Goal: Task Accomplishment & Management: Complete application form

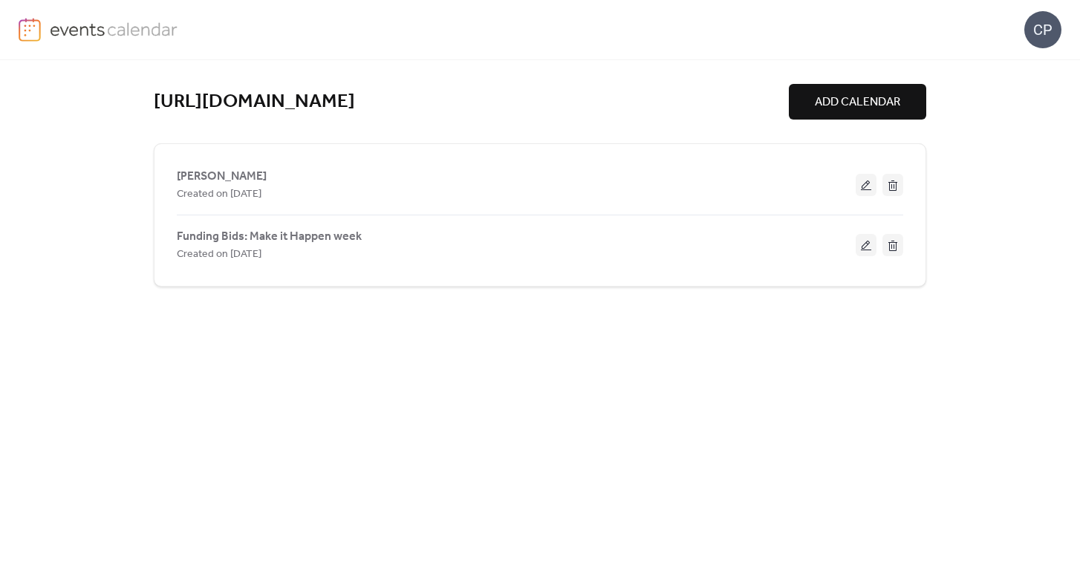
click at [845, 100] on span "ADD CALENDAR" at bounding box center [857, 103] width 85 height 18
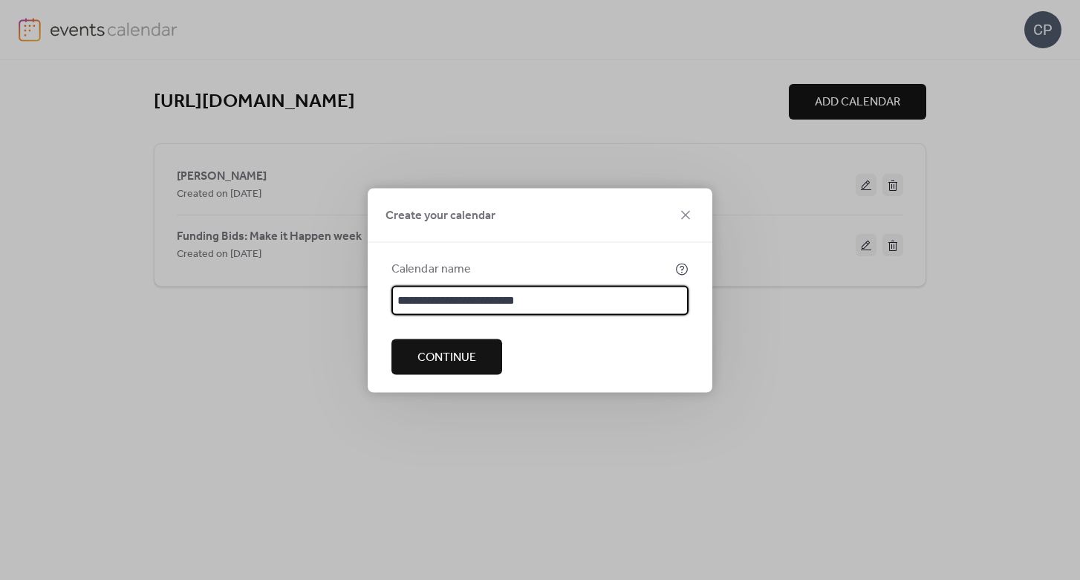
drag, startPoint x: 535, startPoint y: 298, endPoint x: 406, endPoint y: 295, distance: 129.3
click at [406, 295] on input "**********" at bounding box center [539, 300] width 297 height 30
type input "**********"
click at [441, 373] on button "Continue" at bounding box center [446, 357] width 111 height 36
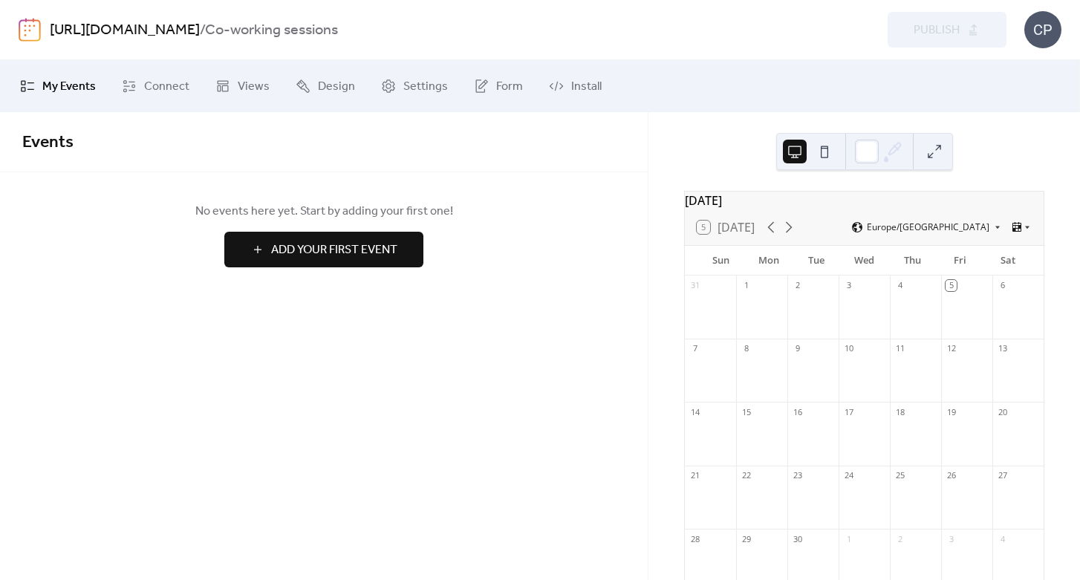
click at [371, 245] on span "Add Your First Event" at bounding box center [334, 250] width 126 height 18
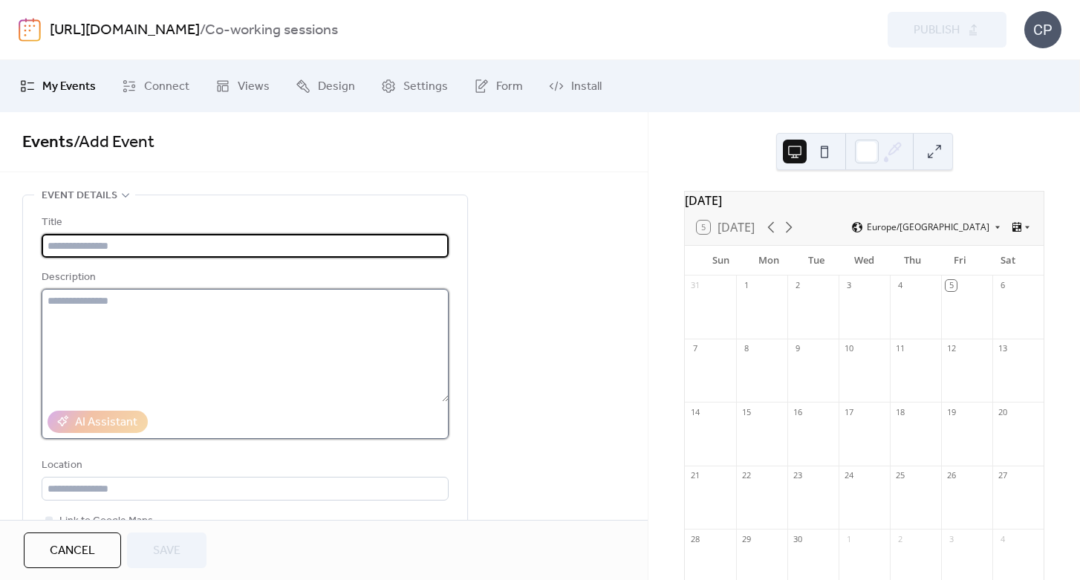
click at [279, 308] on textarea at bounding box center [245, 345] width 407 height 113
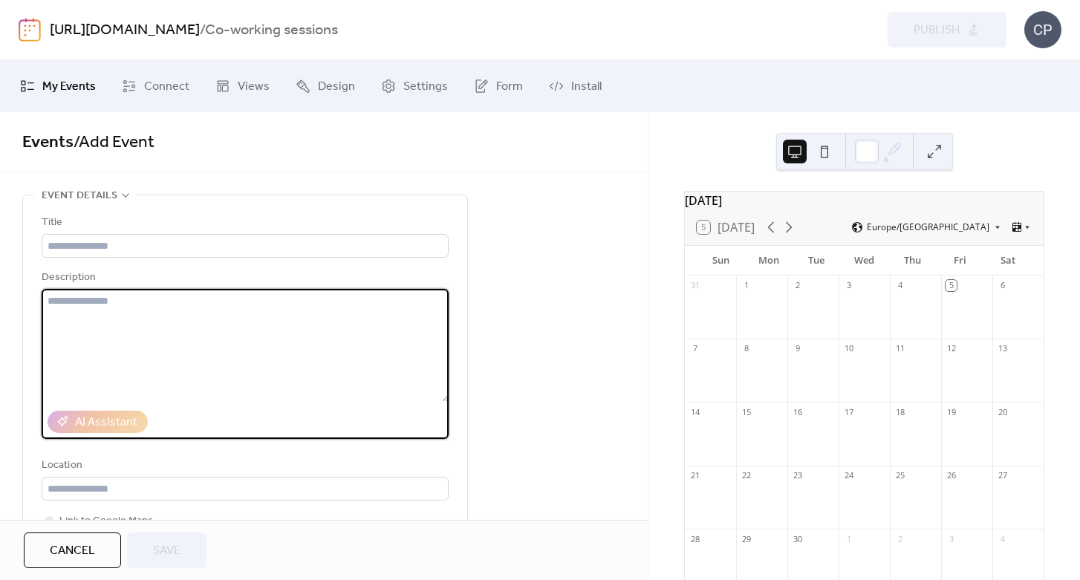
paste textarea "**********"
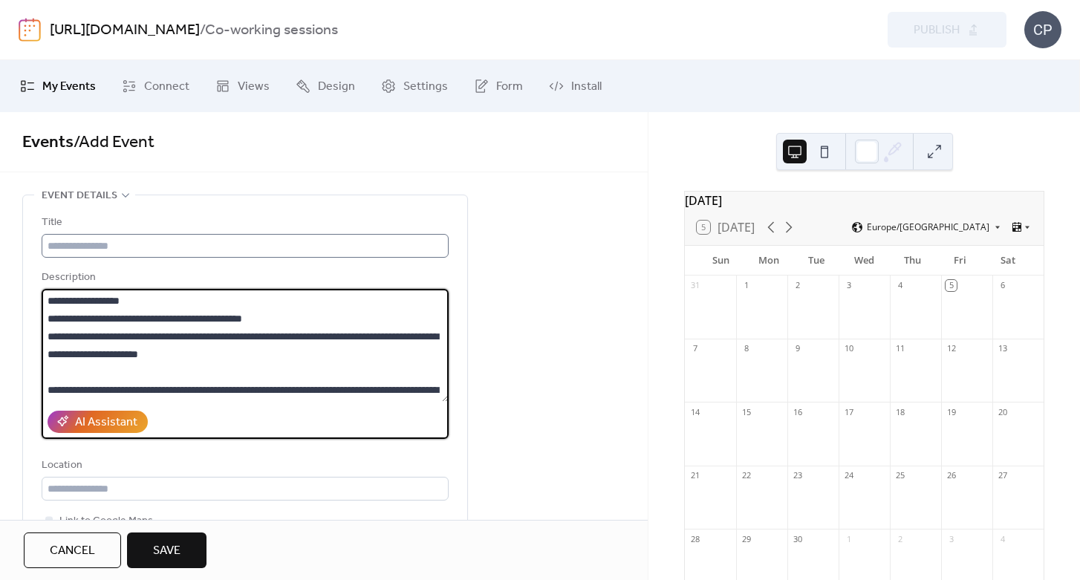
type textarea "**********"
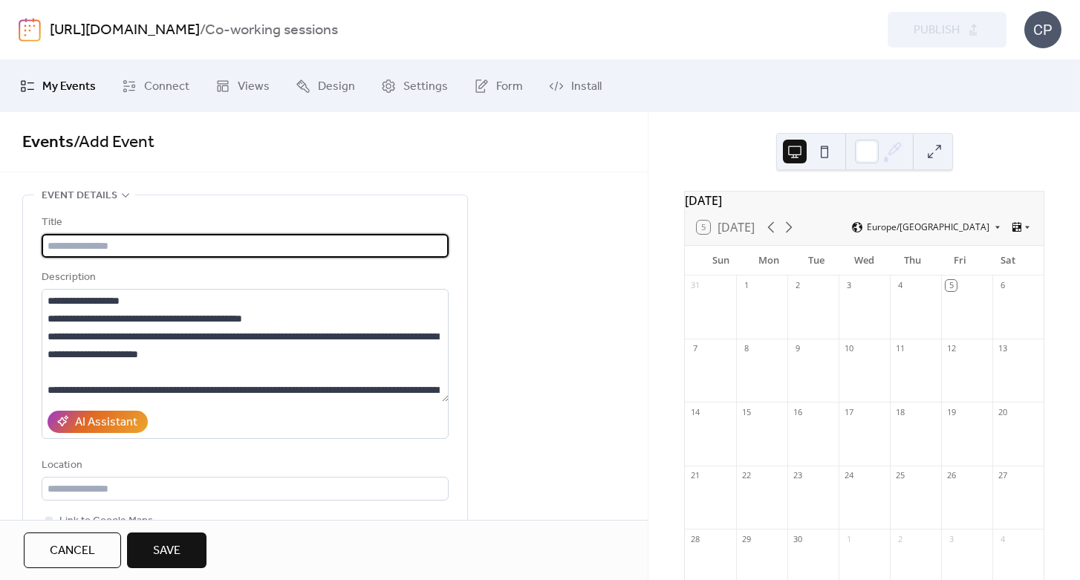
click at [141, 247] on input "text" at bounding box center [245, 246] width 407 height 24
type input "**********"
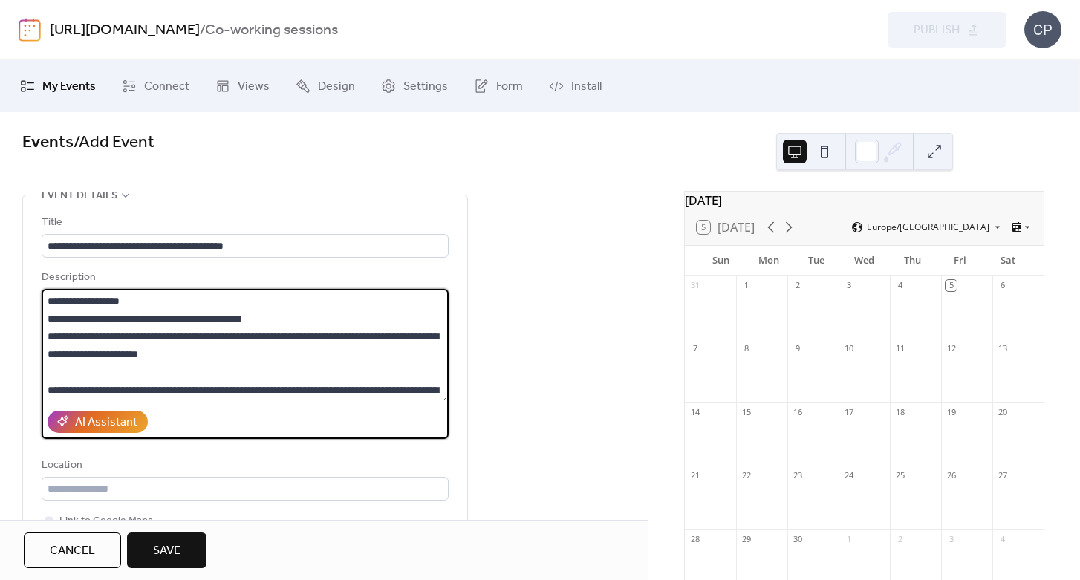
drag, startPoint x: 301, startPoint y: 317, endPoint x: 163, endPoint y: 319, distance: 138.2
click at [163, 319] on textarea "**********" at bounding box center [245, 345] width 407 height 113
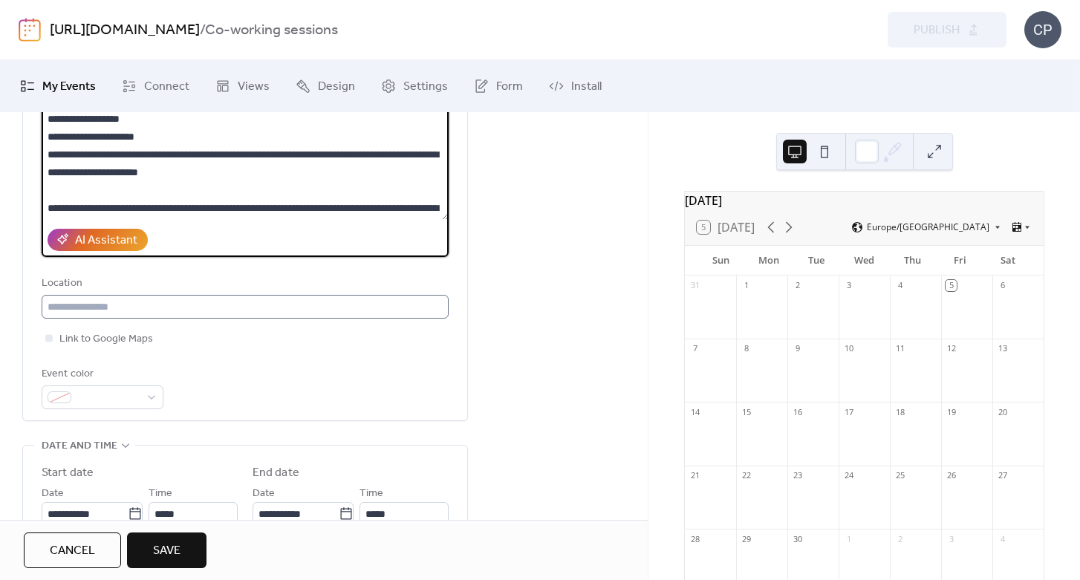
type textarea "**********"
click at [143, 309] on input "text" at bounding box center [245, 307] width 407 height 24
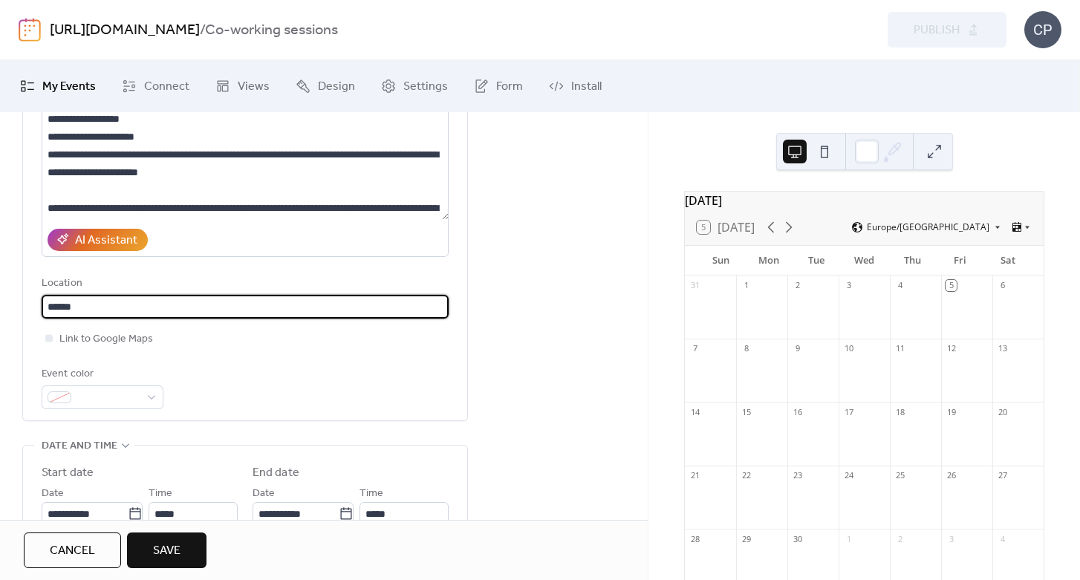
type input "******"
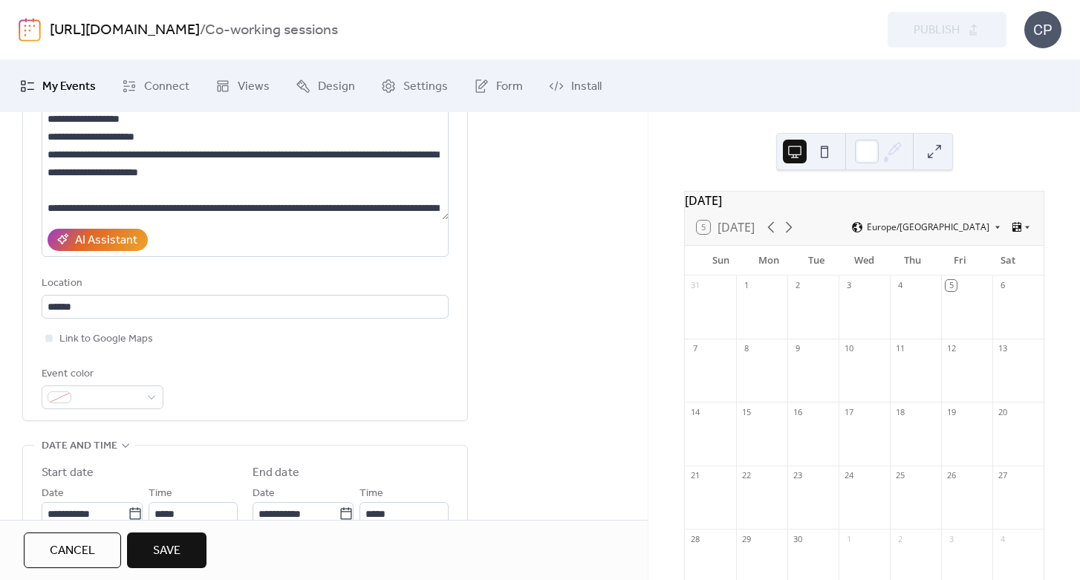
click at [400, 371] on div "Event color" at bounding box center [245, 387] width 407 height 44
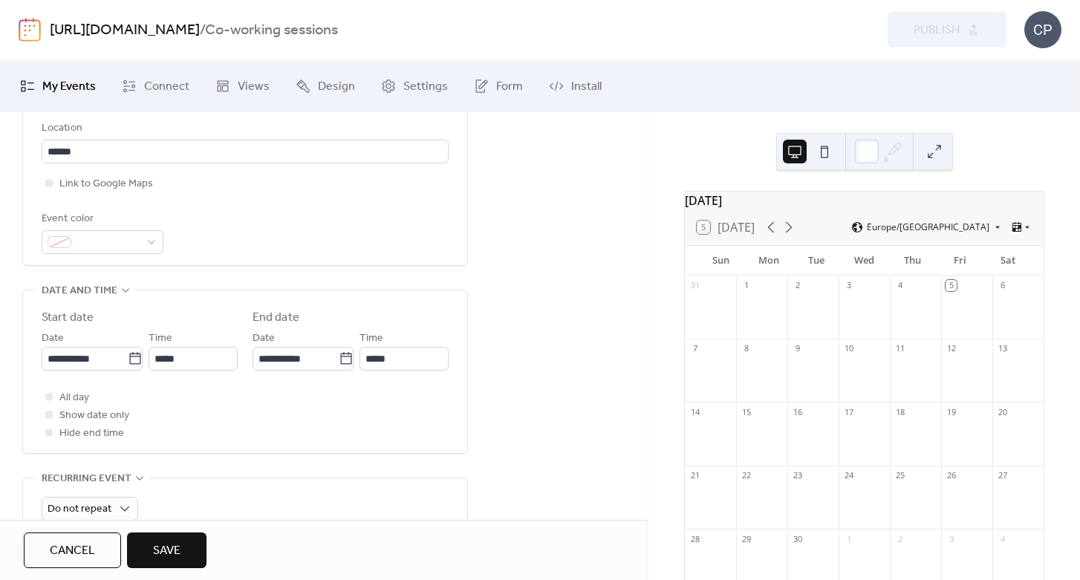
scroll to position [358, 0]
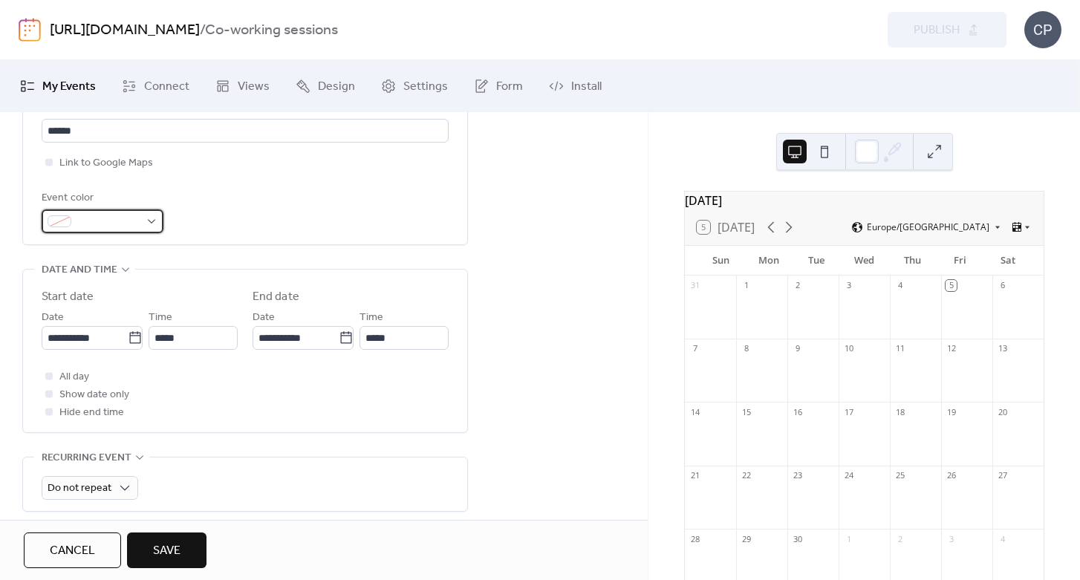
click at [149, 224] on div at bounding box center [103, 221] width 122 height 24
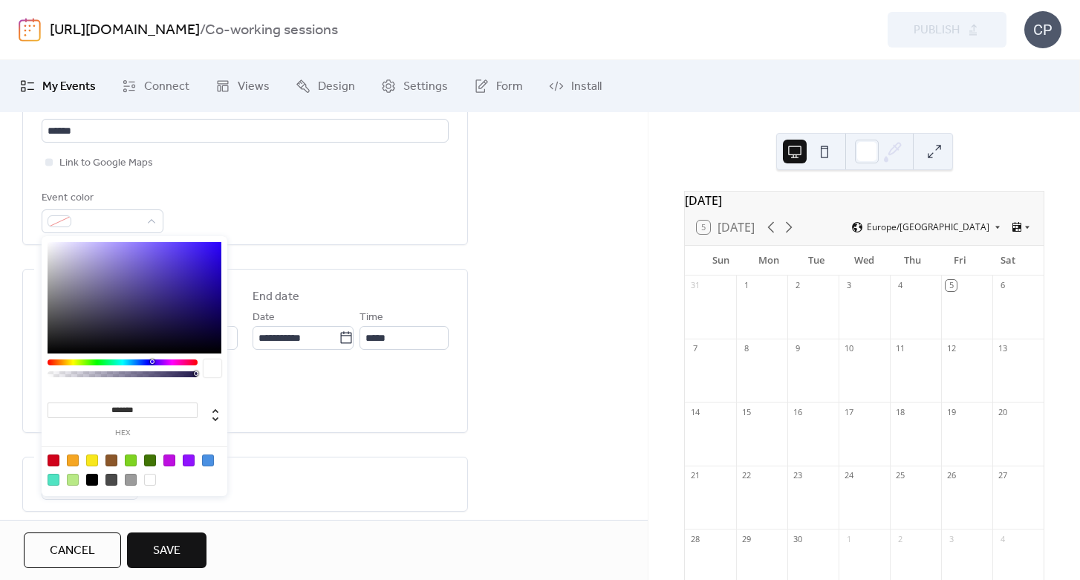
click at [97, 460] on div at bounding box center [92, 461] width 12 height 12
type input "*******"
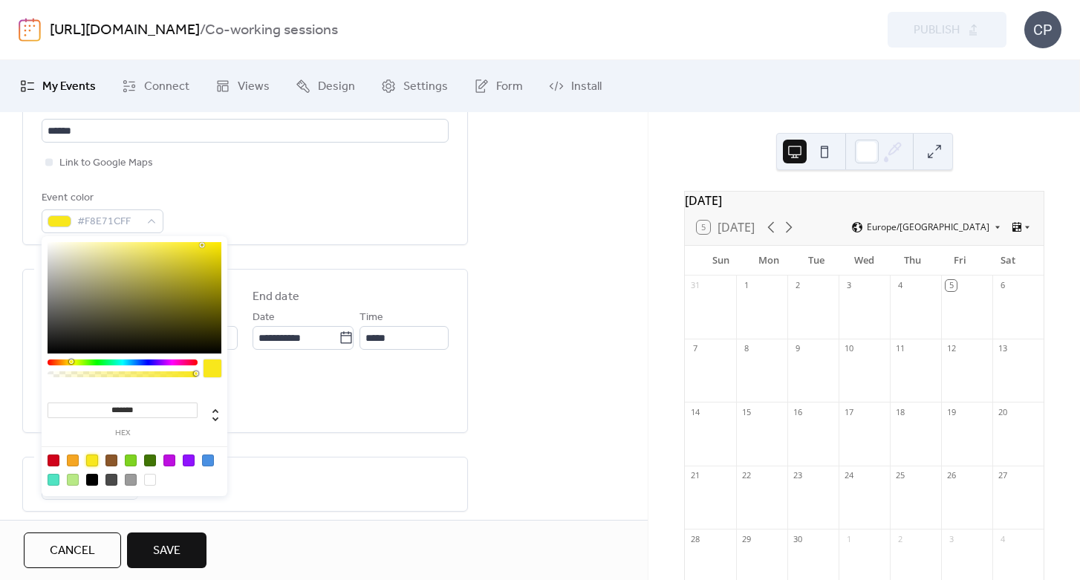
click at [440, 380] on div "All day Show date only Hide end time" at bounding box center [245, 394] width 407 height 53
click at [93, 224] on span "#F8E71CFF" at bounding box center [108, 222] width 62 height 18
click at [212, 370] on div at bounding box center [213, 369] width 18 height 18
type input "*******"
drag, startPoint x: 201, startPoint y: 244, endPoint x: 153, endPoint y: 238, distance: 48.6
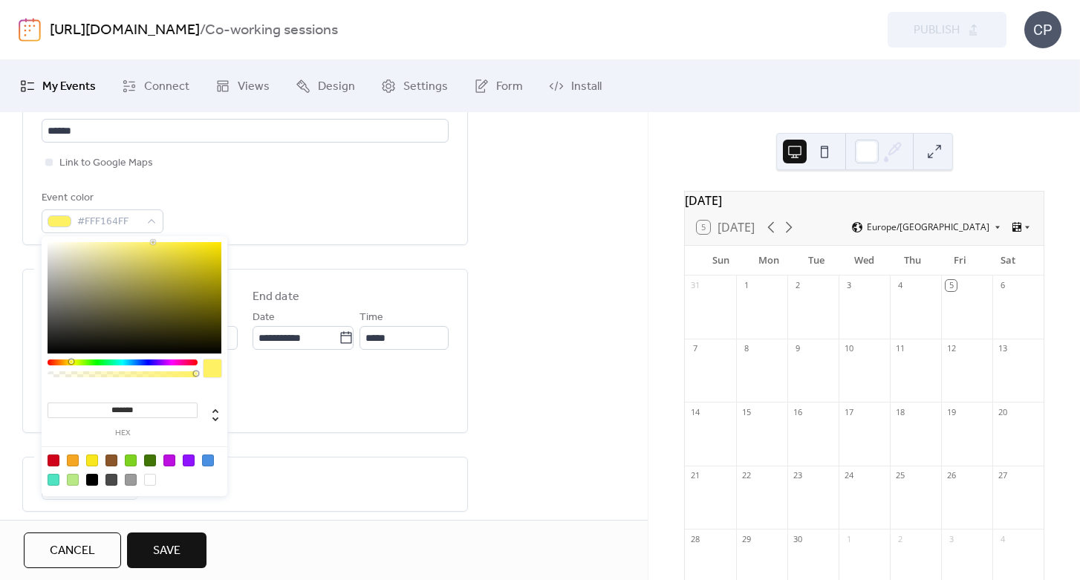
click at [153, 238] on div "******* hex" at bounding box center [135, 367] width 186 height 263
click at [266, 204] on div "Event color #FFF164FF" at bounding box center [245, 211] width 407 height 44
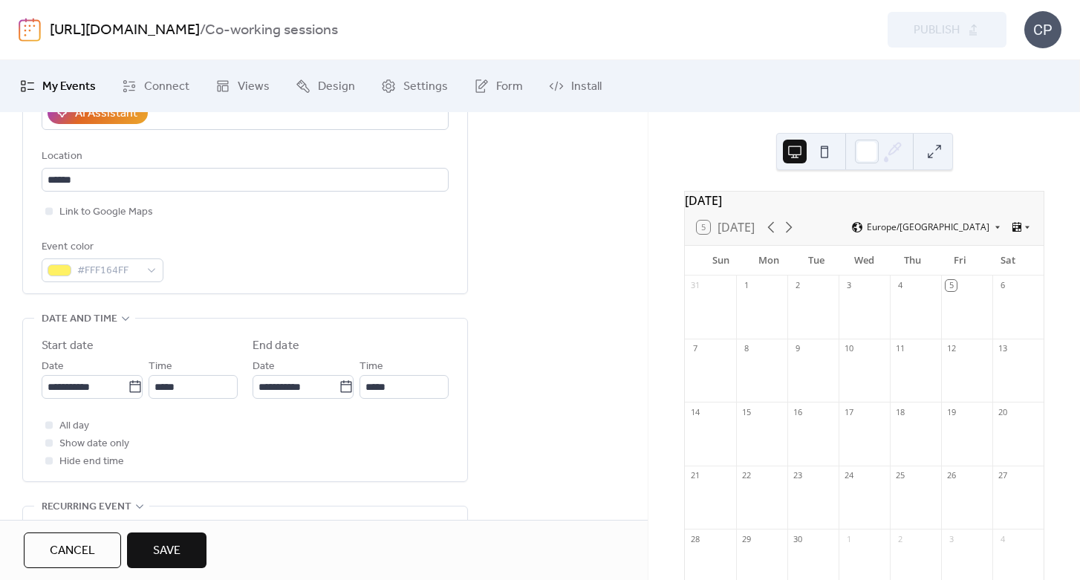
scroll to position [337, 0]
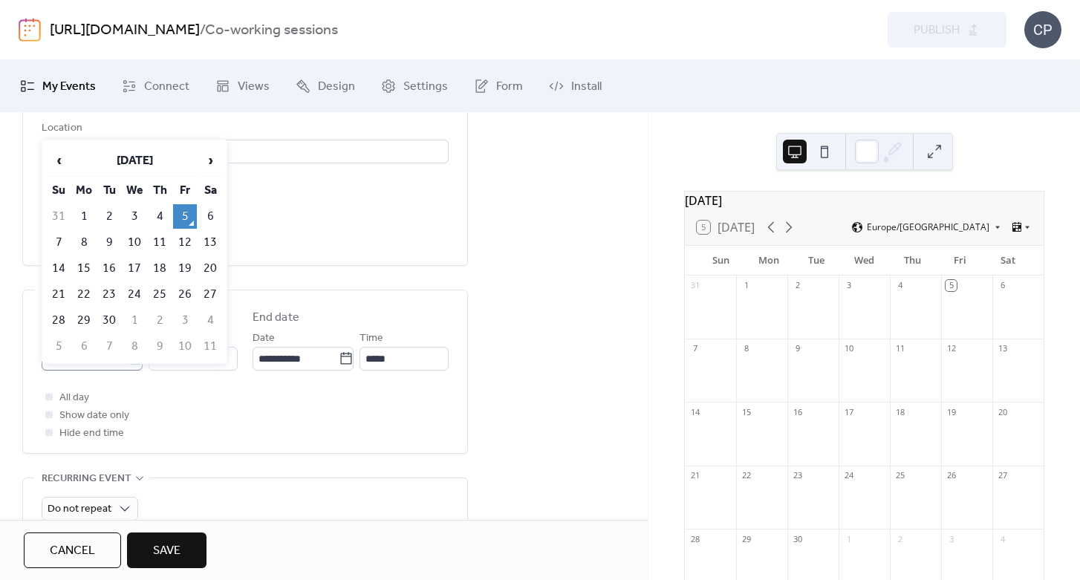
click at [131, 360] on body "**********" at bounding box center [540, 290] width 1080 height 580
click at [133, 295] on td "24" at bounding box center [135, 294] width 24 height 25
type input "**********"
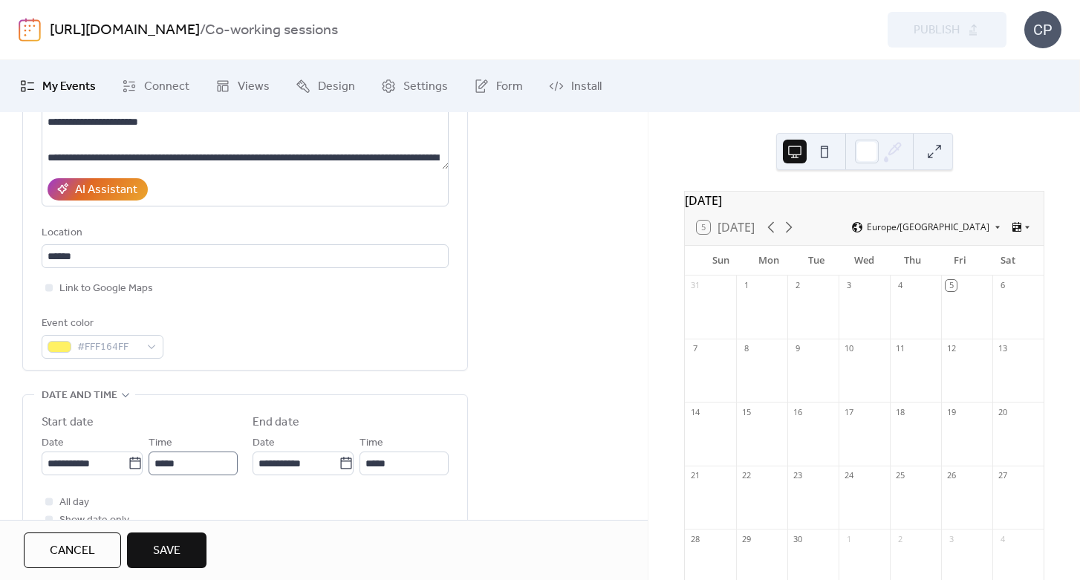
scroll to position [313, 0]
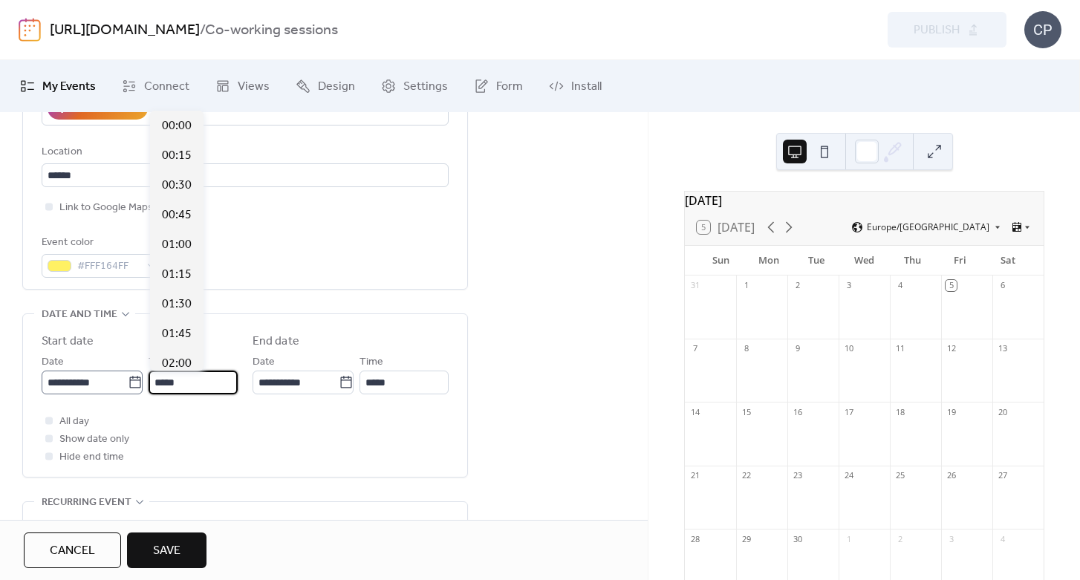
drag, startPoint x: 193, startPoint y: 380, endPoint x: 141, endPoint y: 380, distance: 52.0
click at [141, 380] on div "**********" at bounding box center [140, 374] width 196 height 42
click at [194, 181] on div "10:30" at bounding box center [176, 185] width 53 height 30
type input "*****"
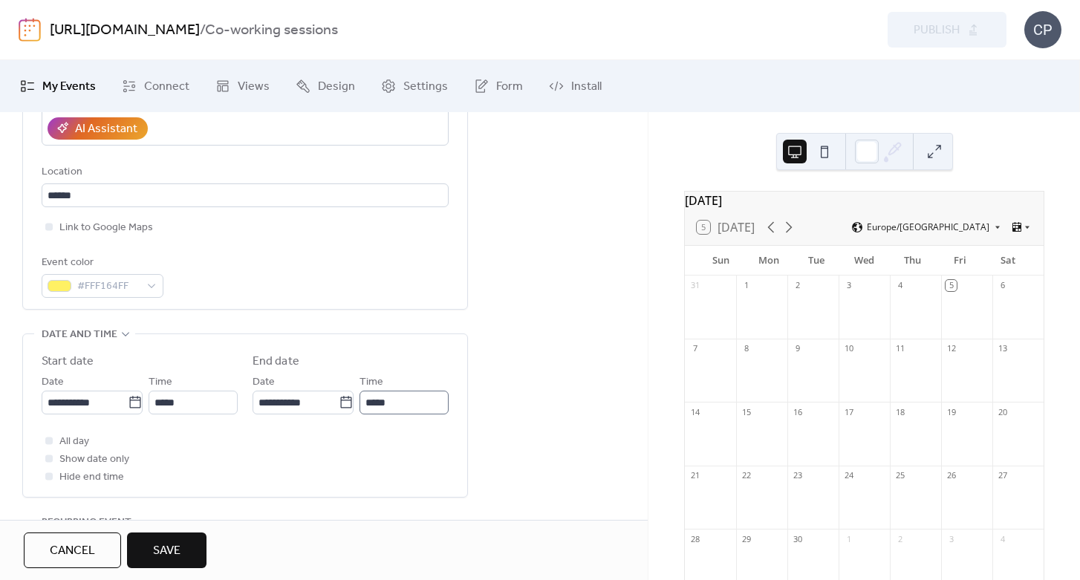
scroll to position [304, 0]
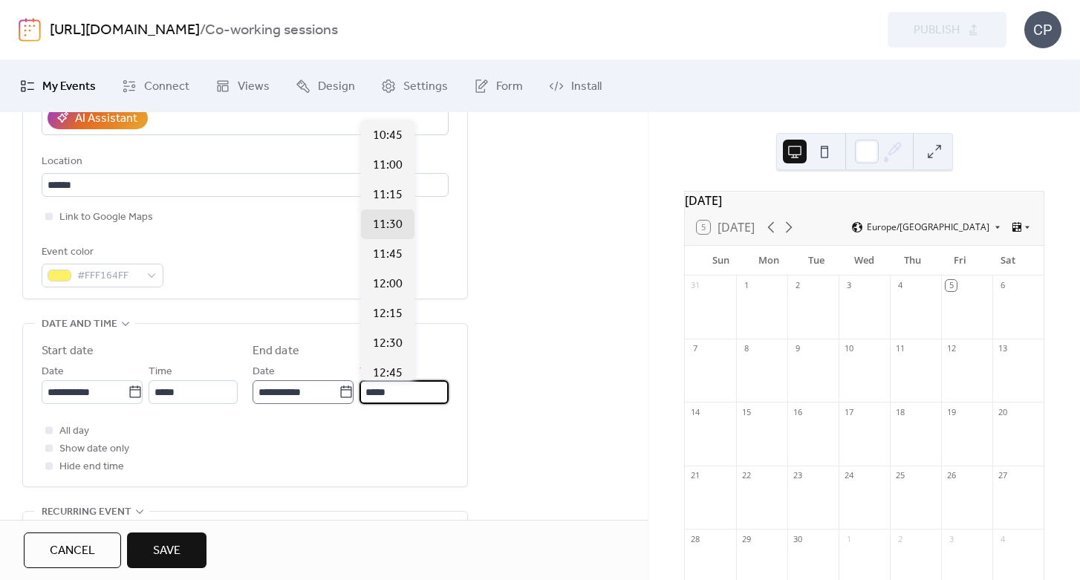
drag, startPoint x: 404, startPoint y: 394, endPoint x: 343, endPoint y: 389, distance: 61.1
click at [343, 389] on div "**********" at bounding box center [351, 384] width 196 height 42
click at [395, 285] on span "12:00" at bounding box center [388, 285] width 30 height 18
type input "*****"
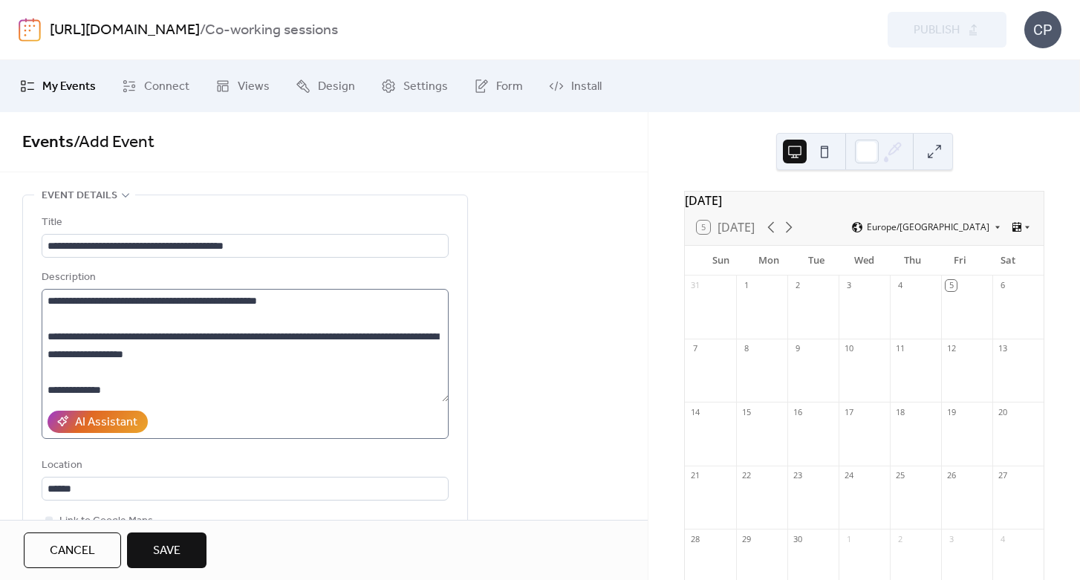
scroll to position [232, 0]
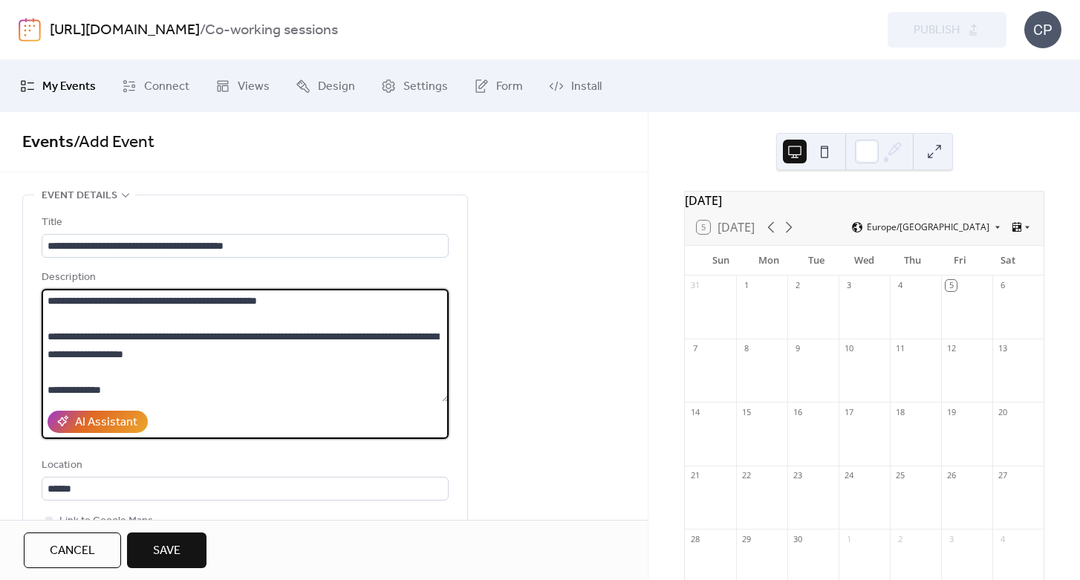
drag, startPoint x: 228, startPoint y: 335, endPoint x: 147, endPoint y: 334, distance: 81.0
click at [147, 334] on textarea "**********" at bounding box center [245, 345] width 407 height 113
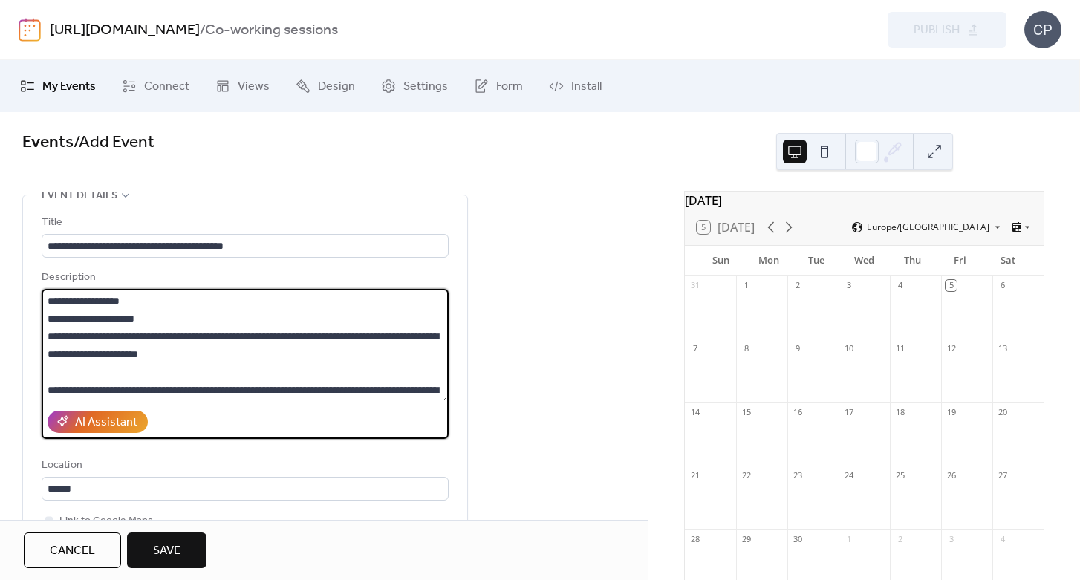
click at [184, 314] on textarea "**********" at bounding box center [245, 345] width 407 height 113
paste textarea "**********"
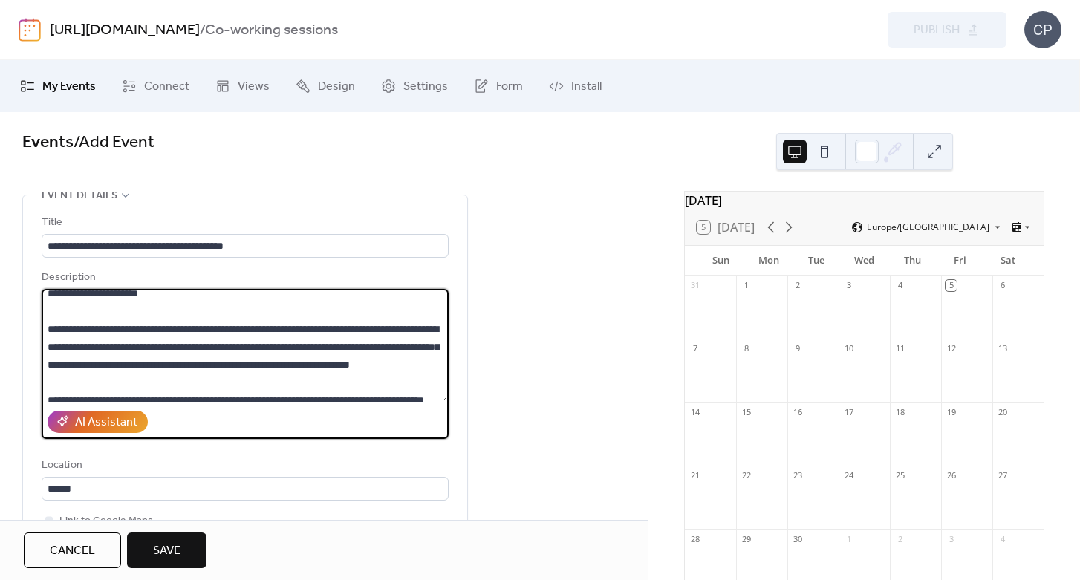
scroll to position [267, 0]
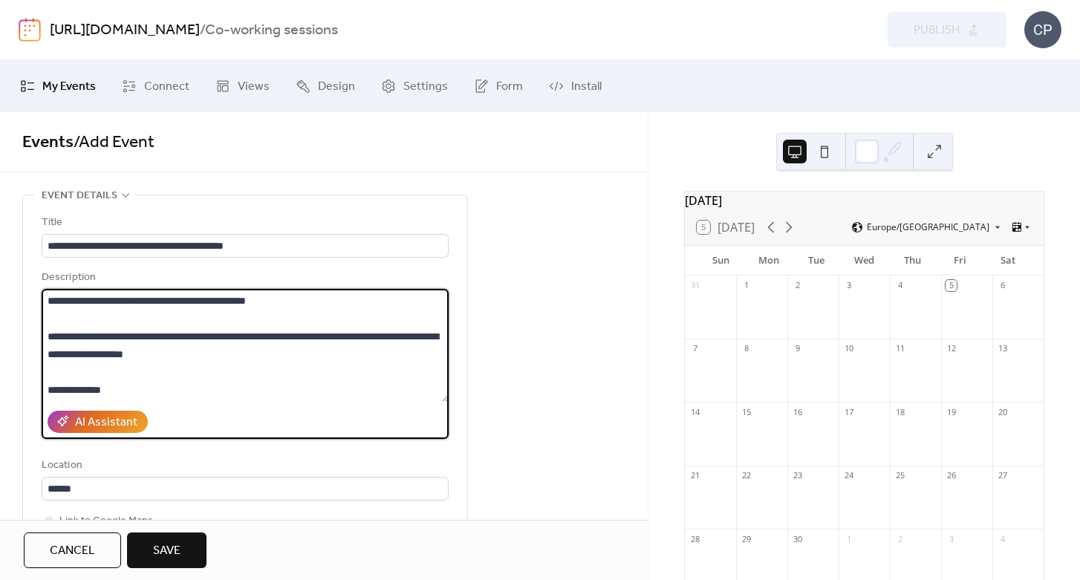
click at [126, 387] on textarea "**********" at bounding box center [245, 345] width 407 height 113
paste textarea "**********"
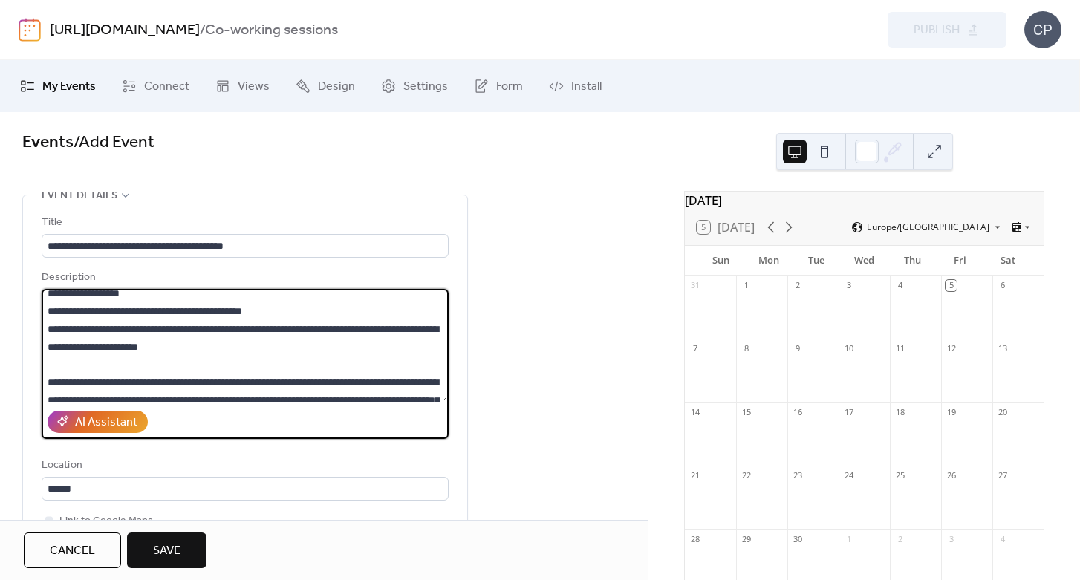
scroll to position [358, 0]
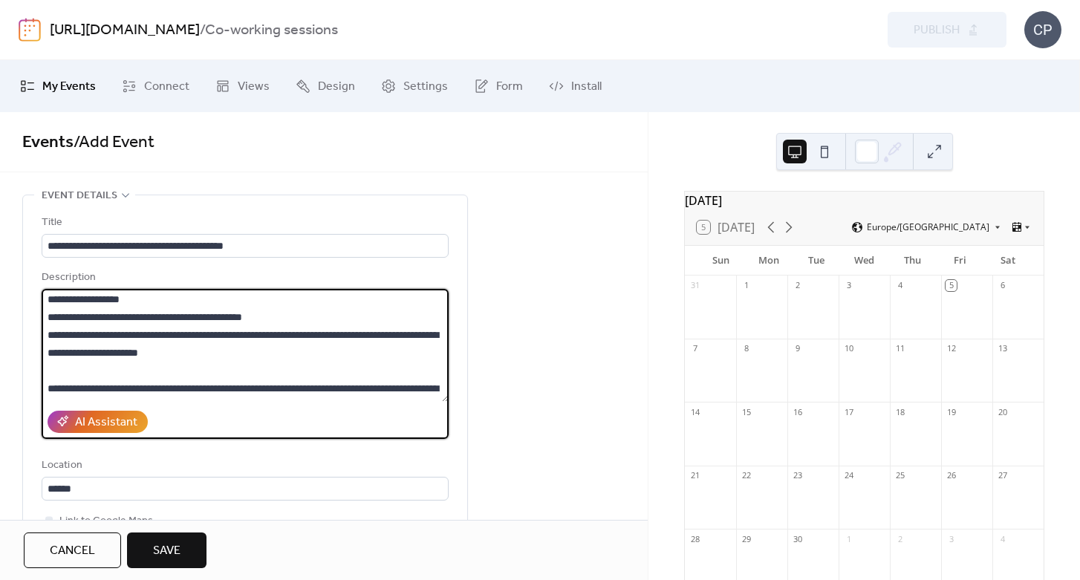
drag, startPoint x: 294, startPoint y: 348, endPoint x: 160, endPoint y: 353, distance: 133.8
click at [160, 353] on textarea at bounding box center [245, 345] width 407 height 113
click at [48, 331] on textarea at bounding box center [245, 345] width 407 height 113
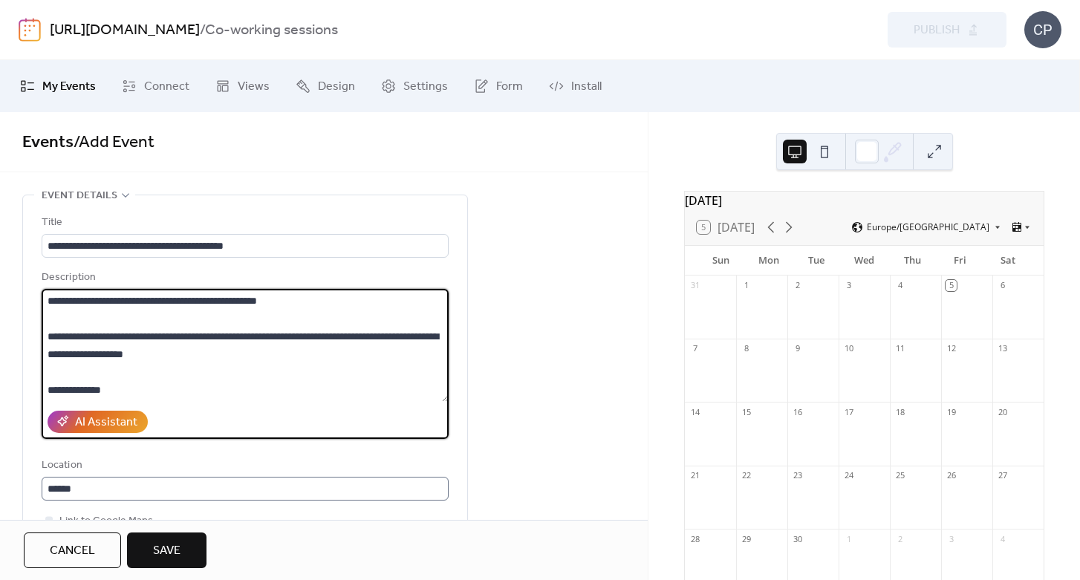
drag, startPoint x: 48, startPoint y: 334, endPoint x: 220, endPoint y: 500, distance: 239.6
click at [220, 500] on div "**********" at bounding box center [245, 402] width 407 height 377
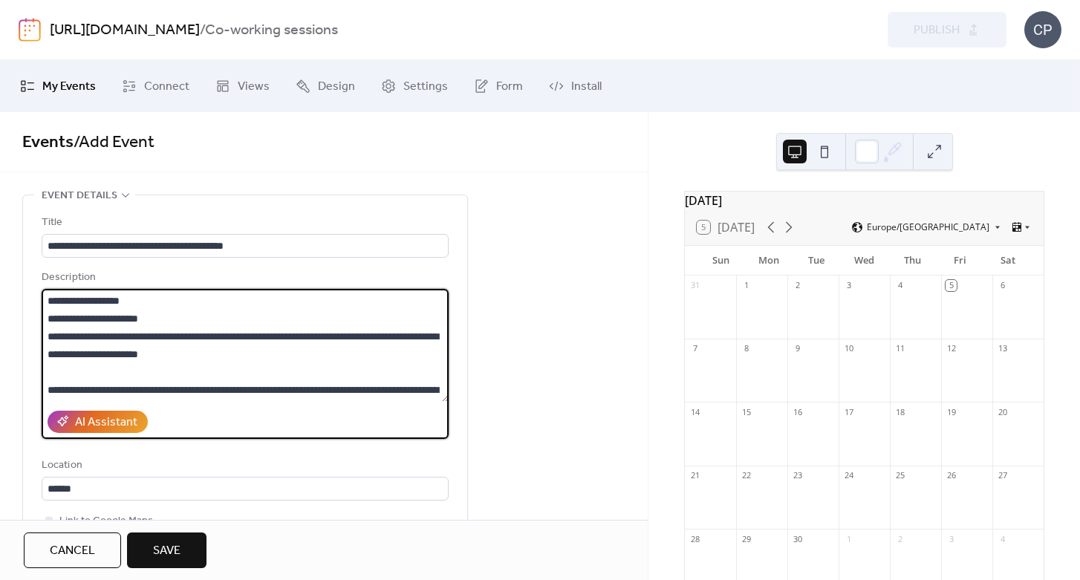
click at [223, 324] on textarea "**********" at bounding box center [245, 345] width 407 height 113
paste textarea "**********"
click at [166, 315] on textarea "**********" at bounding box center [245, 345] width 407 height 113
drag, startPoint x: 149, startPoint y: 299, endPoint x: 40, endPoint y: 299, distance: 109.2
click at [40, 299] on div "**********" at bounding box center [245, 398] width 444 height 407
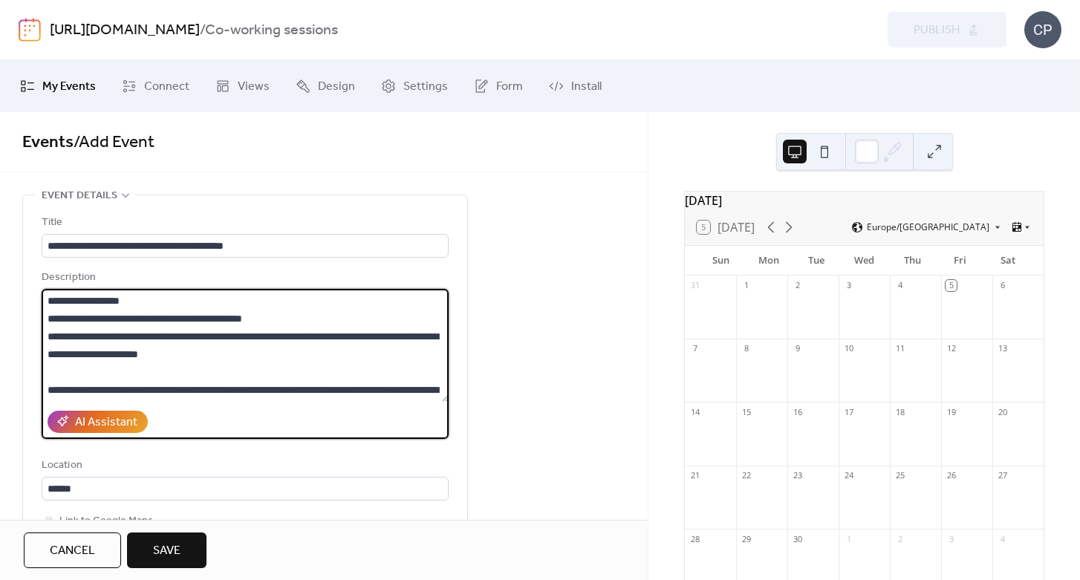
click at [176, 302] on textarea "**********" at bounding box center [245, 345] width 407 height 113
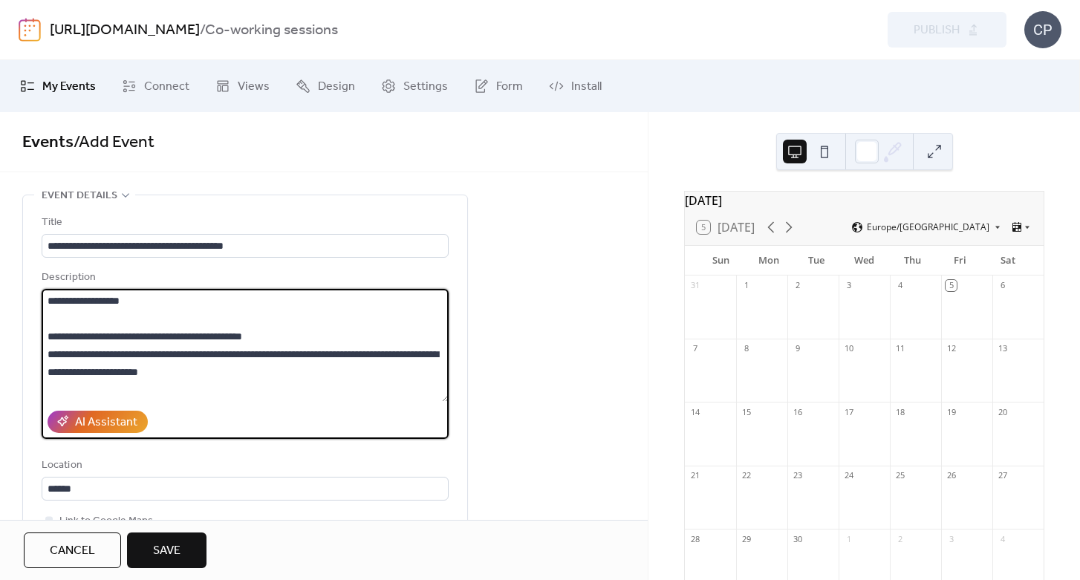
click at [293, 334] on textarea "**********" at bounding box center [245, 345] width 407 height 113
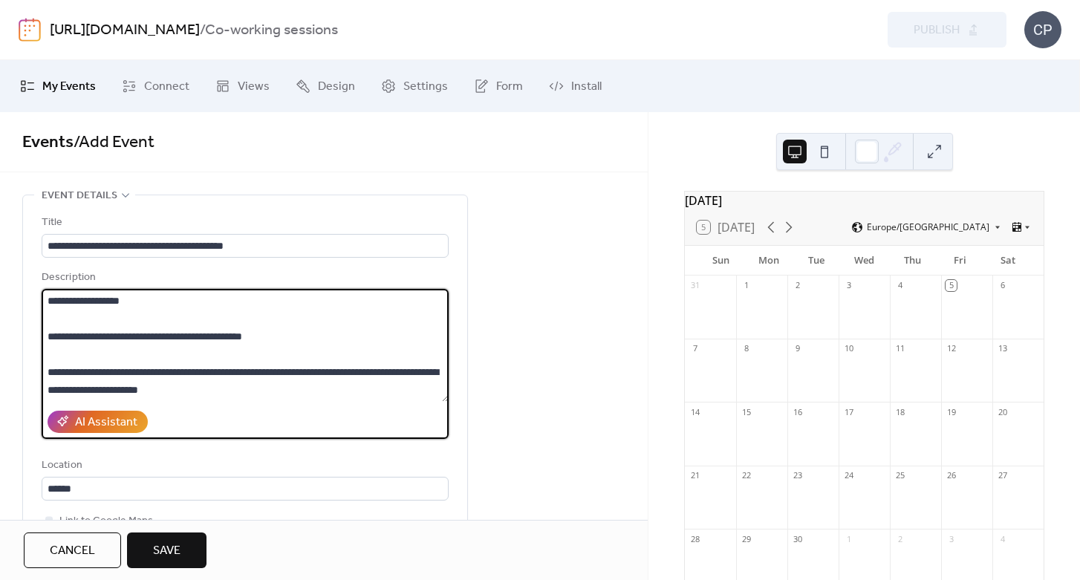
click at [48, 335] on textarea "**********" at bounding box center [245, 345] width 407 height 113
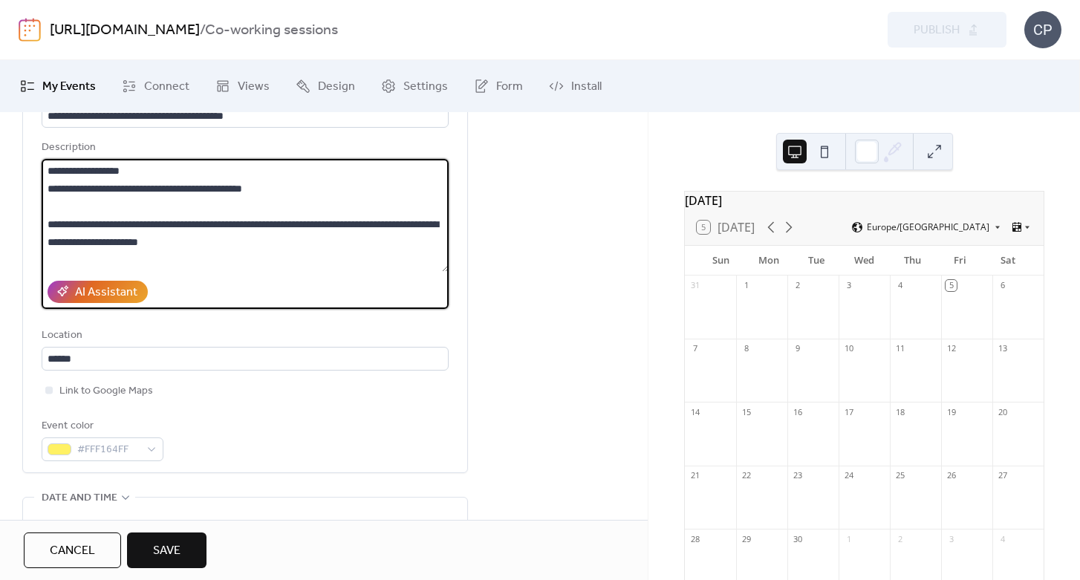
click at [300, 192] on textarea "**********" at bounding box center [245, 215] width 407 height 113
drag, startPoint x: 300, startPoint y: 192, endPoint x: 163, endPoint y: 192, distance: 136.7
click at [163, 192] on textarea "**********" at bounding box center [245, 215] width 407 height 113
type textarea "**********"
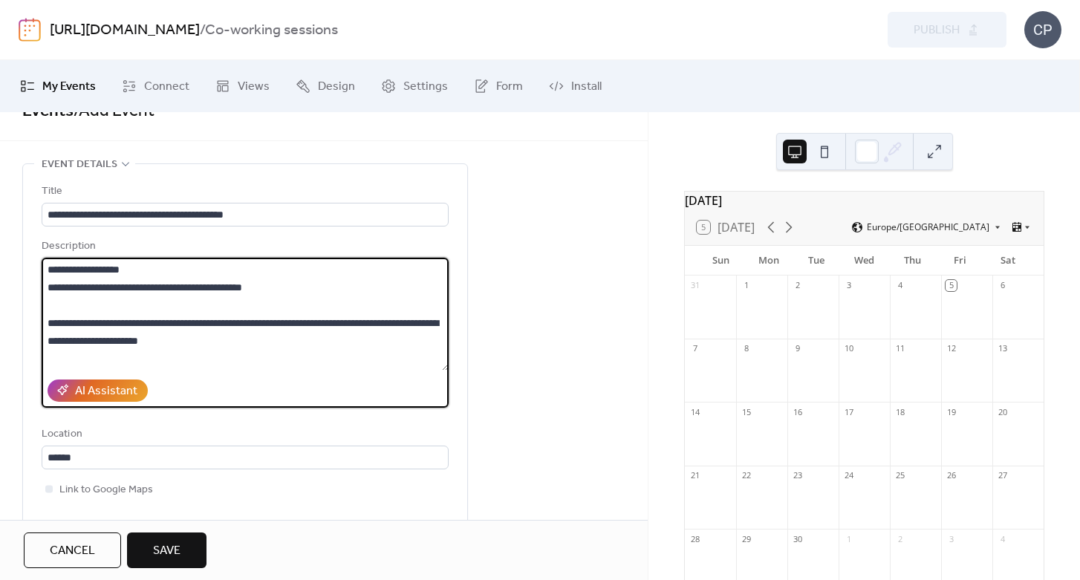
drag, startPoint x: 121, startPoint y: 322, endPoint x: 33, endPoint y: 215, distance: 138.3
click at [33, 215] on div "**********" at bounding box center [245, 367] width 444 height 407
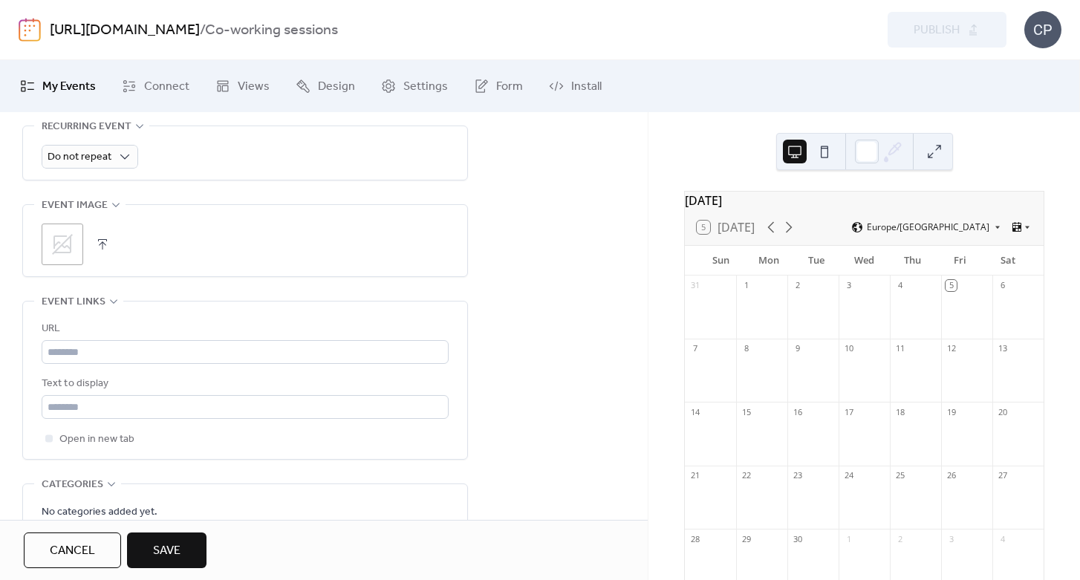
scroll to position [877, 0]
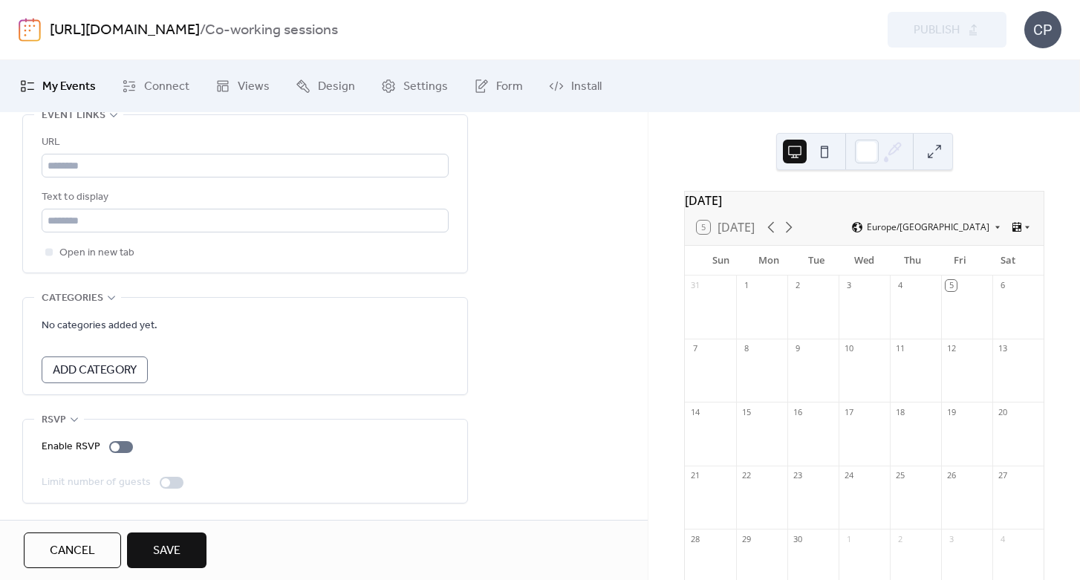
click at [164, 543] on span "Save" at bounding box center [166, 551] width 27 height 18
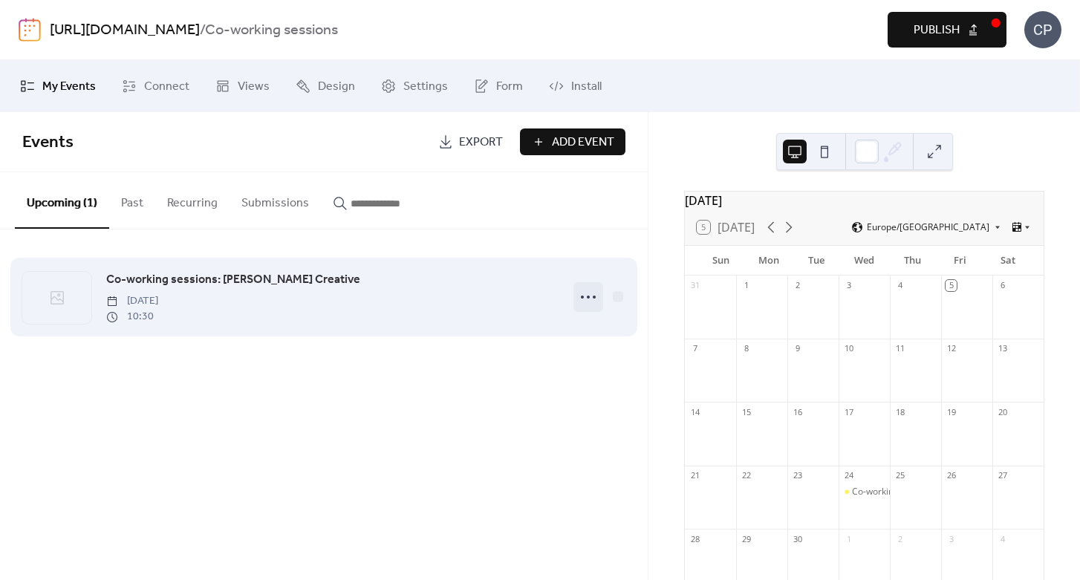
click at [586, 296] on icon at bounding box center [588, 297] width 24 height 24
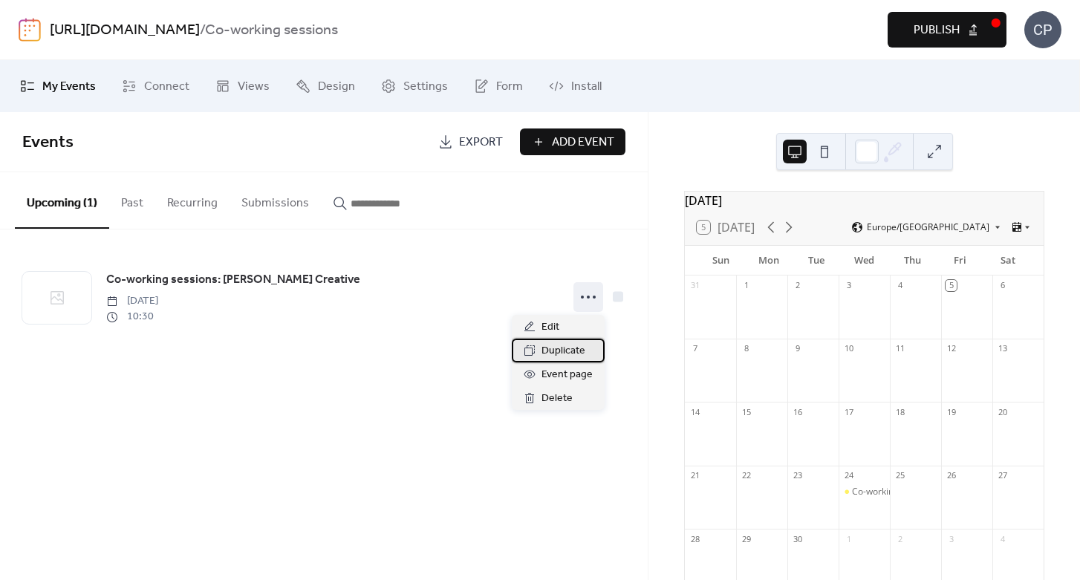
click at [576, 350] on span "Duplicate" at bounding box center [564, 351] width 44 height 18
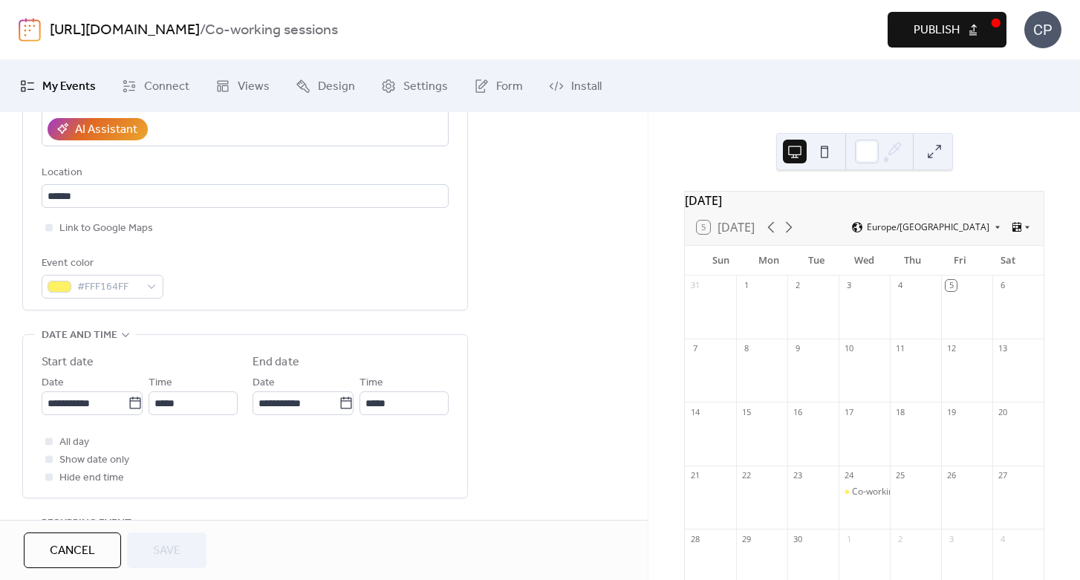
scroll to position [296, 0]
click at [131, 399] on icon at bounding box center [135, 400] width 15 height 15
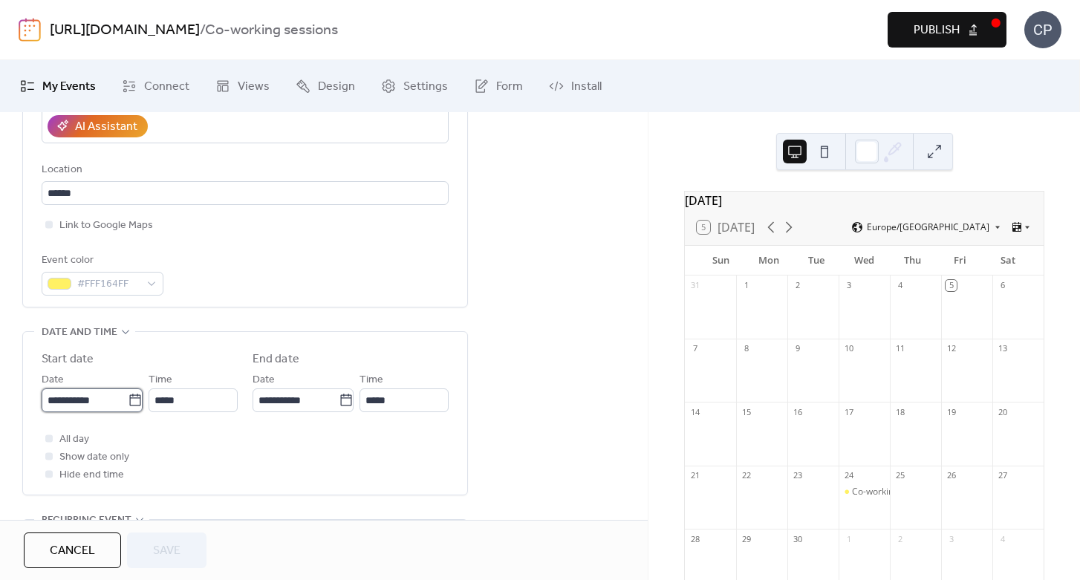
click at [128, 399] on input "**********" at bounding box center [85, 401] width 86 height 24
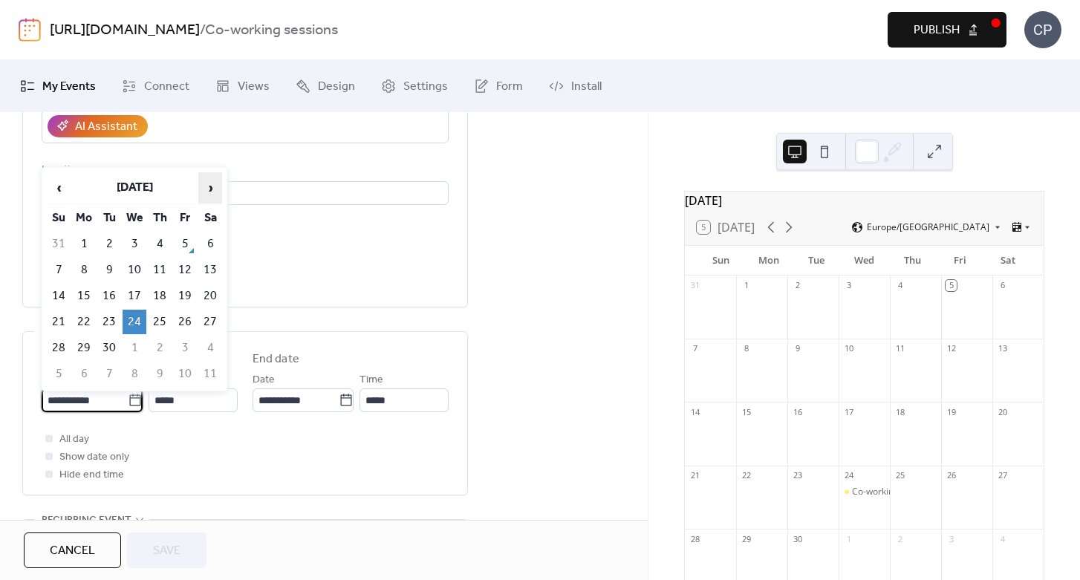
click at [211, 191] on span "›" at bounding box center [210, 188] width 22 height 30
click at [183, 318] on td "24" at bounding box center [185, 322] width 24 height 25
type input "**********"
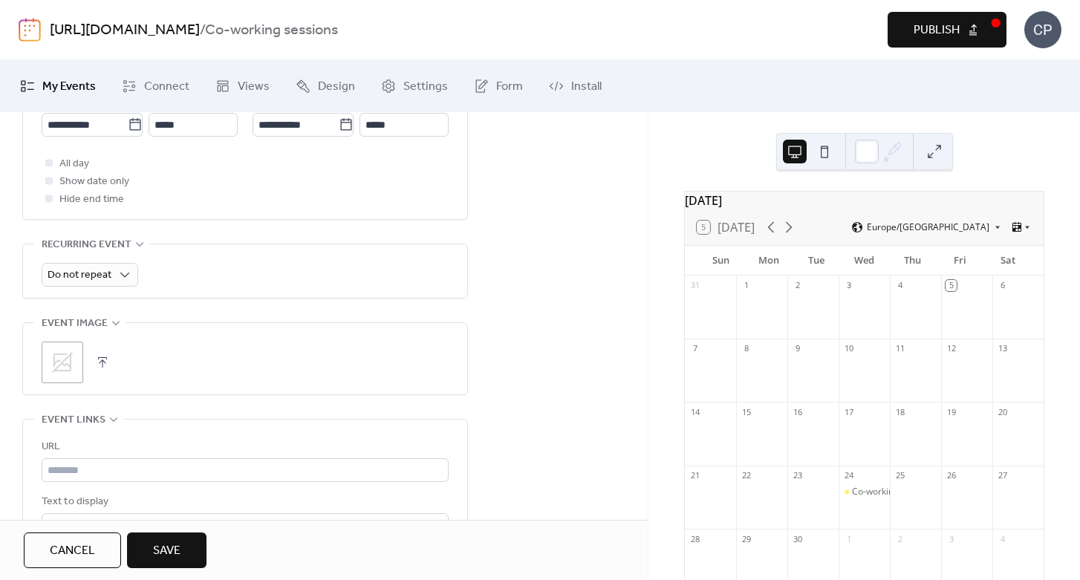
scroll to position [749, 0]
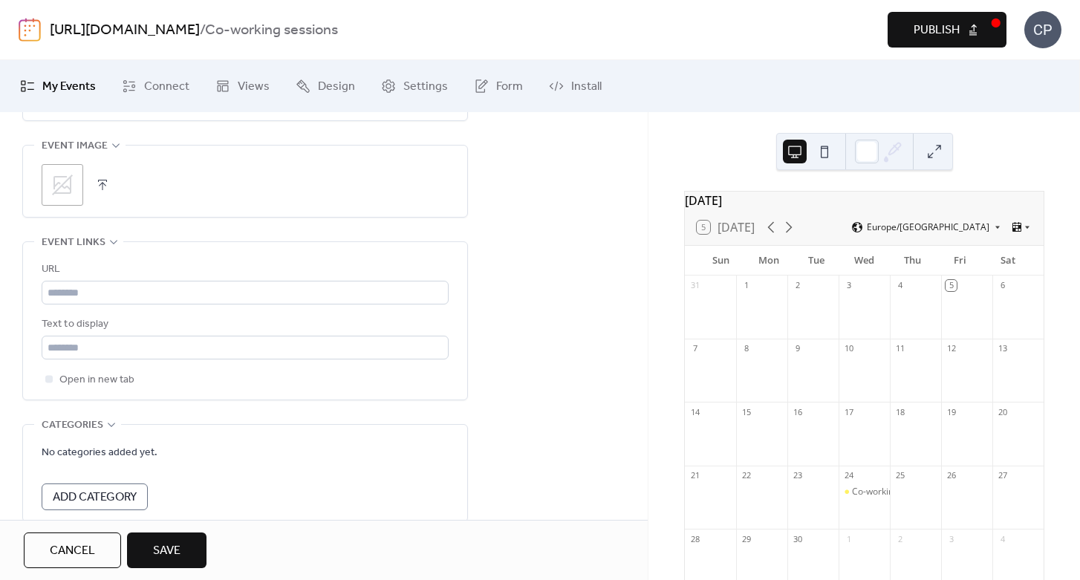
click at [174, 565] on button "Save" at bounding box center [166, 551] width 79 height 36
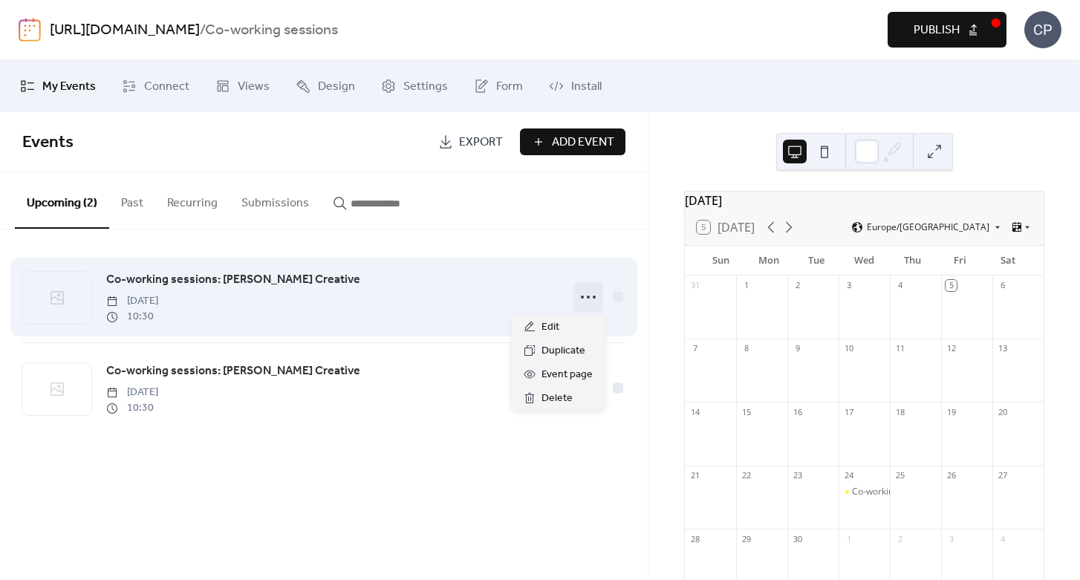
click at [595, 296] on icon at bounding box center [588, 297] width 24 height 24
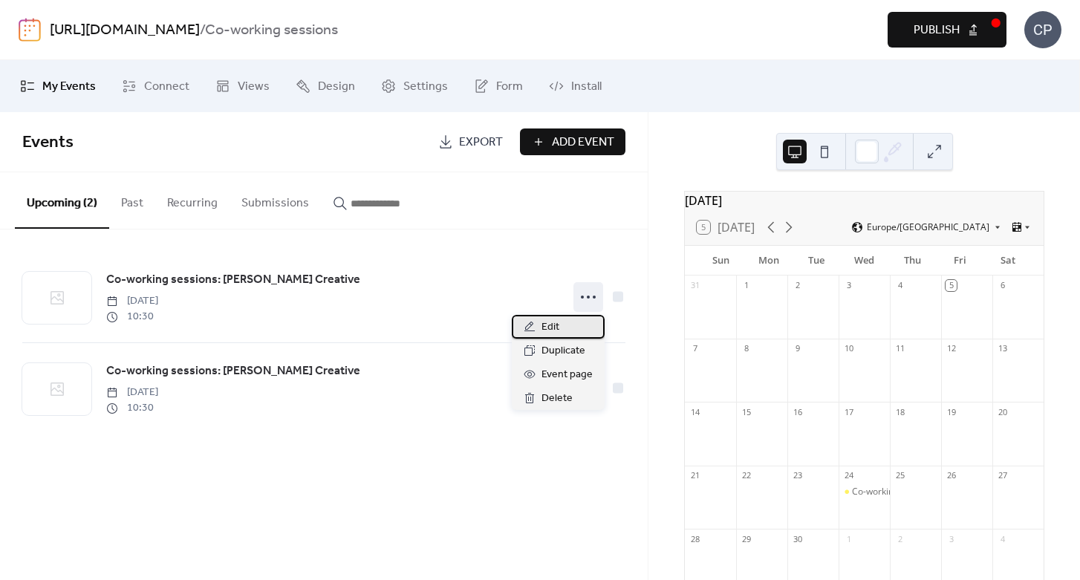
click at [566, 322] on div "Edit" at bounding box center [558, 327] width 93 height 24
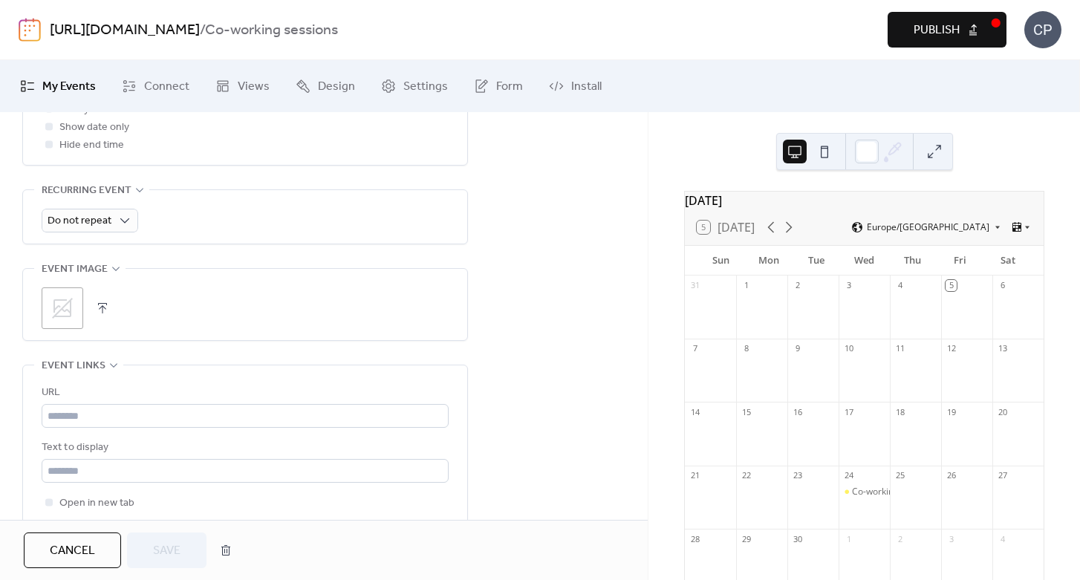
scroll to position [580, 0]
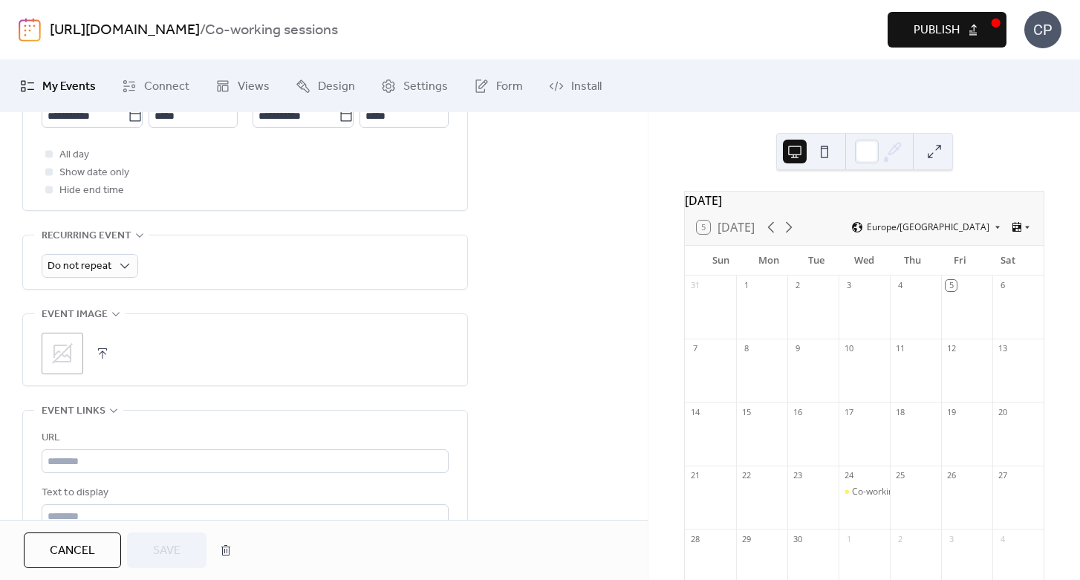
click at [62, 355] on icon at bounding box center [62, 353] width 21 height 21
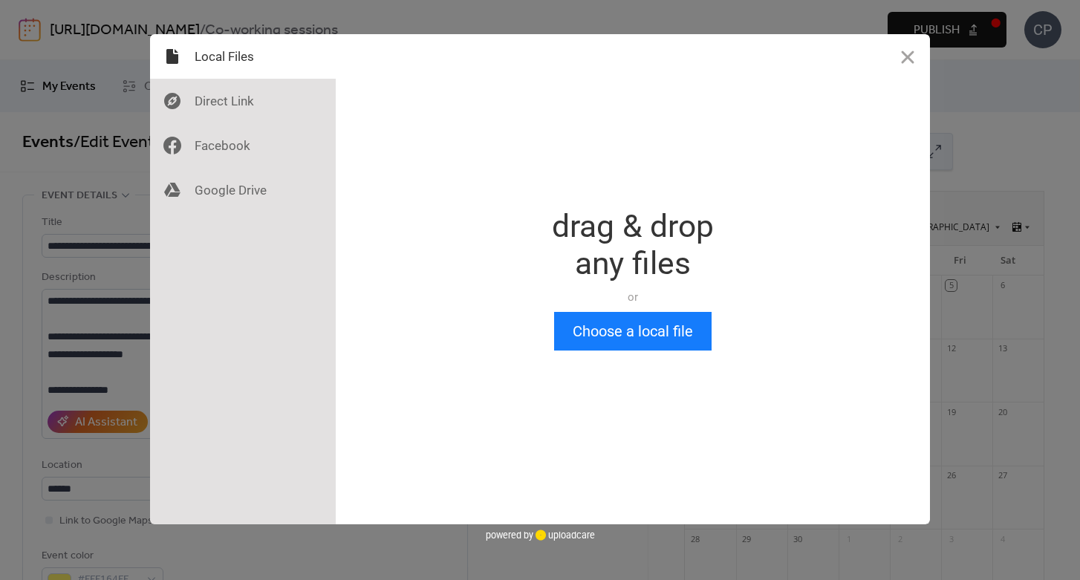
scroll to position [0, 0]
click at [644, 337] on button "Choose a local file" at bounding box center [632, 331] width 157 height 39
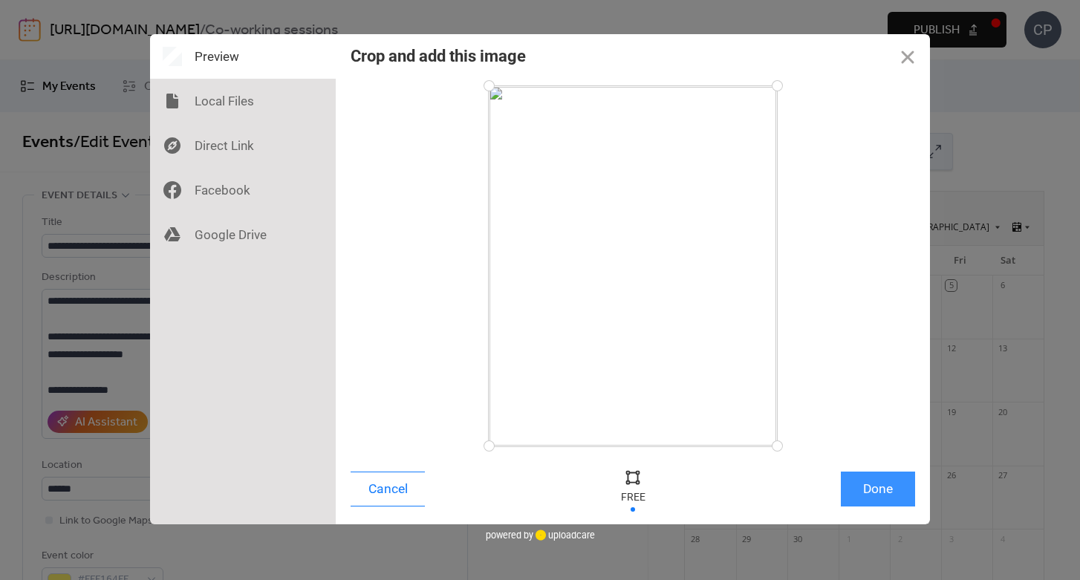
click at [886, 491] on button "Done" at bounding box center [878, 489] width 74 height 35
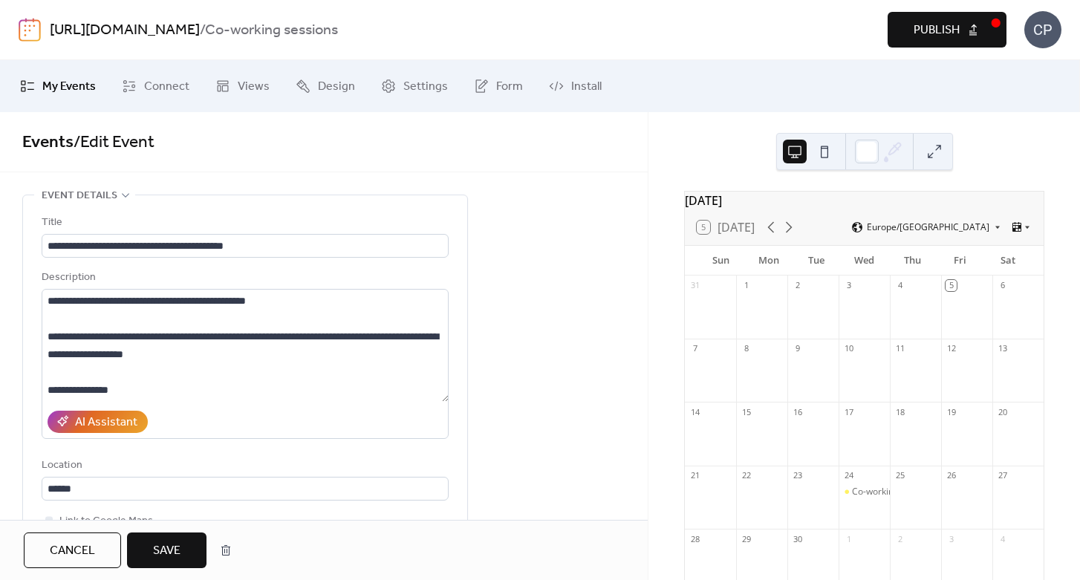
click at [152, 554] on button "Save" at bounding box center [166, 551] width 79 height 36
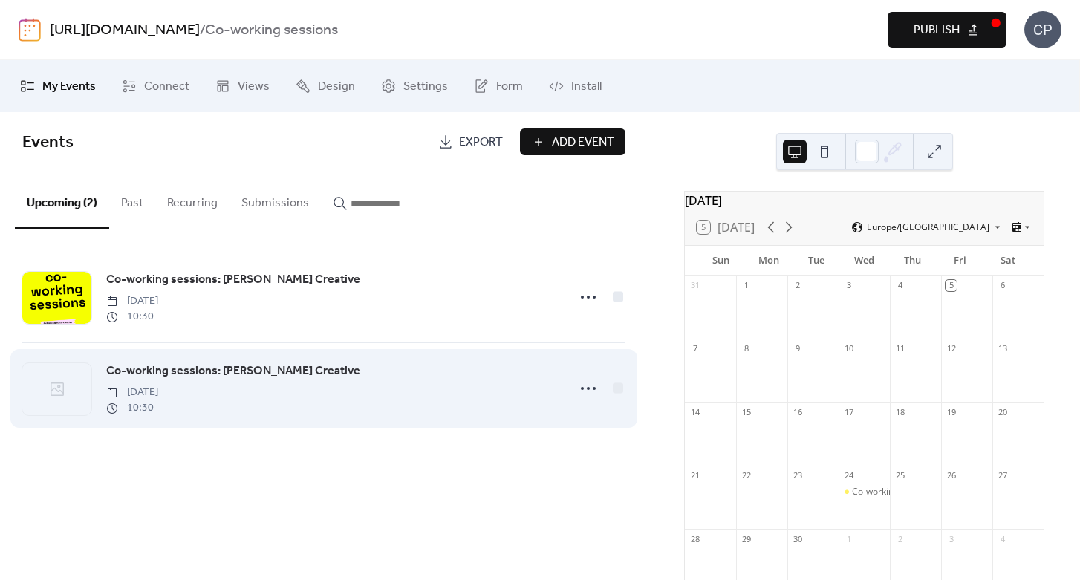
click at [59, 383] on icon at bounding box center [57, 389] width 18 height 18
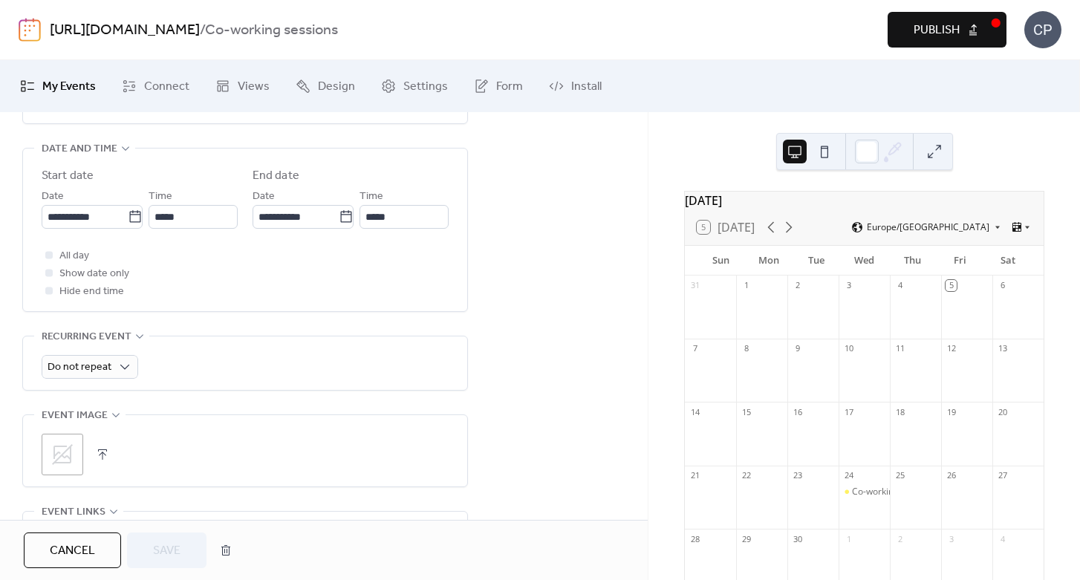
scroll to position [485, 0]
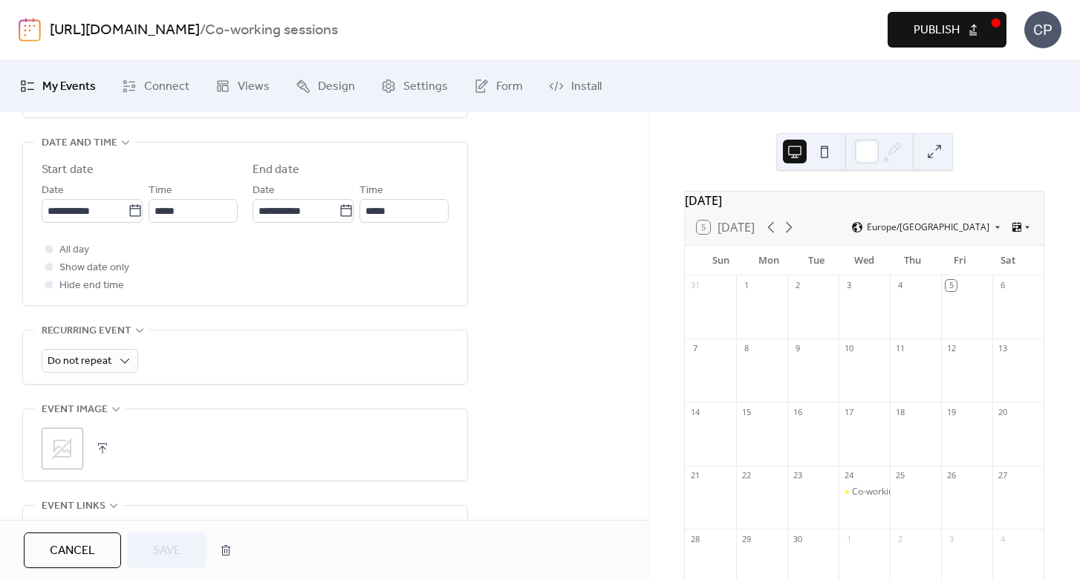
click at [74, 441] on icon at bounding box center [63, 449] width 24 height 24
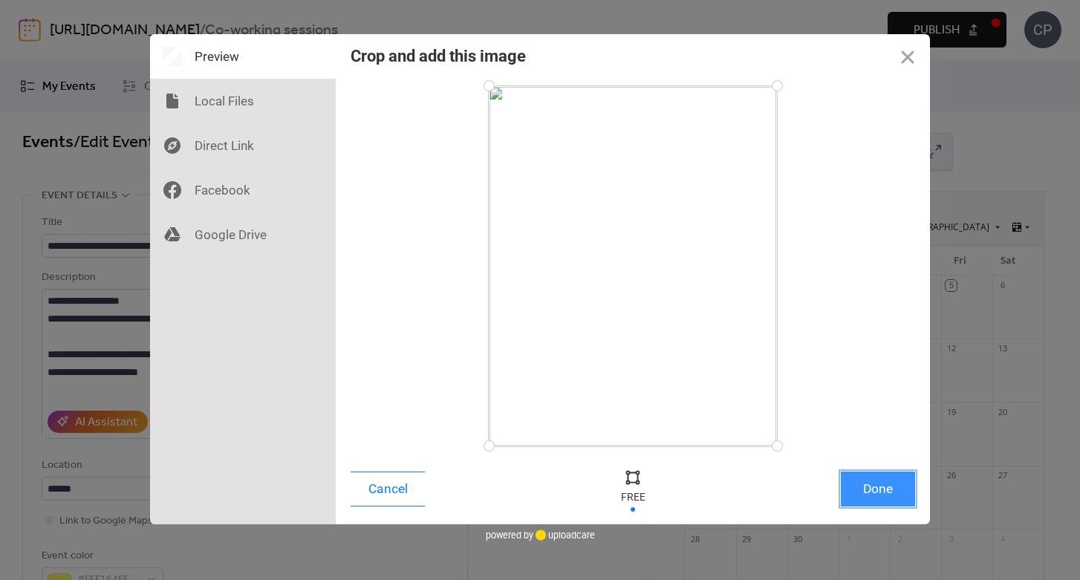
click at [868, 487] on button "Done" at bounding box center [878, 489] width 74 height 35
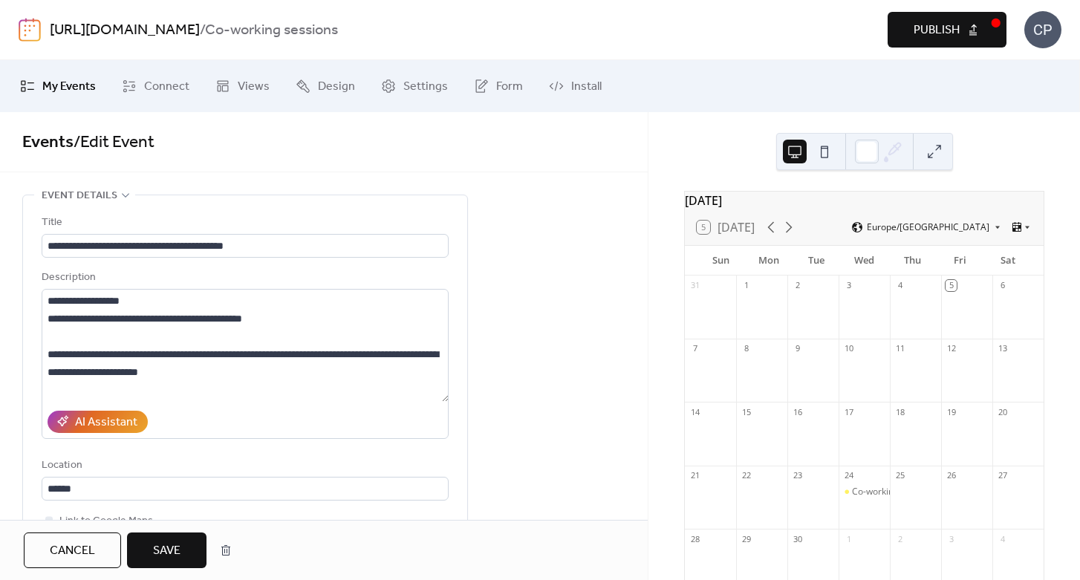
click at [167, 555] on span "Save" at bounding box center [166, 551] width 27 height 18
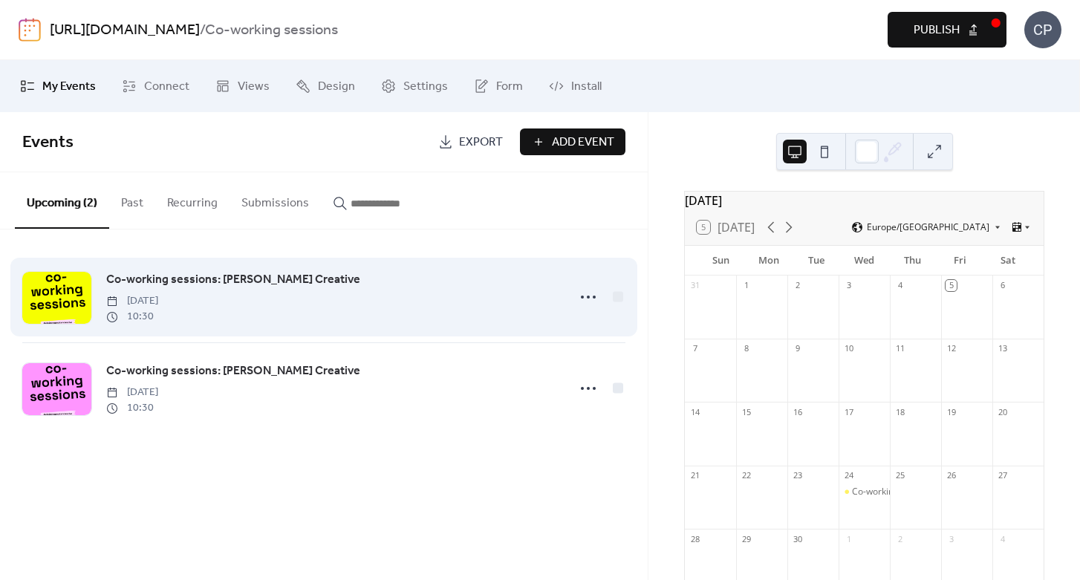
click at [299, 279] on span "Co-working sessions: [PERSON_NAME] Creative" at bounding box center [233, 280] width 254 height 18
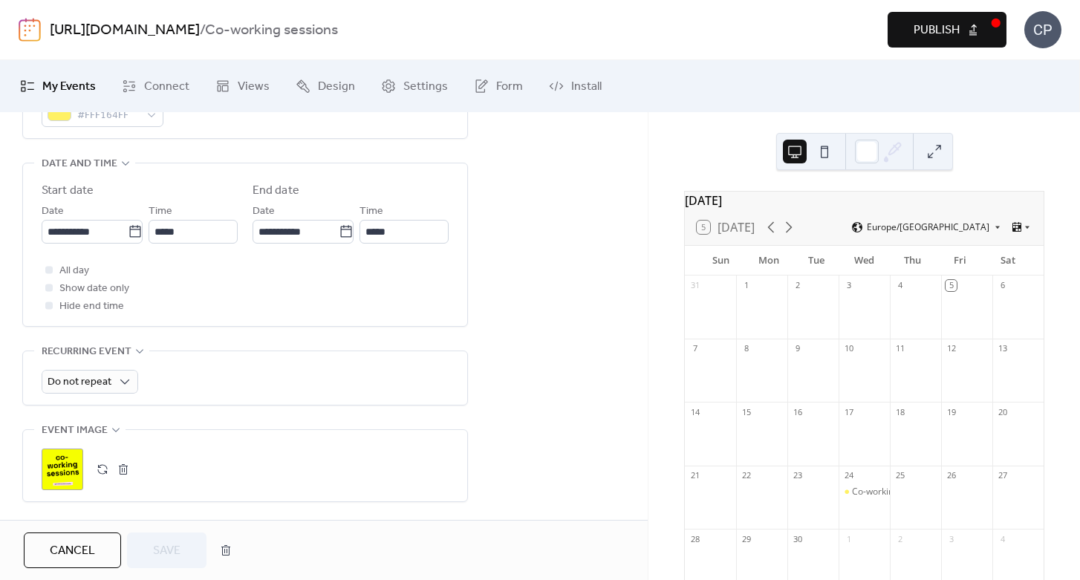
scroll to position [463, 0]
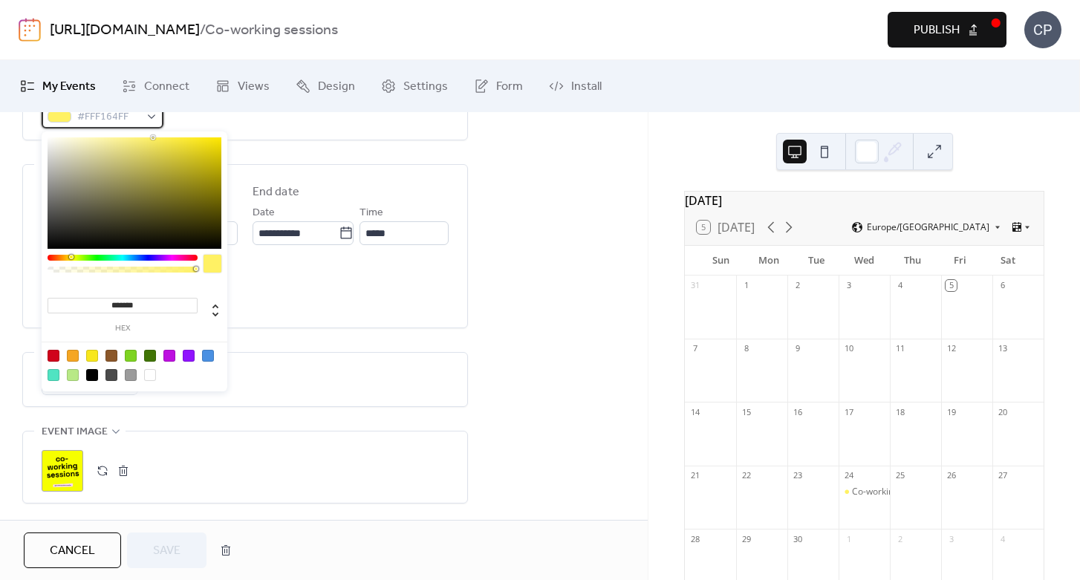
click at [65, 114] on div at bounding box center [60, 117] width 24 height 12
click at [71, 256] on div at bounding box center [71, 257] width 4 height 4
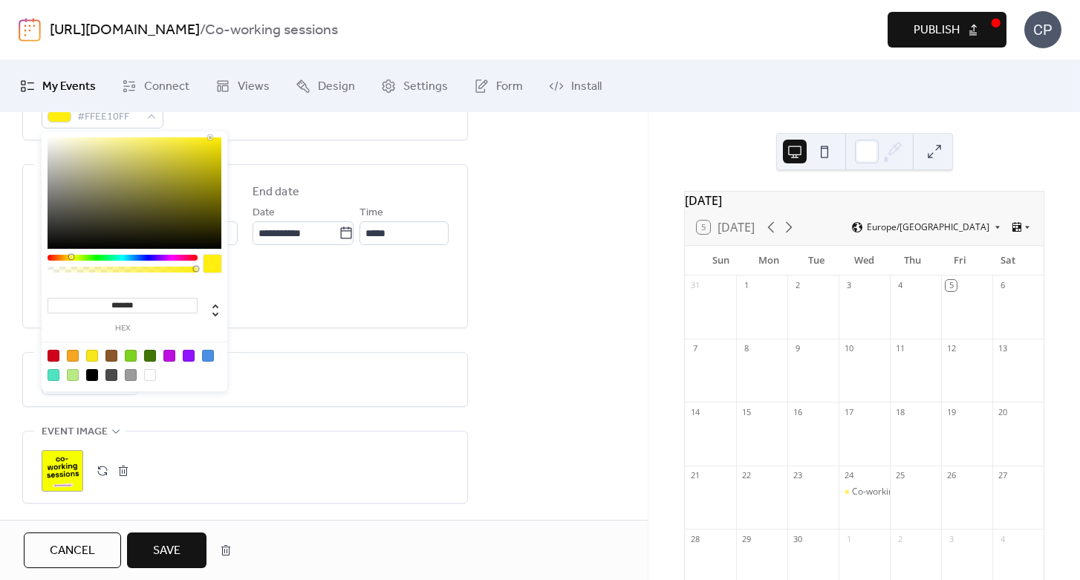
type input "*******"
drag, startPoint x: 150, startPoint y: 146, endPoint x: 211, endPoint y: 131, distance: 62.7
click at [211, 131] on div "******* hex" at bounding box center [135, 262] width 186 height 263
drag, startPoint x: 161, startPoint y: 300, endPoint x: 85, endPoint y: 299, distance: 76.5
click at [85, 299] on input "*******" at bounding box center [123, 306] width 150 height 16
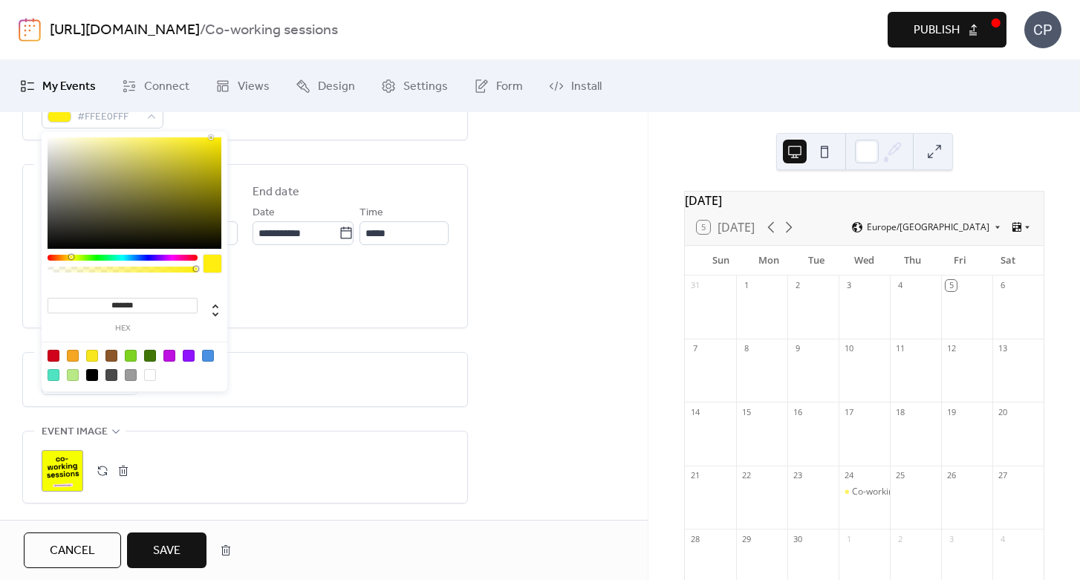
click at [291, 342] on div "**********" at bounding box center [245, 324] width 446 height 1185
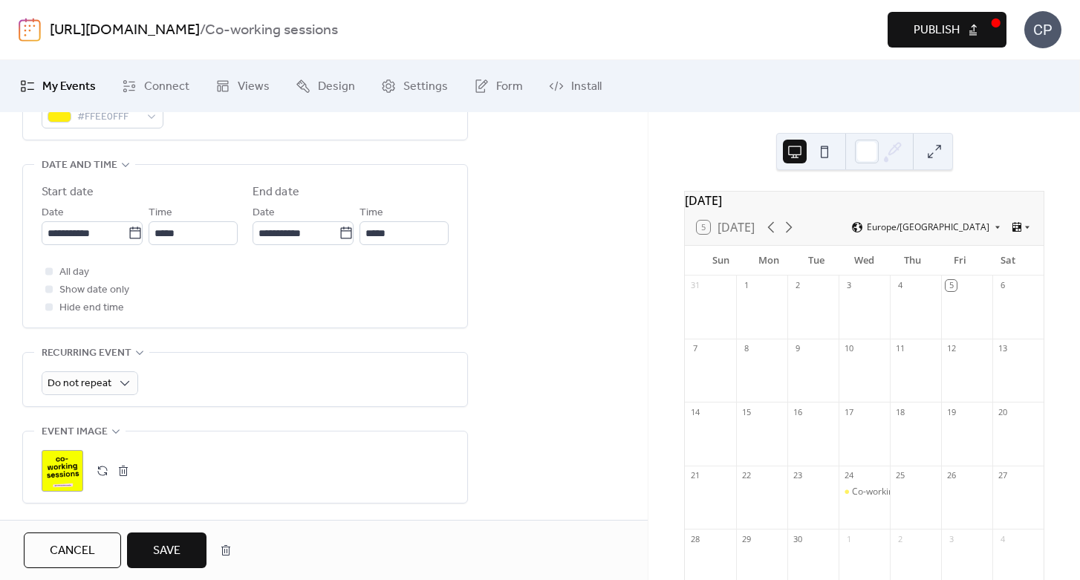
click at [177, 553] on span "Save" at bounding box center [166, 551] width 27 height 18
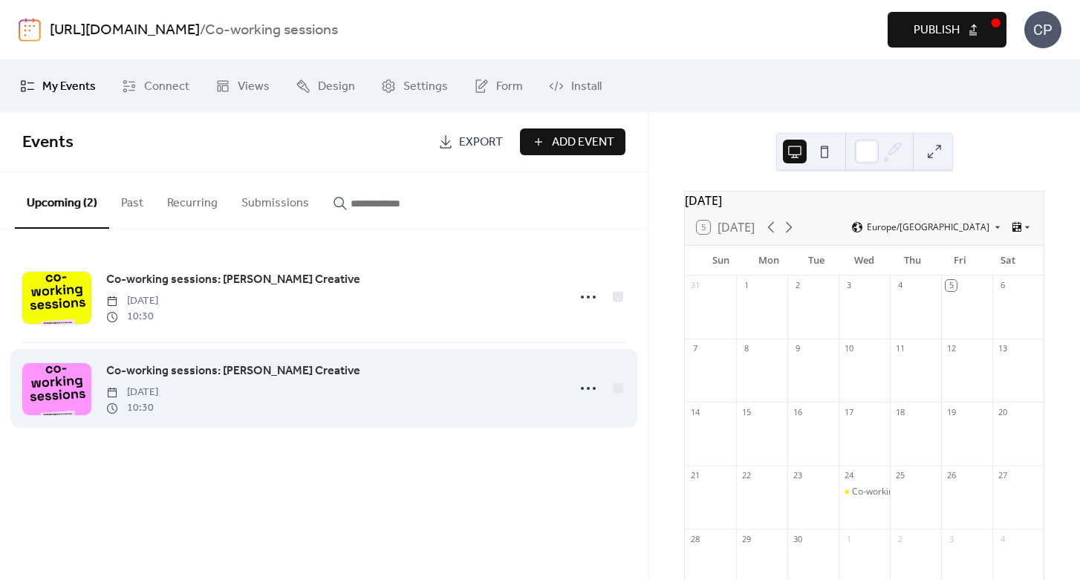
click at [351, 369] on span "Co-working sessions: [PERSON_NAME] Creative" at bounding box center [233, 372] width 254 height 18
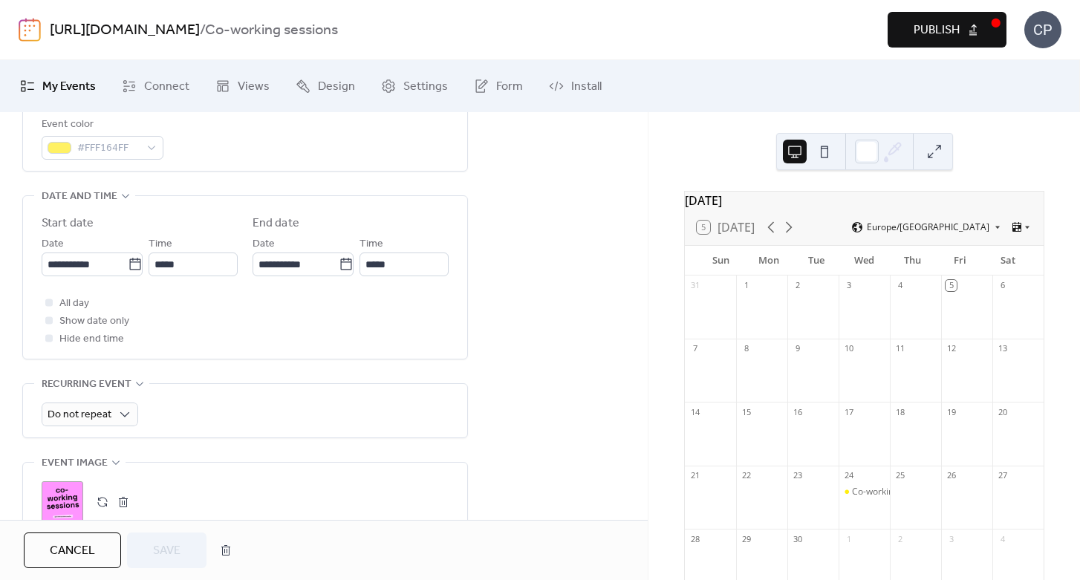
scroll to position [427, 0]
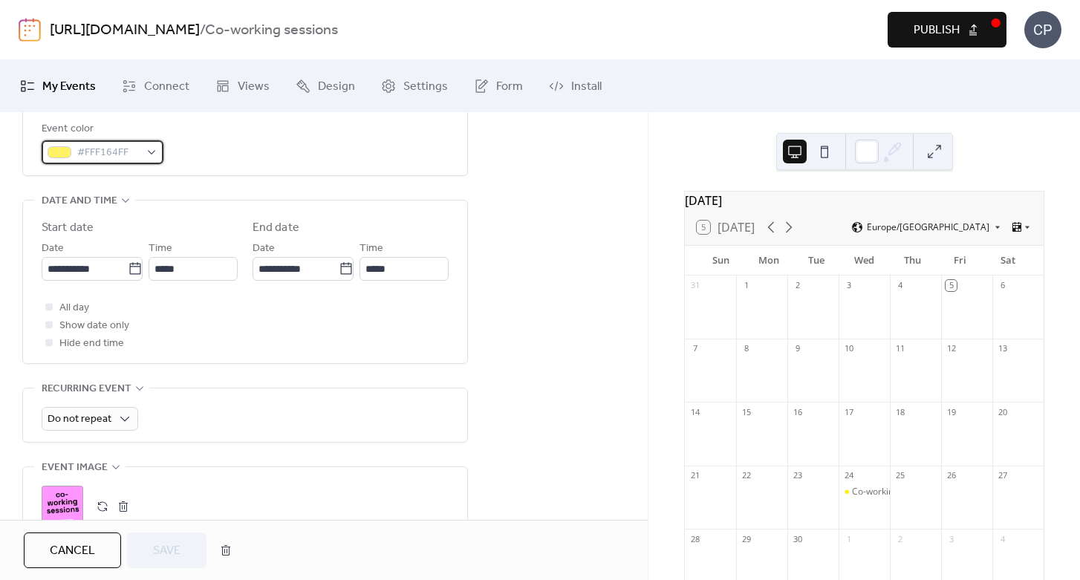
click at [140, 158] on div "#FFF164FF" at bounding box center [103, 152] width 122 height 24
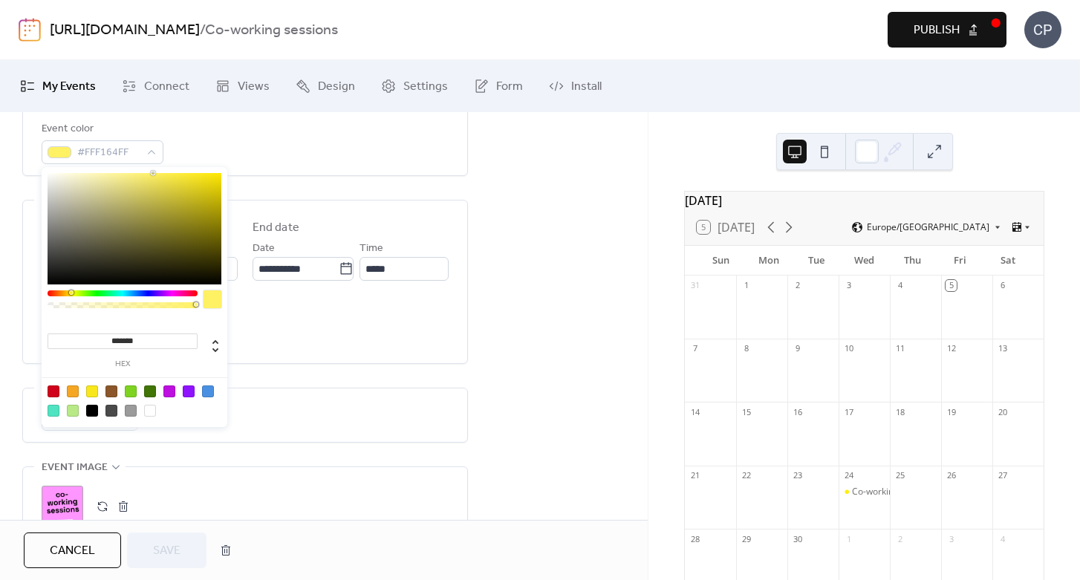
drag, startPoint x: 166, startPoint y: 331, endPoint x: 139, endPoint y: 332, distance: 26.8
click at [139, 332] on div "******* hex" at bounding box center [123, 348] width 150 height 40
drag, startPoint x: 146, startPoint y: 337, endPoint x: 87, endPoint y: 337, distance: 58.7
click at [87, 337] on input "*******" at bounding box center [123, 342] width 150 height 16
paste input
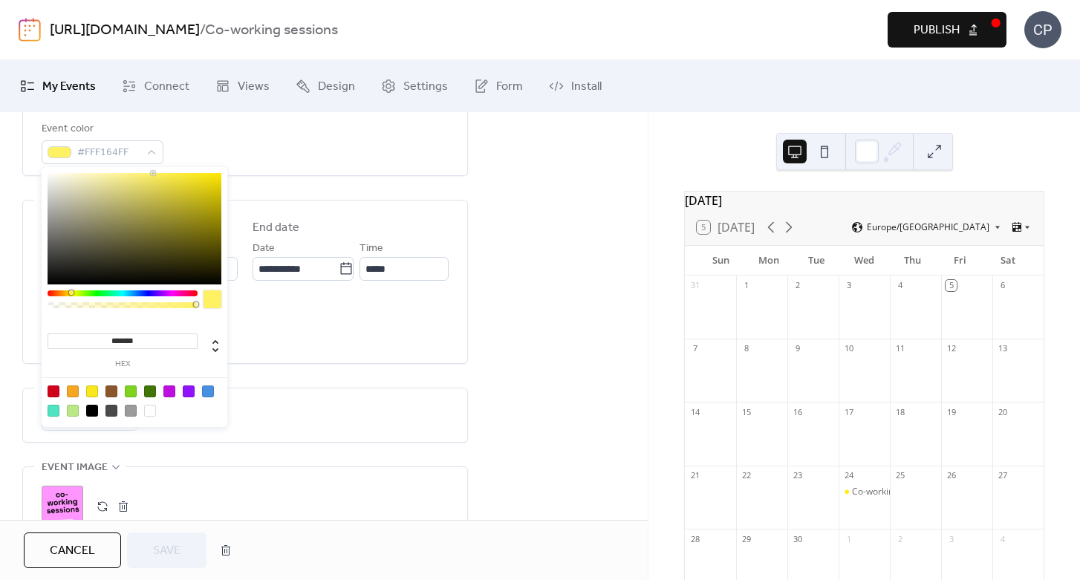
type input "*******"
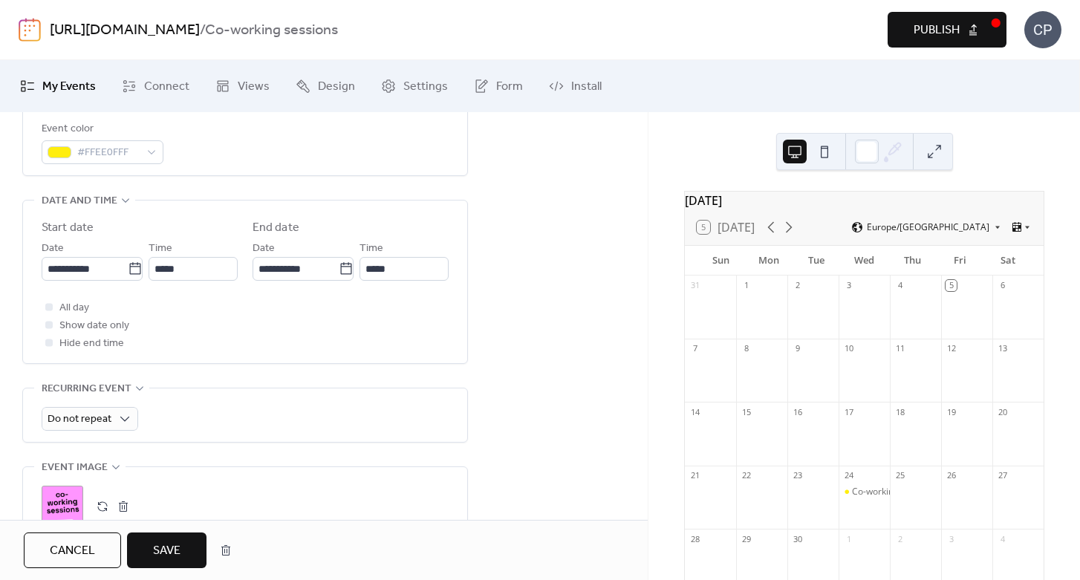
click at [185, 550] on button "Save" at bounding box center [166, 551] width 79 height 36
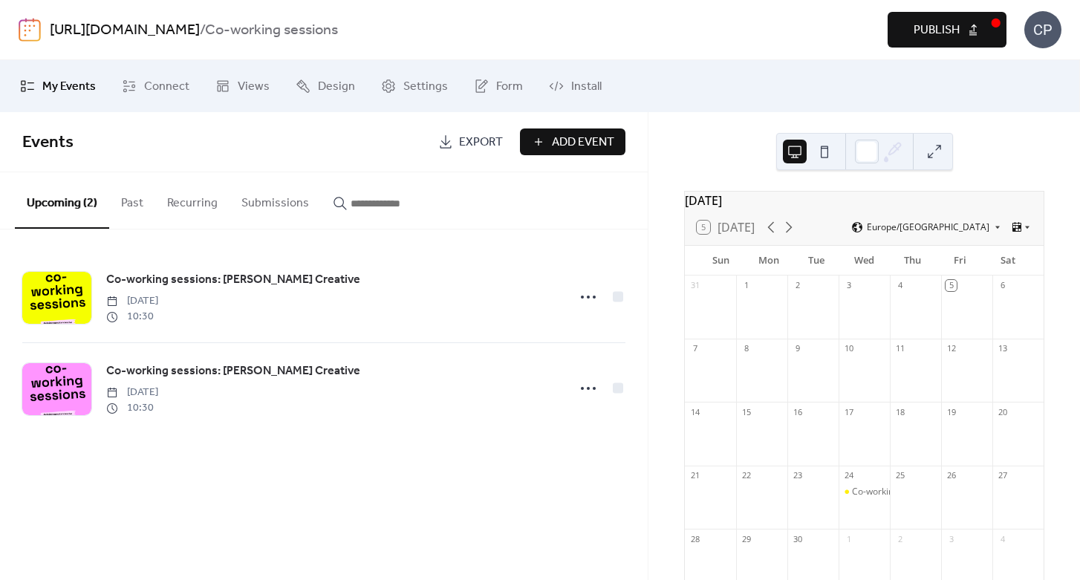
click at [914, 32] on span "Publish" at bounding box center [937, 31] width 46 height 18
click at [53, 85] on span "My Events" at bounding box center [68, 87] width 53 height 18
click at [45, 34] on div "https://www.christinapoultoncreative.co.uk/ / Co-working sessions Preview Publi…" at bounding box center [540, 29] width 1043 height 59
click at [31, 31] on img at bounding box center [30, 30] width 22 height 24
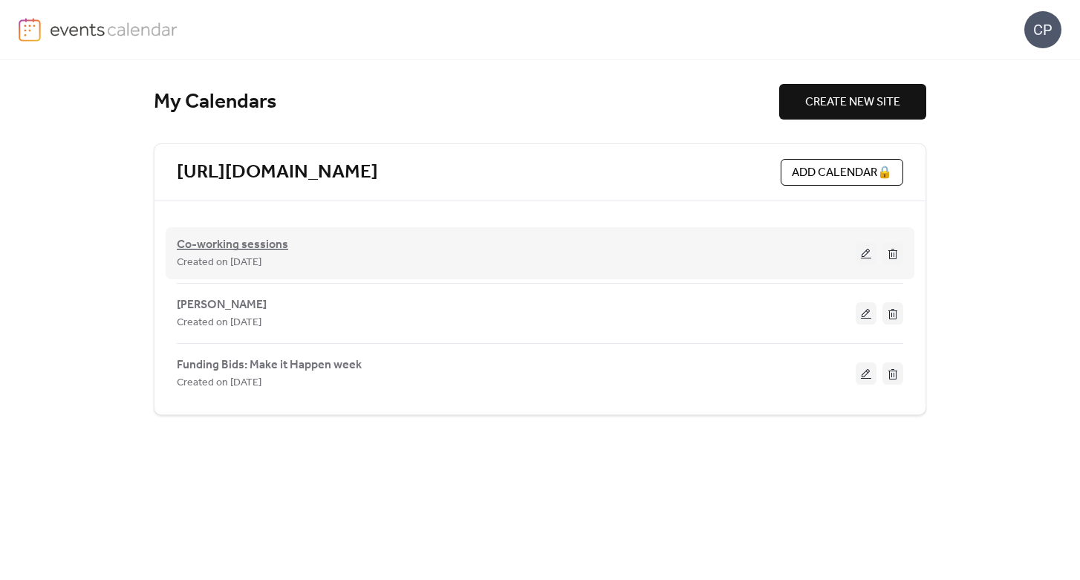
click at [261, 239] on span "Co-working sessions" at bounding box center [232, 245] width 111 height 18
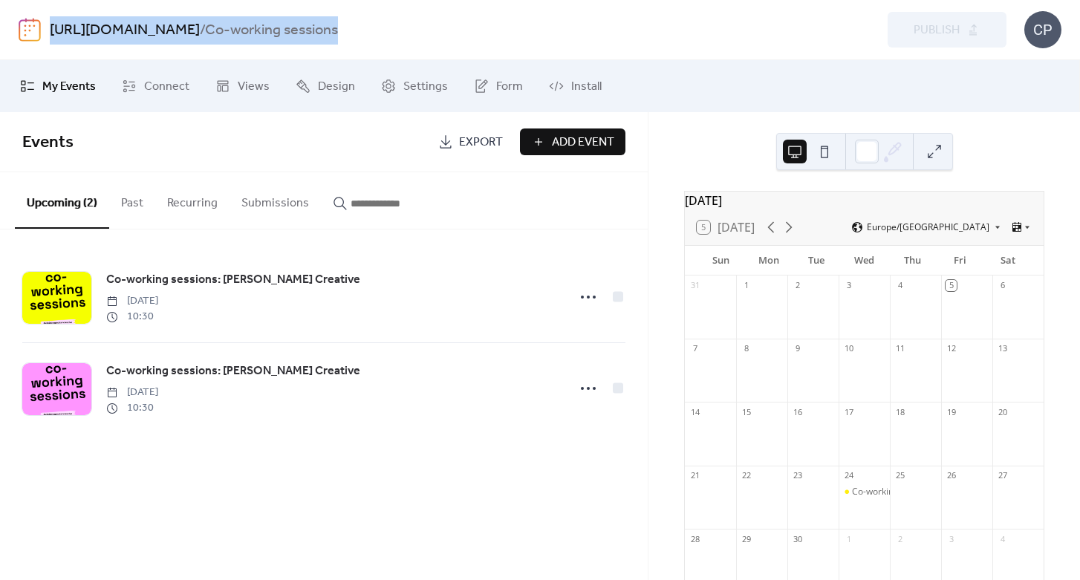
drag, startPoint x: 476, startPoint y: 29, endPoint x: 45, endPoint y: 20, distance: 431.7
click at [45, 20] on div "https://www.christinapoultoncreative.co.uk/ / Co-working sessions Preview Publi…" at bounding box center [540, 29] width 1043 height 59
copy div "https://www.christinapoultoncreative.co.uk/ / Co-working sessions"
click at [412, 96] on span "Settings" at bounding box center [425, 87] width 45 height 18
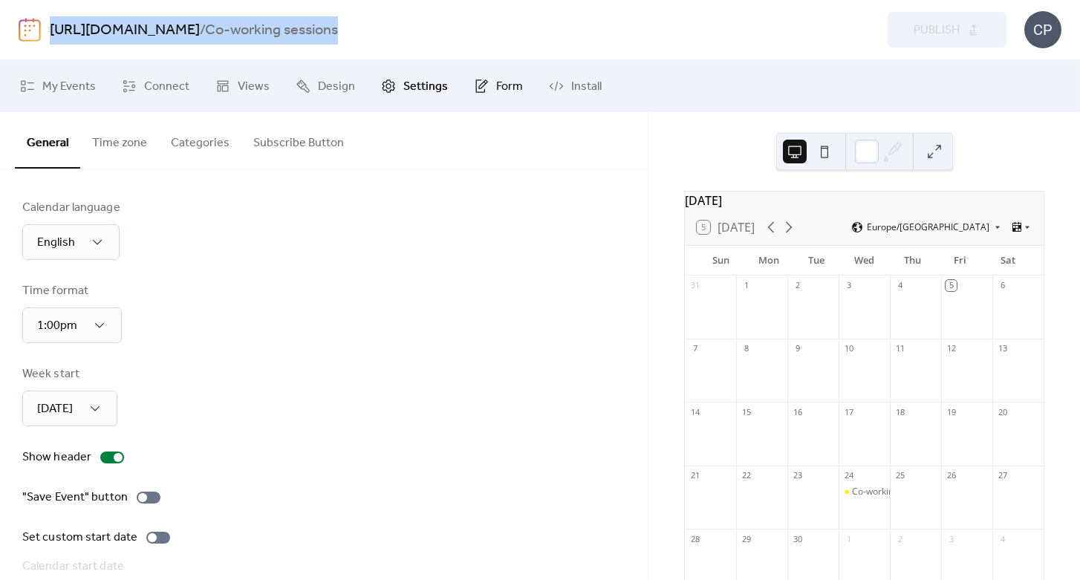
click at [487, 94] on link "Form" at bounding box center [498, 86] width 71 height 40
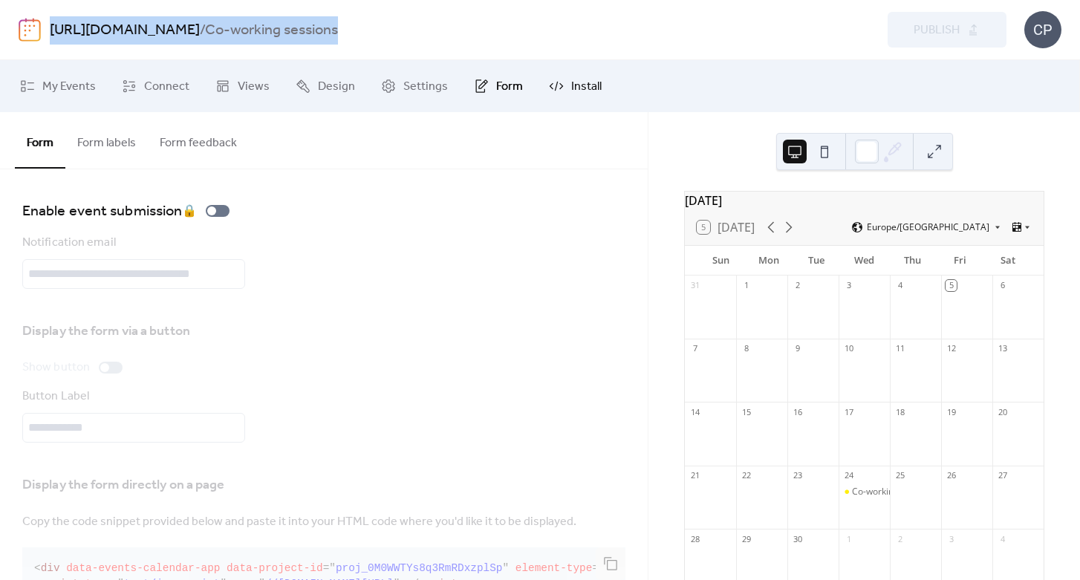
click at [571, 85] on span "Install" at bounding box center [586, 87] width 30 height 18
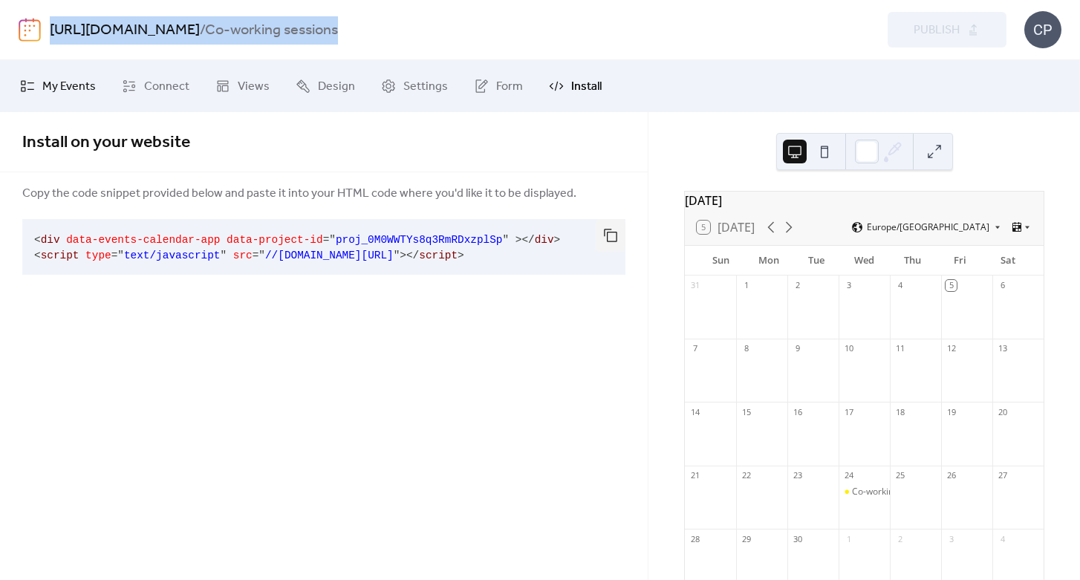
click at [69, 98] on link "My Events" at bounding box center [58, 86] width 98 height 40
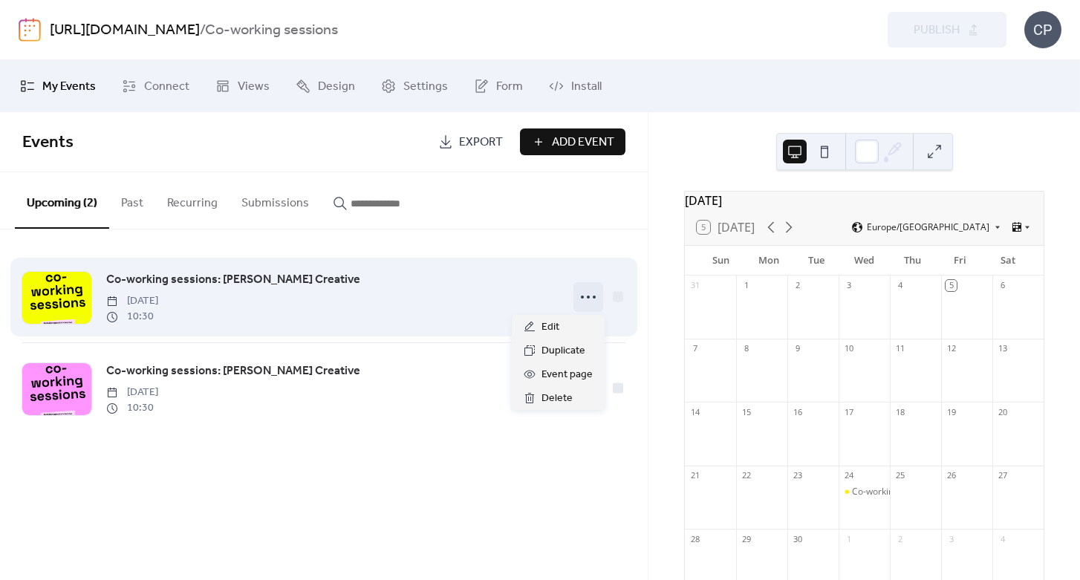
click at [583, 296] on circle at bounding box center [582, 297] width 3 height 3
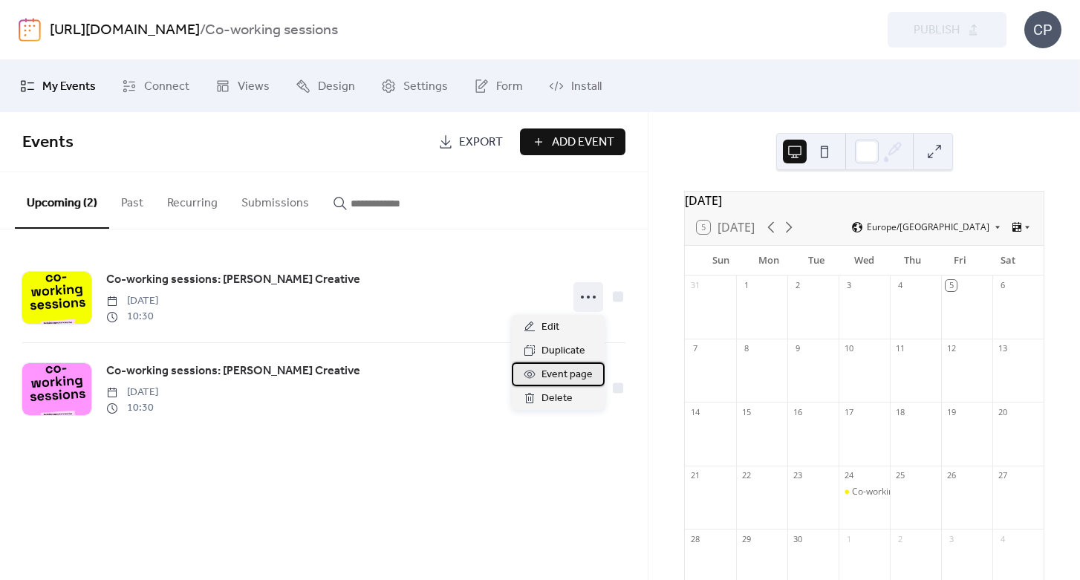
click at [575, 372] on span "Event page" at bounding box center [567, 375] width 51 height 18
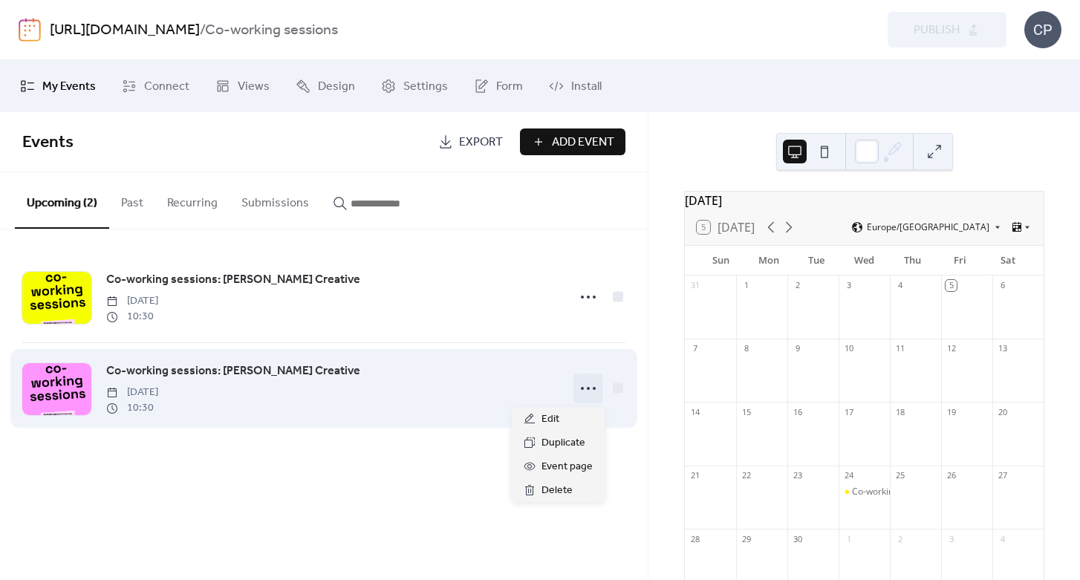
click at [585, 387] on icon at bounding box center [588, 389] width 24 height 24
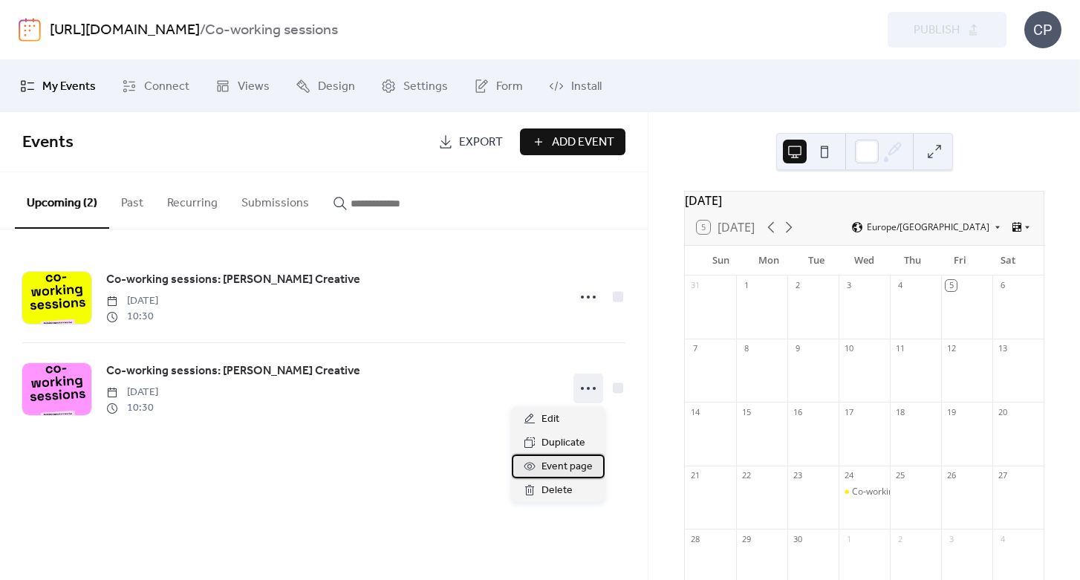
click at [576, 467] on span "Event page" at bounding box center [567, 467] width 51 height 18
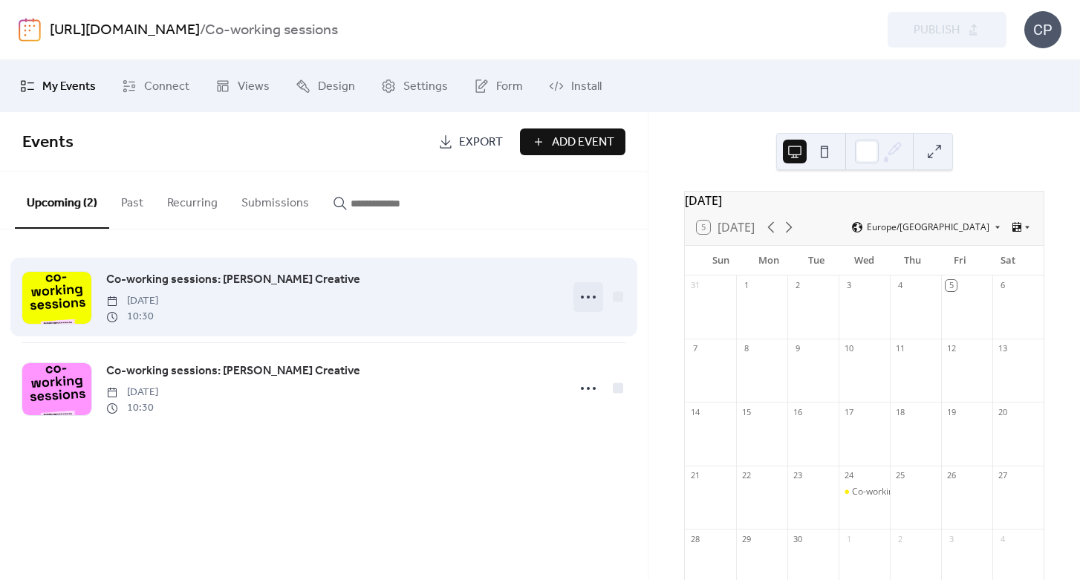
click at [585, 302] on icon at bounding box center [588, 297] width 24 height 24
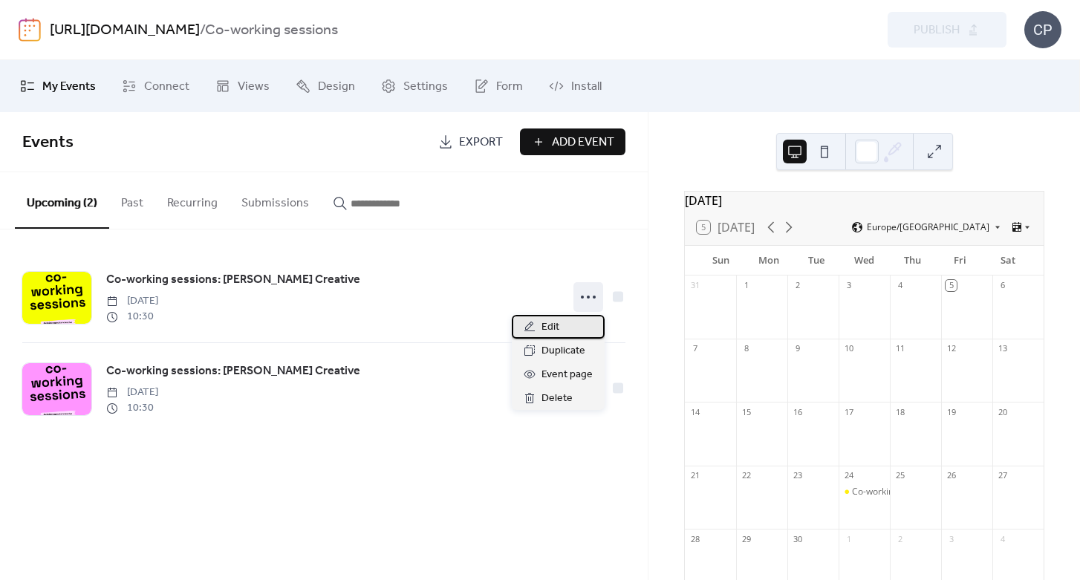
click at [569, 333] on div "Edit" at bounding box center [558, 327] width 93 height 24
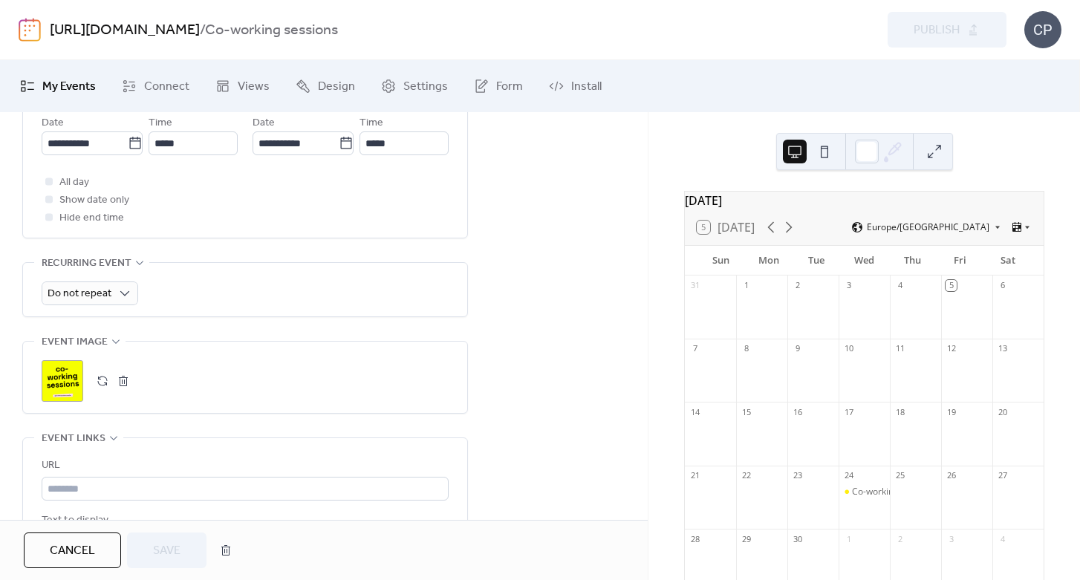
scroll to position [559, 0]
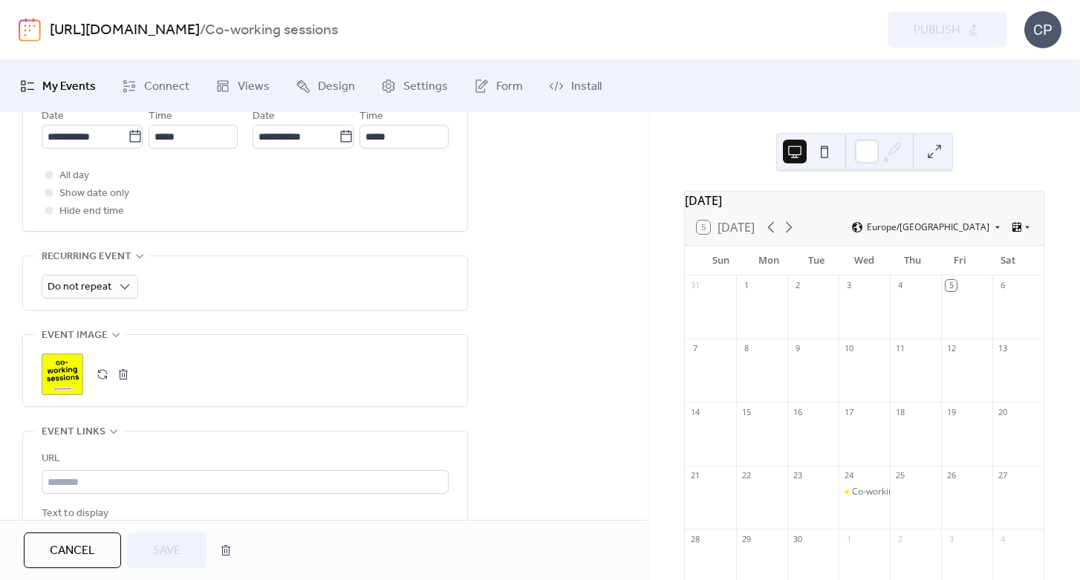
click at [55, 380] on div ";" at bounding box center [63, 375] width 42 height 42
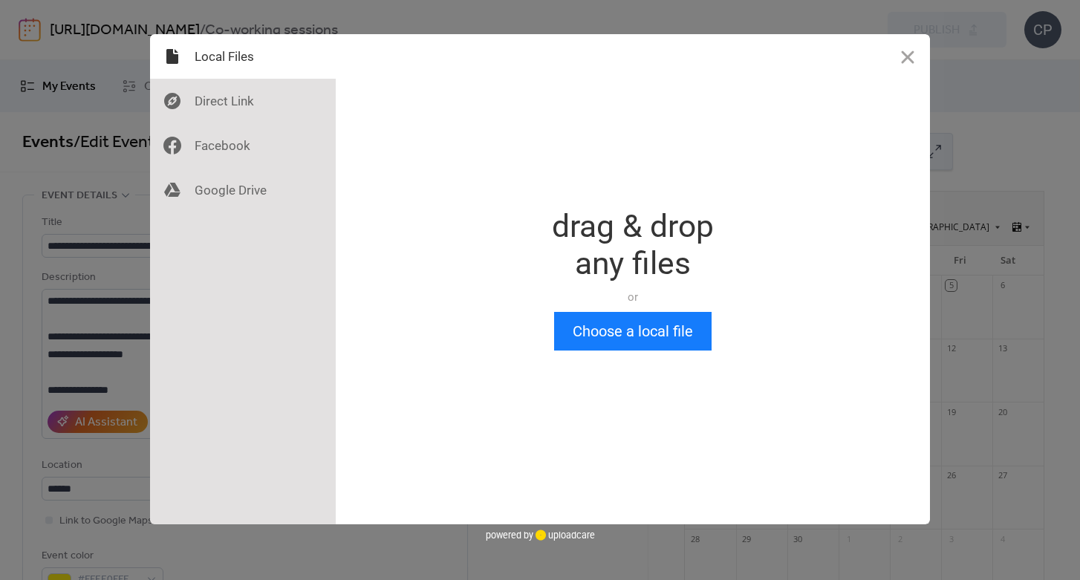
scroll to position [0, 0]
click at [908, 62] on button "Close" at bounding box center [907, 56] width 45 height 45
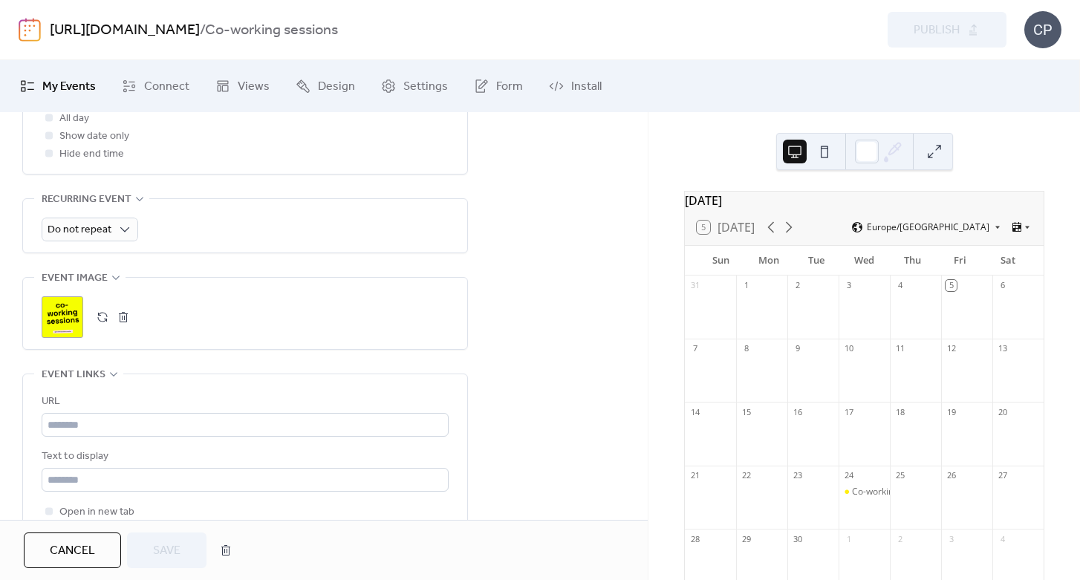
scroll to position [618, 0]
click at [102, 313] on button "button" at bounding box center [102, 315] width 21 height 21
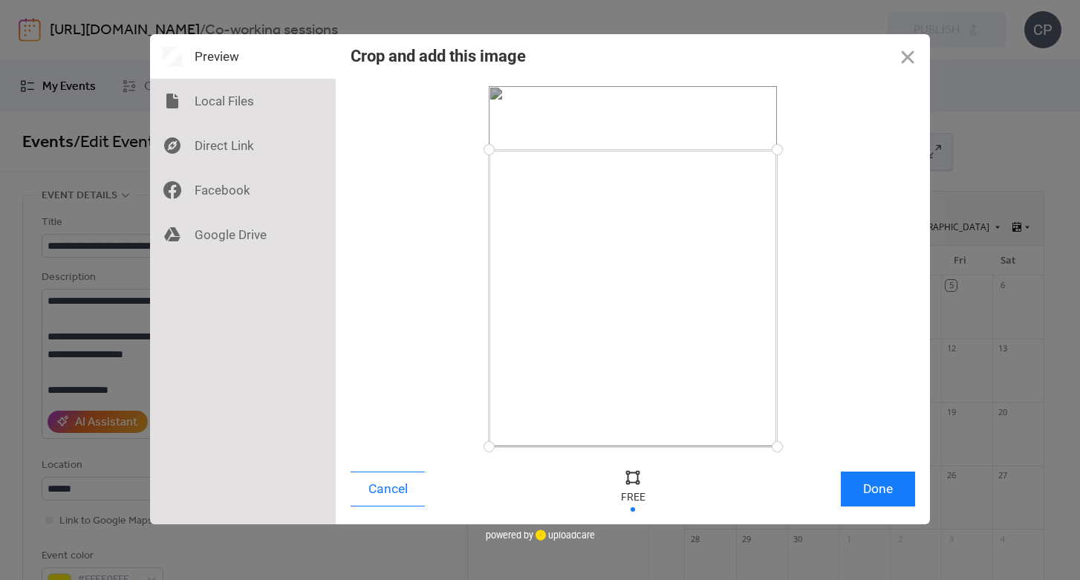
drag, startPoint x: 771, startPoint y: 87, endPoint x: 781, endPoint y: 149, distance: 62.4
click at [781, 149] on div at bounding box center [777, 150] width 26 height 26
drag, startPoint x: 776, startPoint y: 449, endPoint x: 785, endPoint y: 398, distance: 52.2
click at [785, 398] on div at bounding box center [777, 399] width 26 height 26
click at [865, 489] on button "Done" at bounding box center [878, 489] width 74 height 35
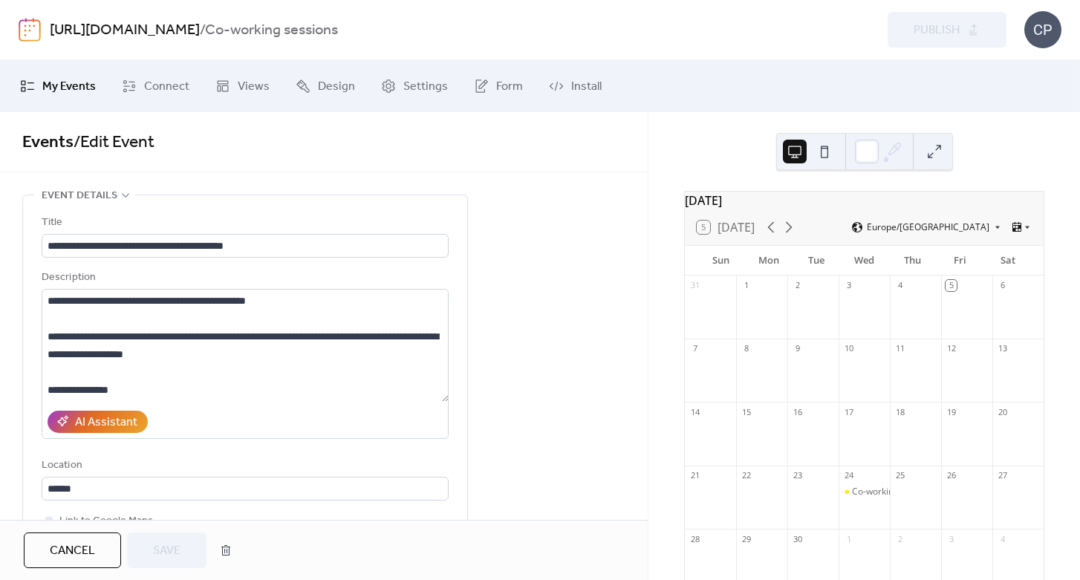
scroll to position [617, 0]
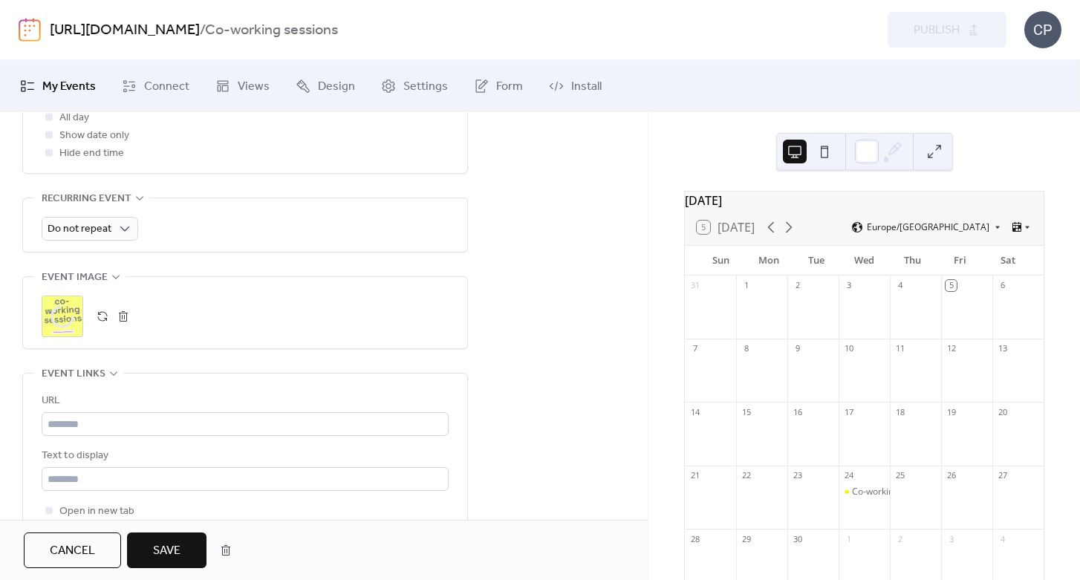
click at [175, 558] on span "Save" at bounding box center [166, 551] width 27 height 18
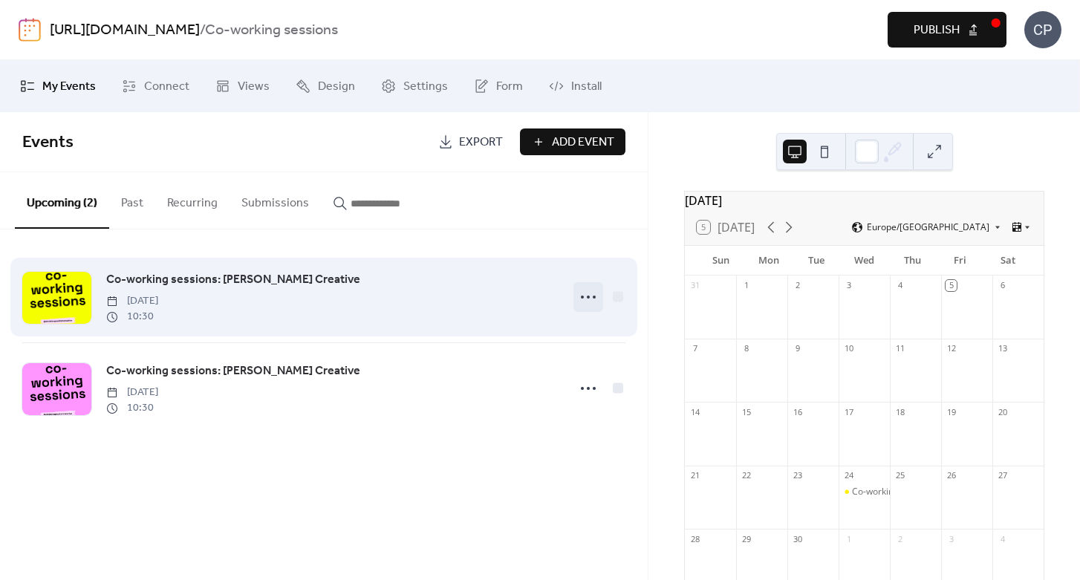
click at [591, 300] on icon at bounding box center [588, 297] width 24 height 24
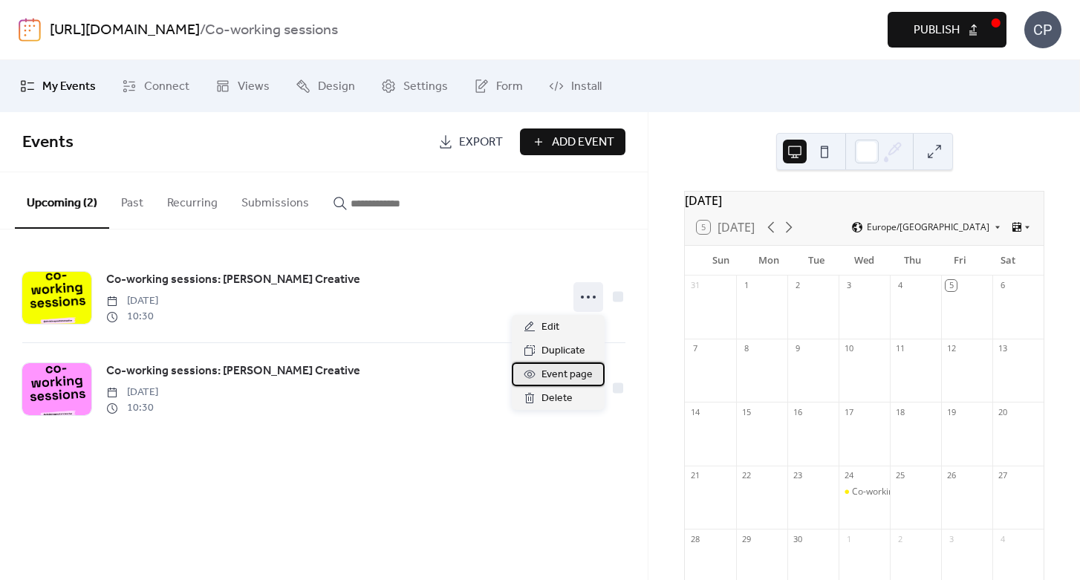
click at [564, 372] on span "Event page" at bounding box center [567, 375] width 51 height 18
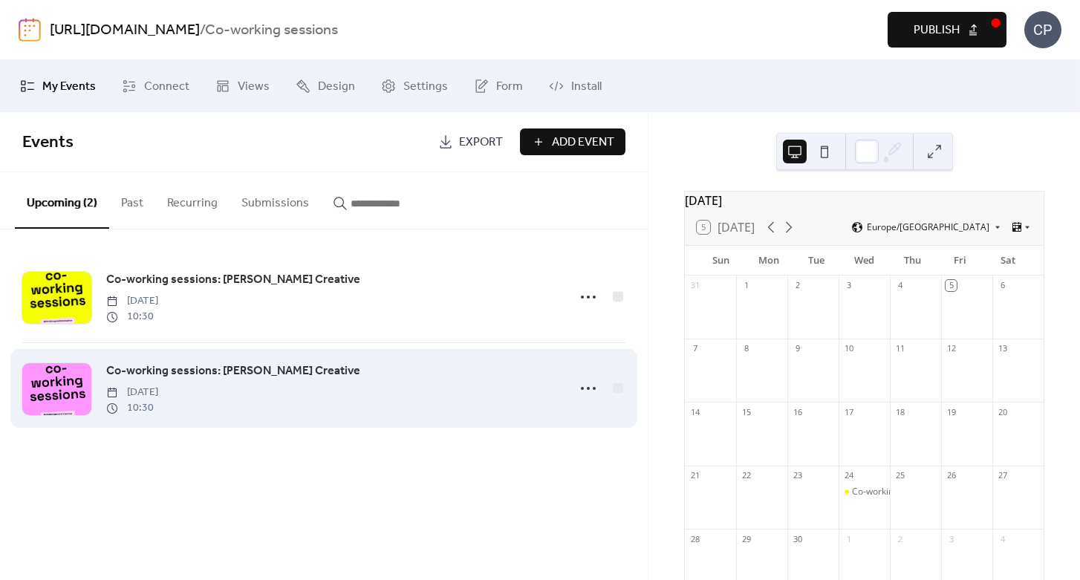
click at [515, 355] on div "Co-working sessions: Christina Poulton Creative Friday, October 24, 2025 10:30" at bounding box center [323, 388] width 603 height 91
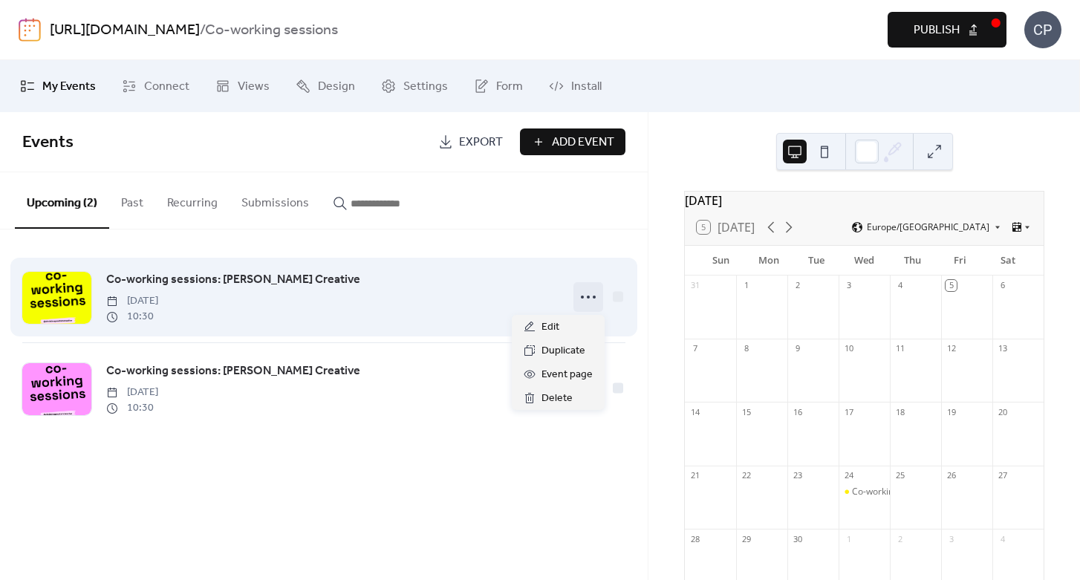
click at [591, 293] on icon at bounding box center [588, 297] width 24 height 24
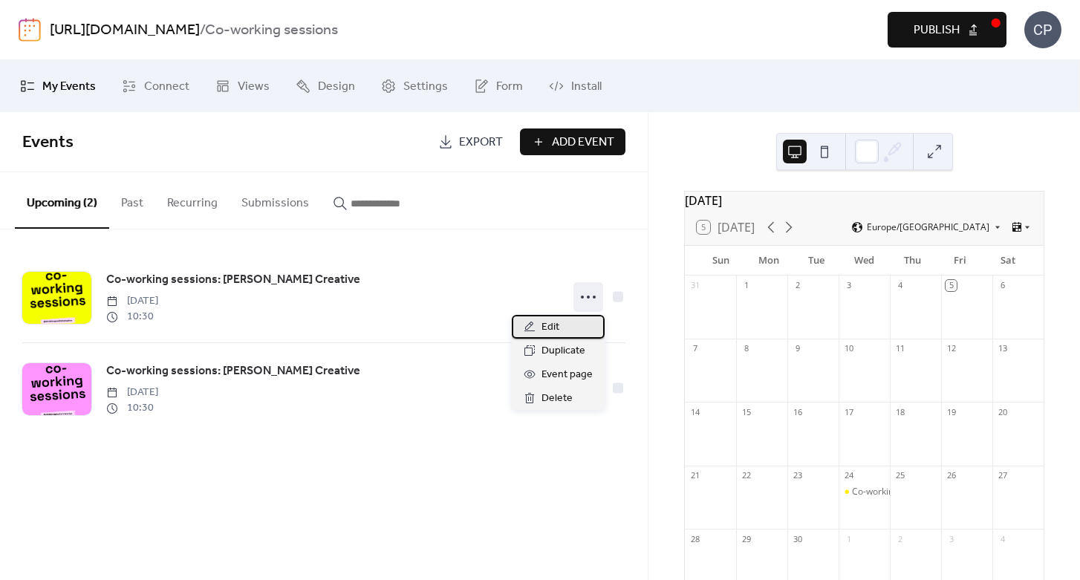
click at [566, 323] on div "Edit" at bounding box center [558, 327] width 93 height 24
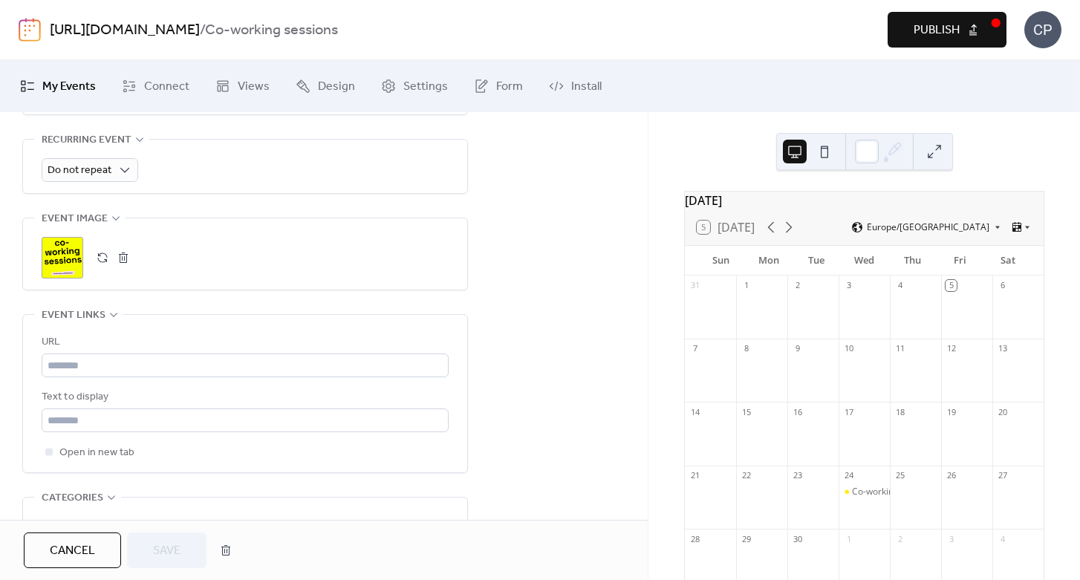
scroll to position [678, 0]
click at [98, 254] on button "button" at bounding box center [102, 255] width 21 height 21
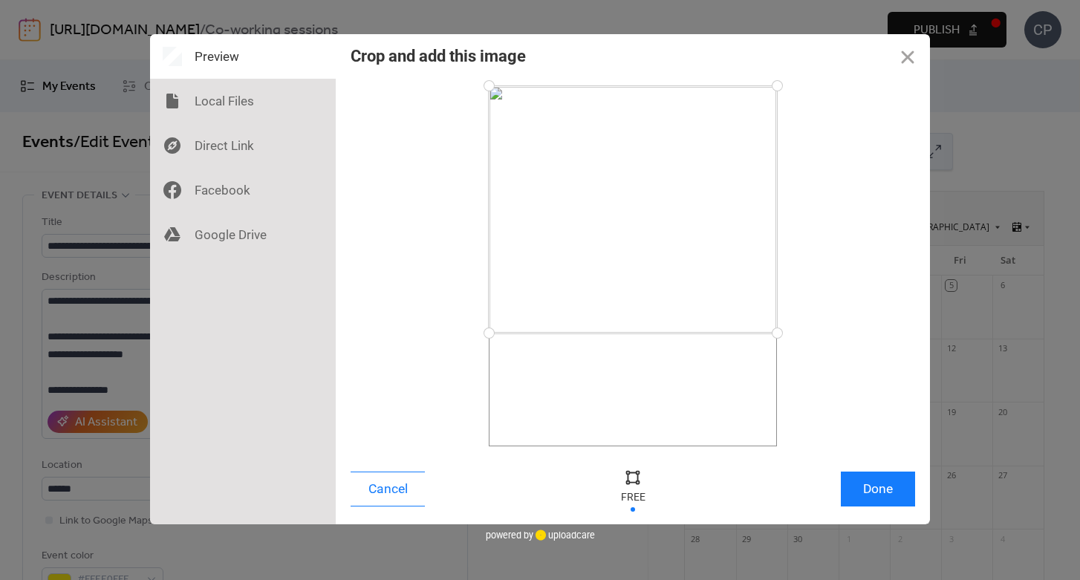
drag, startPoint x: 776, startPoint y: 443, endPoint x: 786, endPoint y: 333, distance: 110.4
click at [786, 333] on div at bounding box center [777, 333] width 26 height 26
drag, startPoint x: 774, startPoint y: 84, endPoint x: 782, endPoint y: 172, distance: 88.8
click at [782, 172] on div at bounding box center [777, 173] width 26 height 26
click at [875, 490] on button "Done" at bounding box center [878, 489] width 74 height 35
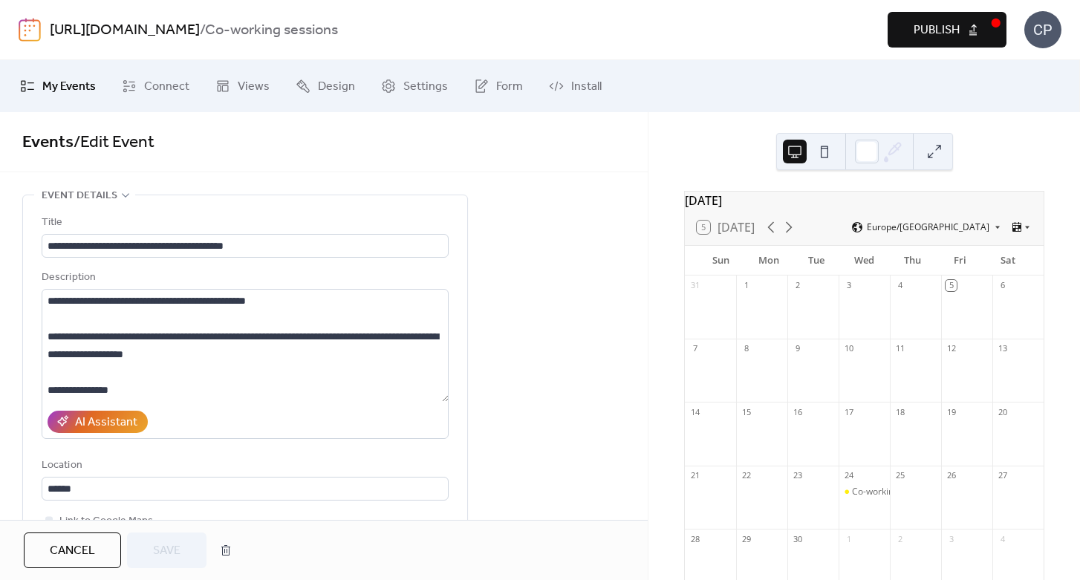
scroll to position [617, 0]
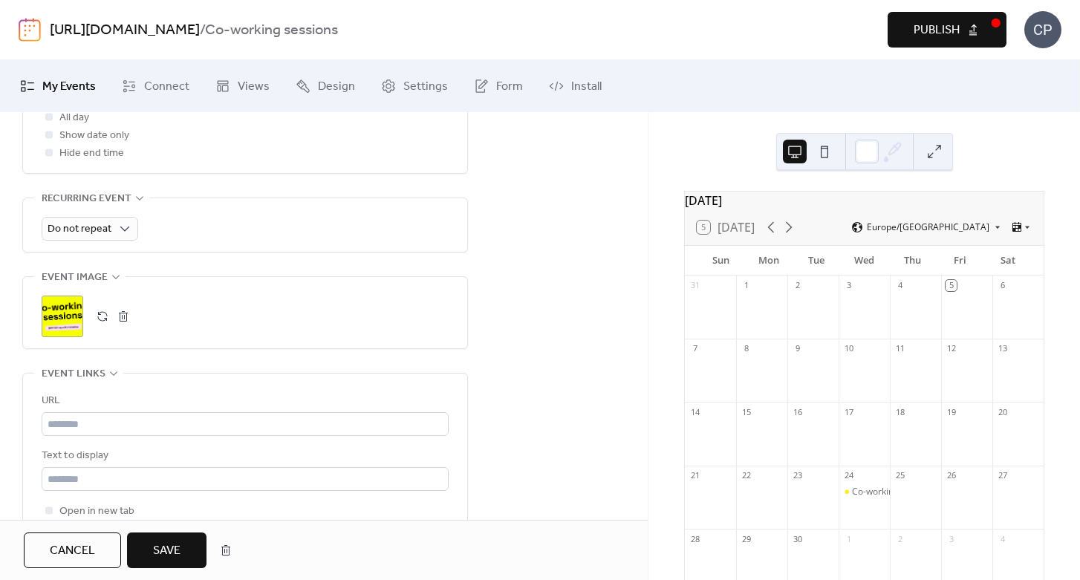
click at [175, 545] on span "Save" at bounding box center [166, 551] width 27 height 18
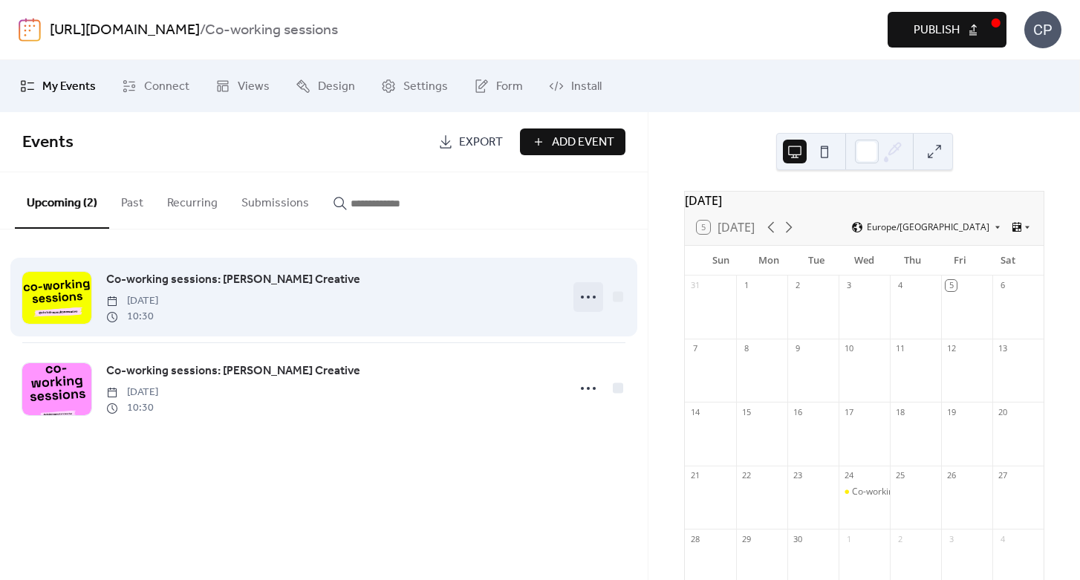
click at [593, 295] on icon at bounding box center [588, 297] width 24 height 24
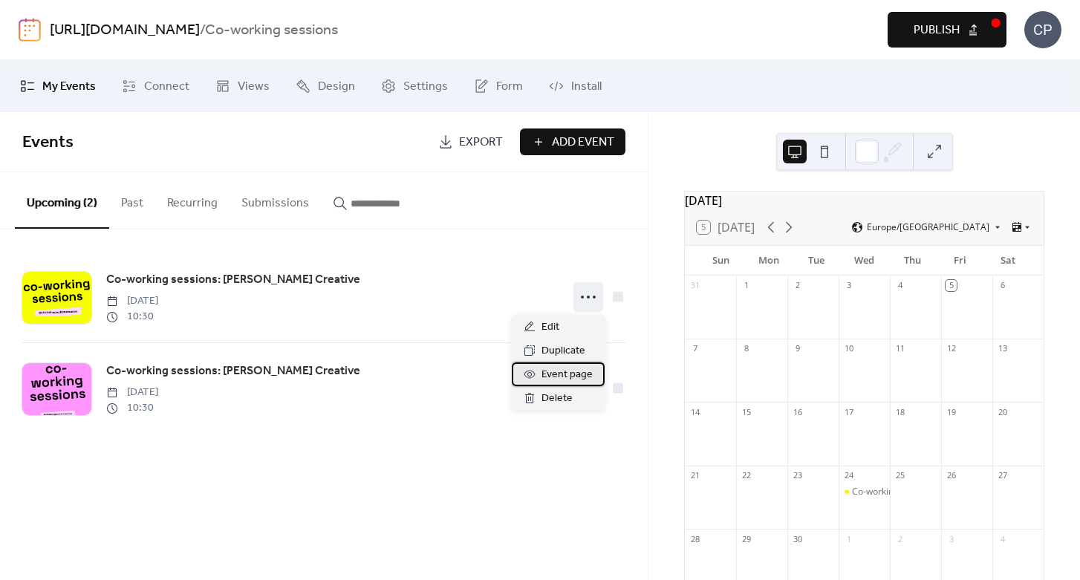
click at [577, 378] on span "Event page" at bounding box center [567, 375] width 51 height 18
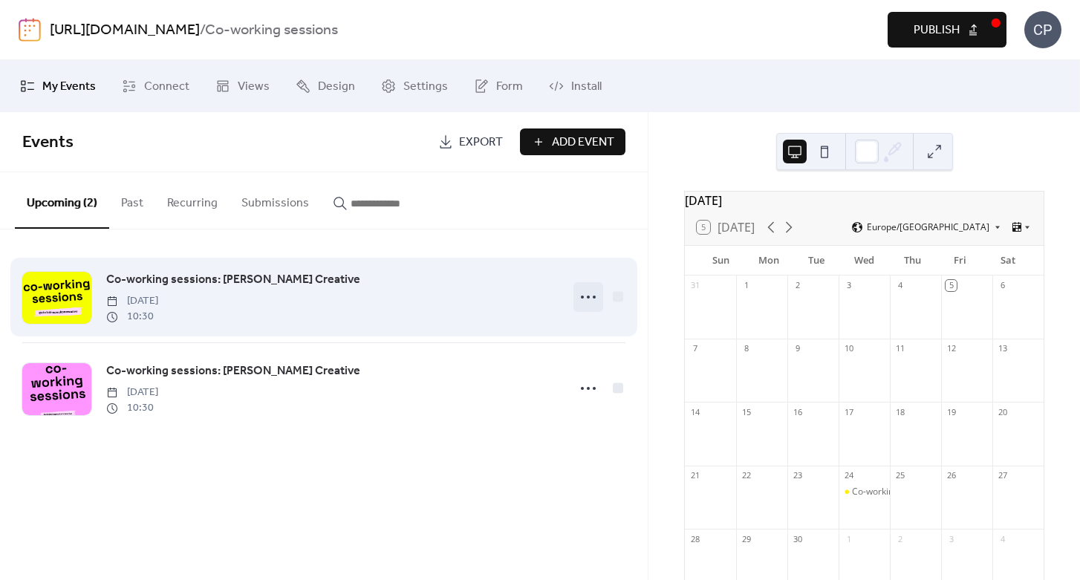
click at [585, 298] on icon at bounding box center [588, 297] width 24 height 24
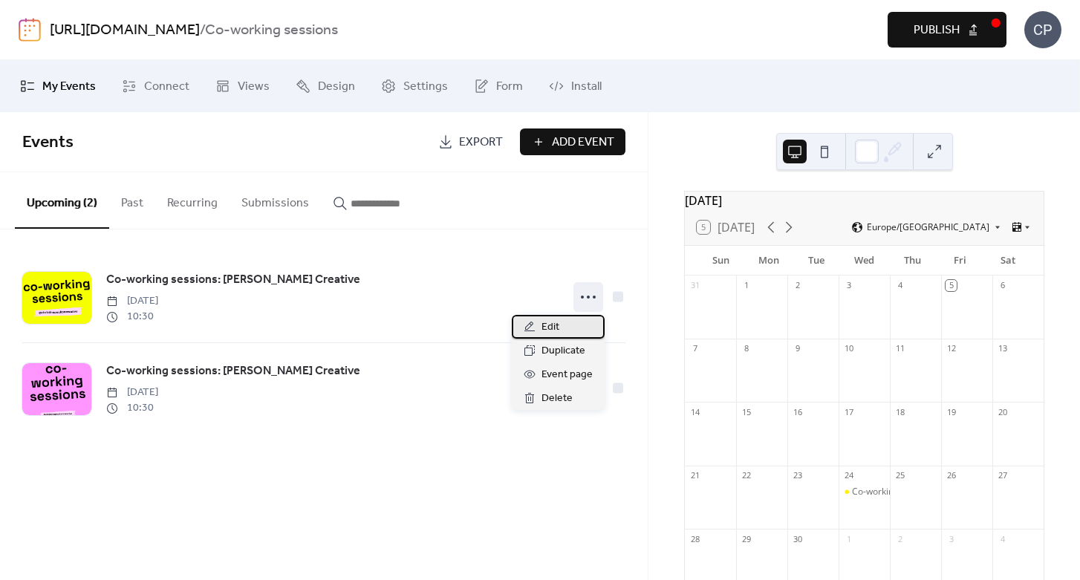
click at [562, 326] on div "Edit" at bounding box center [558, 327] width 93 height 24
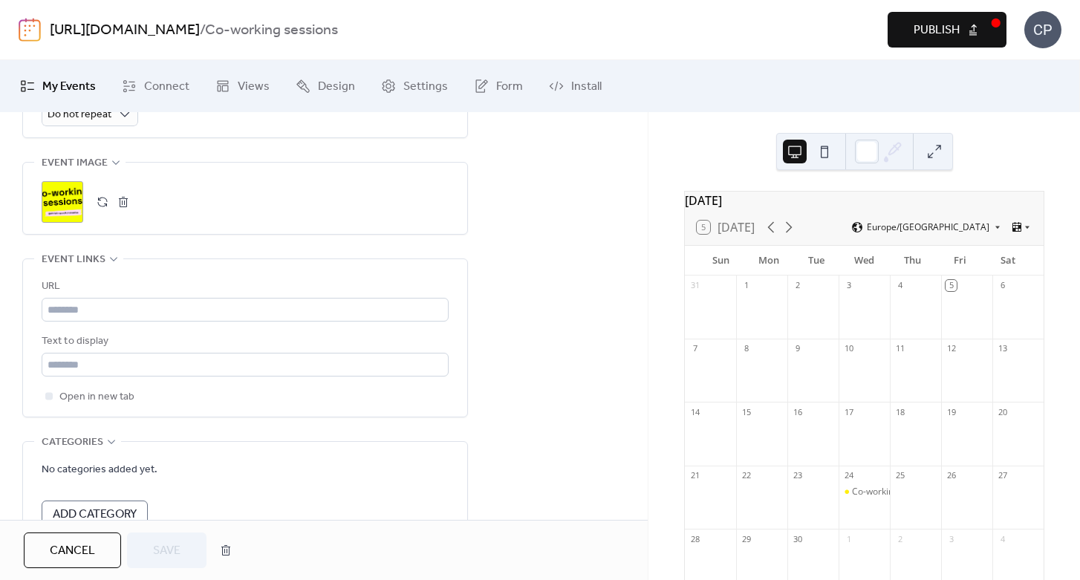
scroll to position [759, 0]
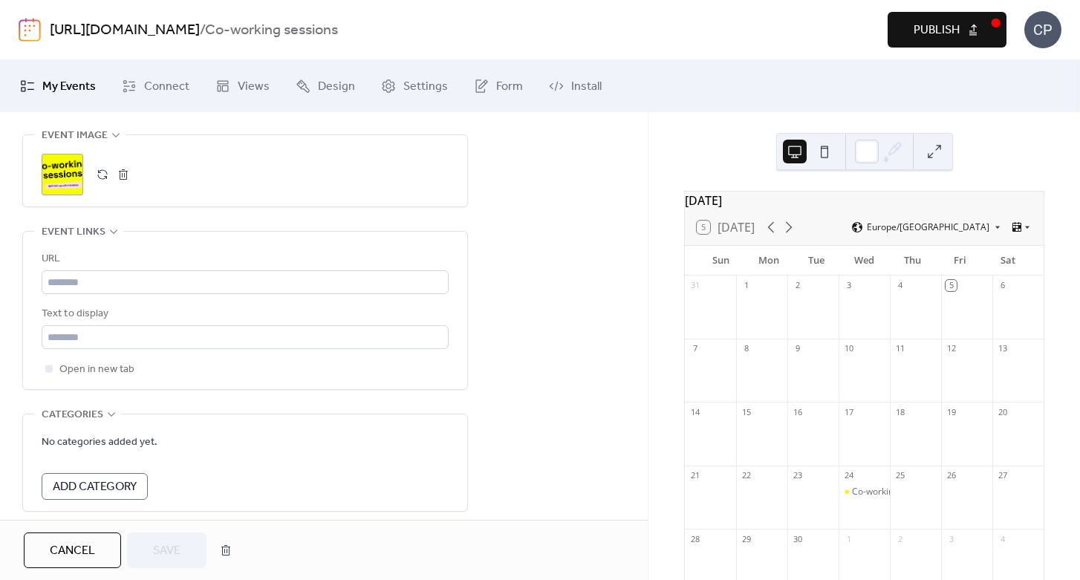
click at [100, 176] on button "button" at bounding box center [102, 174] width 21 height 21
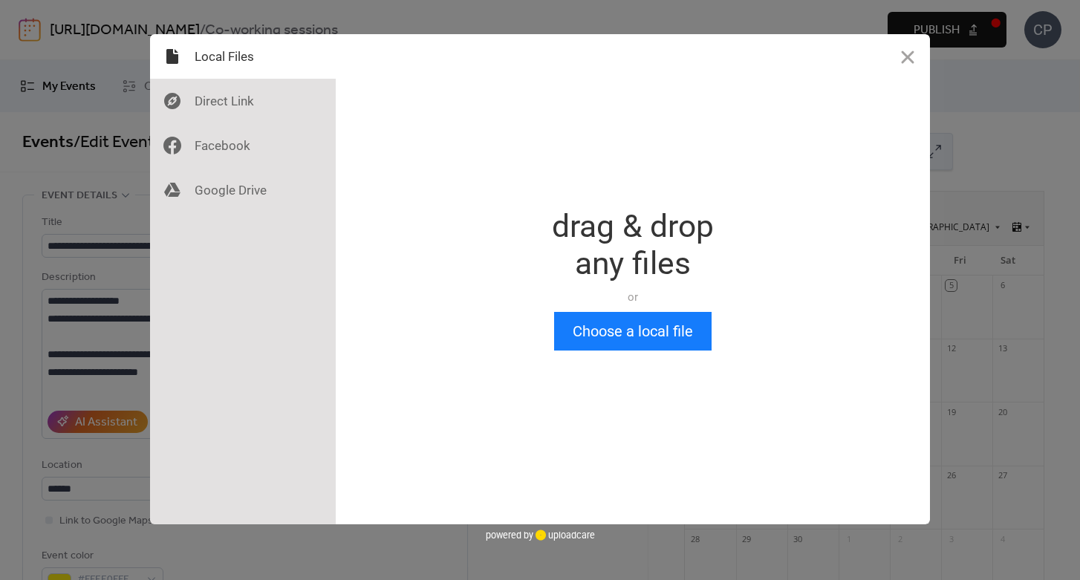
scroll to position [0, 0]
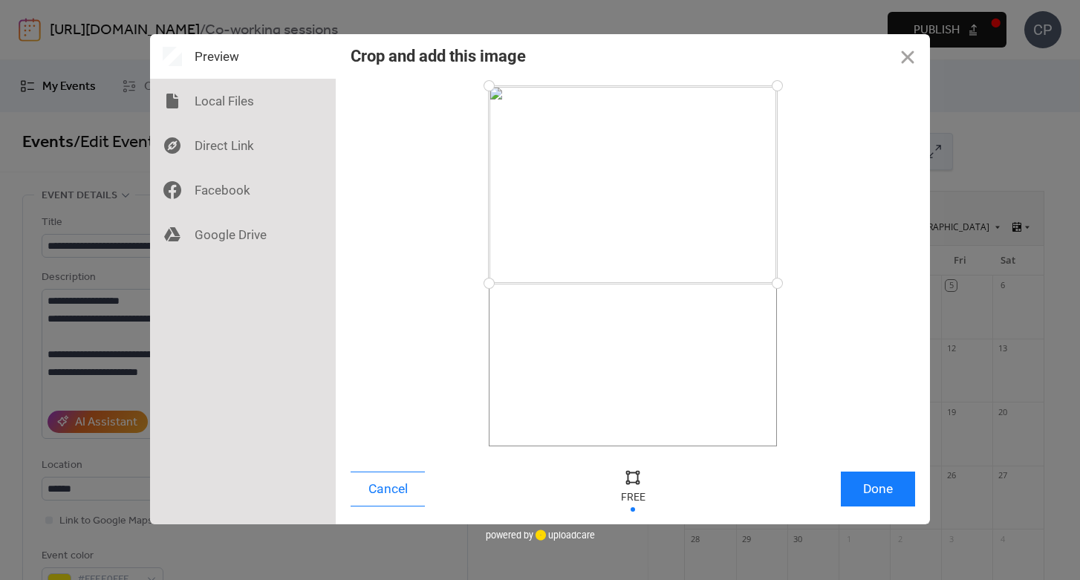
drag, startPoint x: 776, startPoint y: 443, endPoint x: 794, endPoint y: 283, distance: 161.5
click at [794, 283] on div at bounding box center [633, 266] width 565 height 360
drag, startPoint x: 778, startPoint y: 87, endPoint x: 796, endPoint y: 176, distance: 91.1
click at [796, 176] on div at bounding box center [633, 266] width 565 height 360
click at [868, 489] on button "Done" at bounding box center [878, 489] width 74 height 35
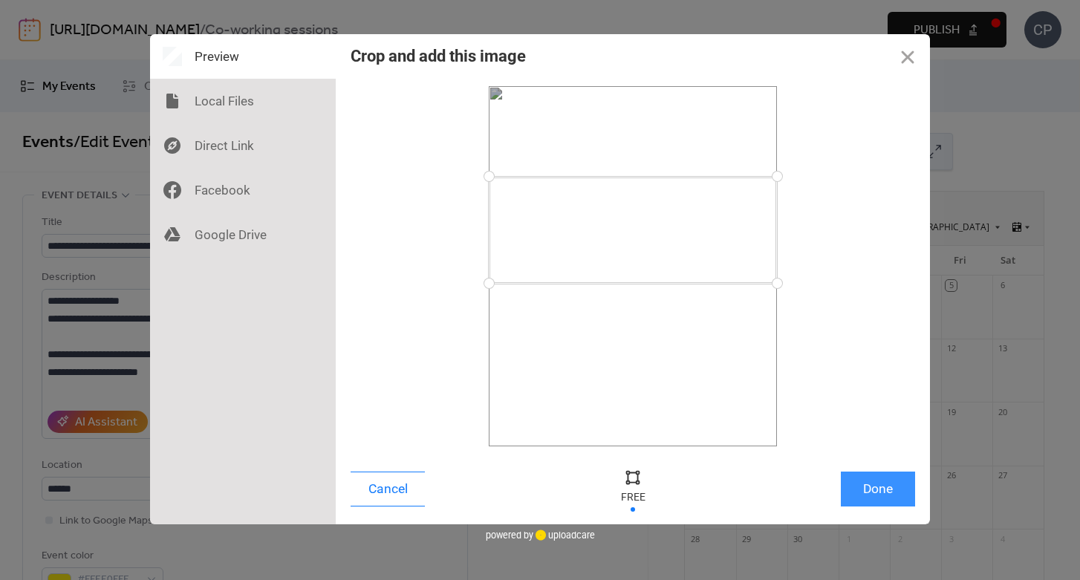
scroll to position [617, 0]
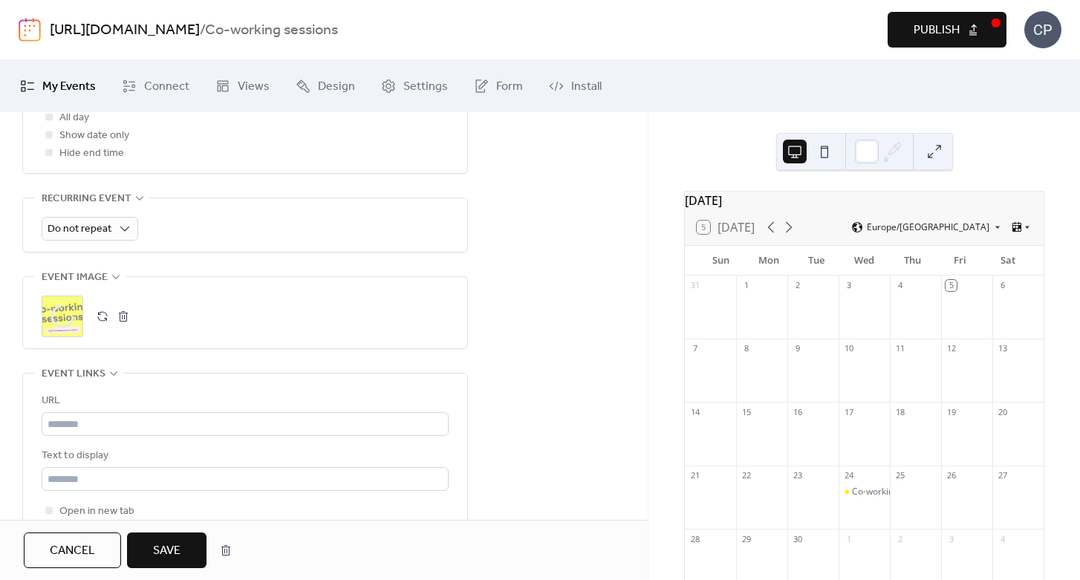
click at [174, 551] on span "Save" at bounding box center [166, 551] width 27 height 18
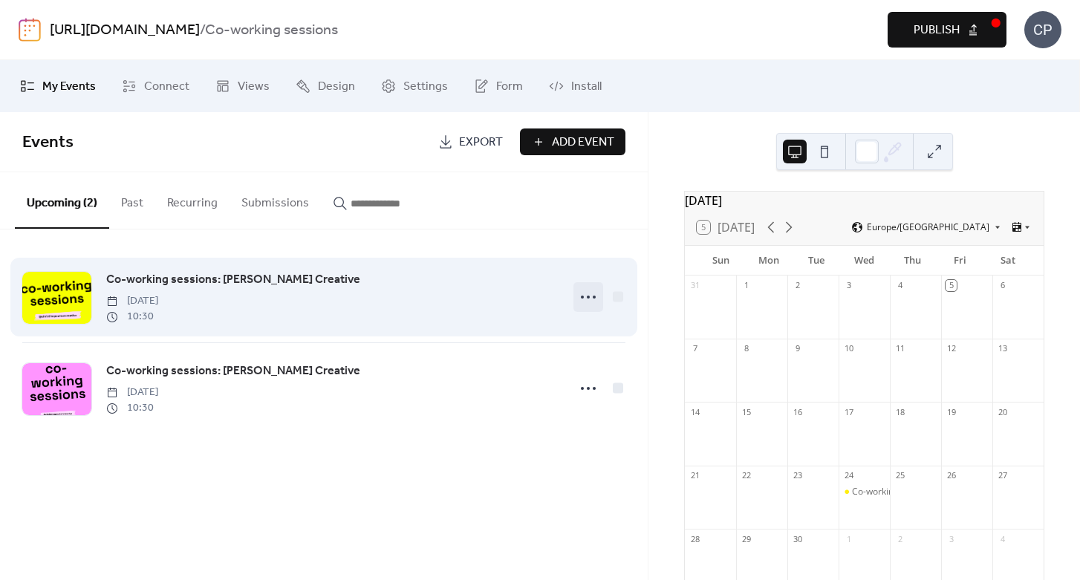
click at [594, 296] on icon at bounding box center [588, 297] width 24 height 24
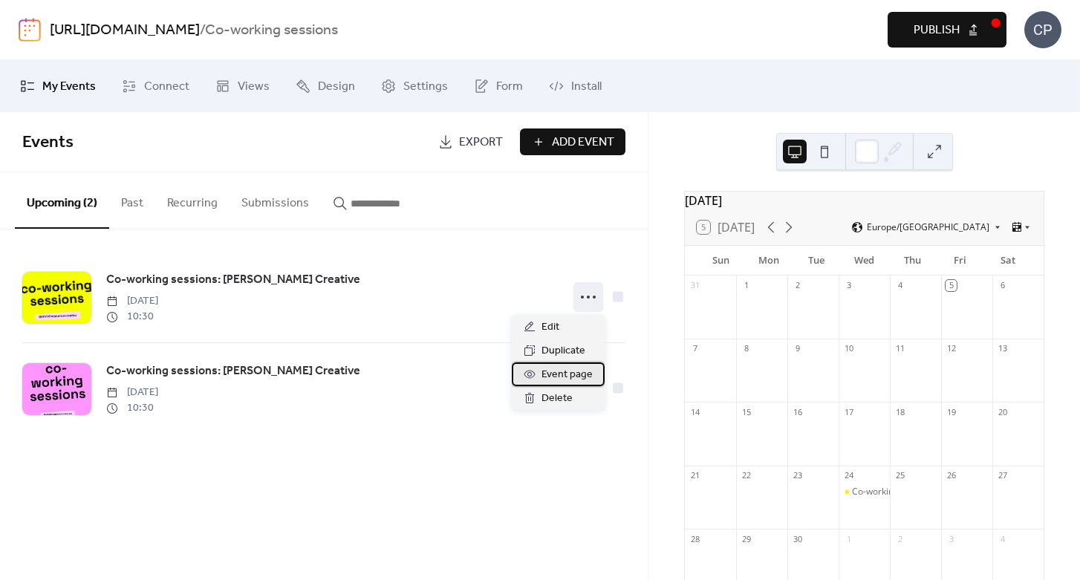
click at [576, 376] on span "Event page" at bounding box center [567, 375] width 51 height 18
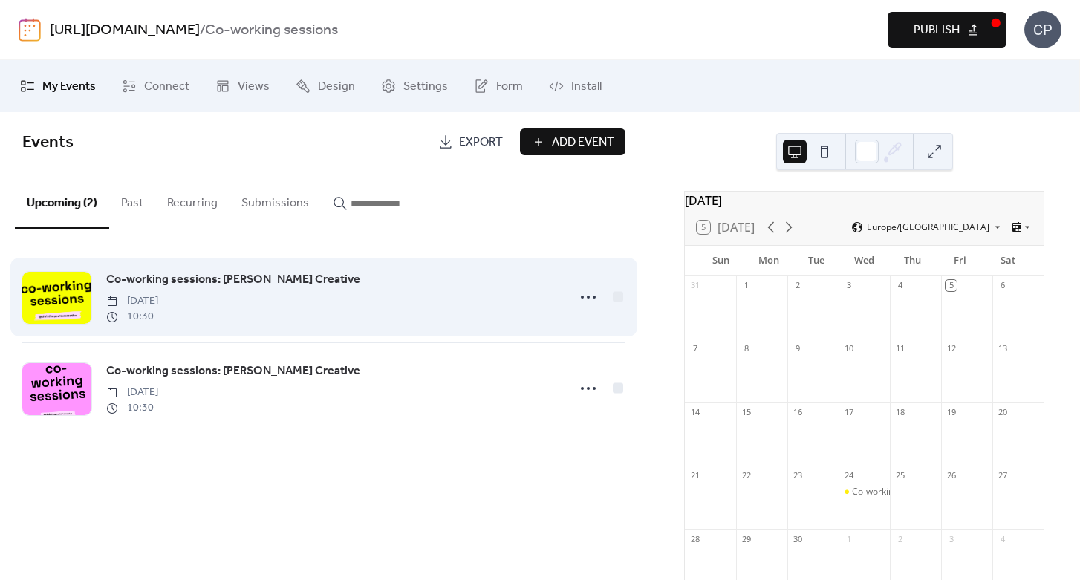
click at [60, 289] on div at bounding box center [56, 298] width 69 height 52
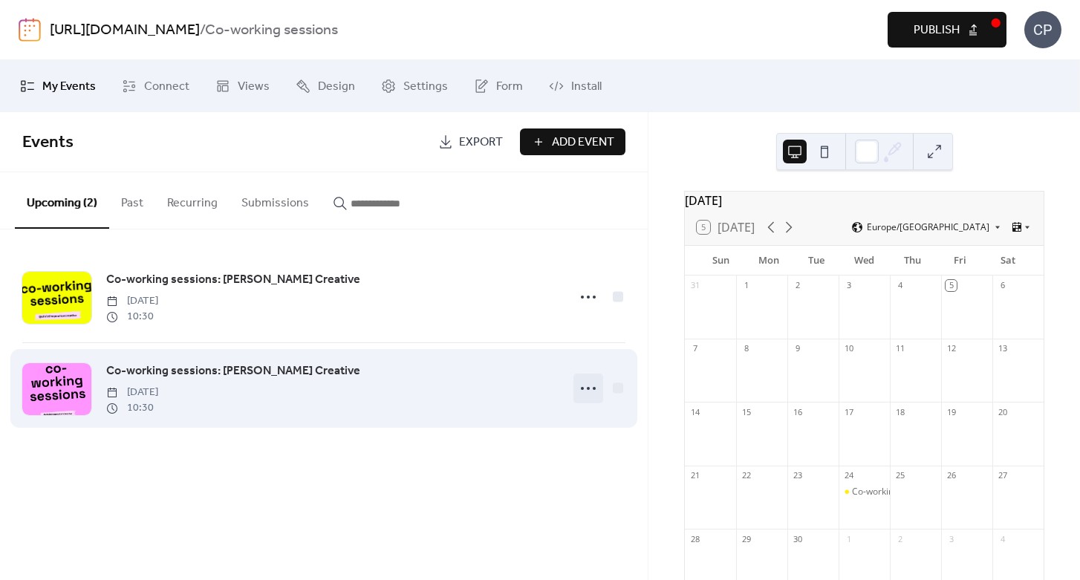
click at [586, 390] on icon at bounding box center [588, 389] width 24 height 24
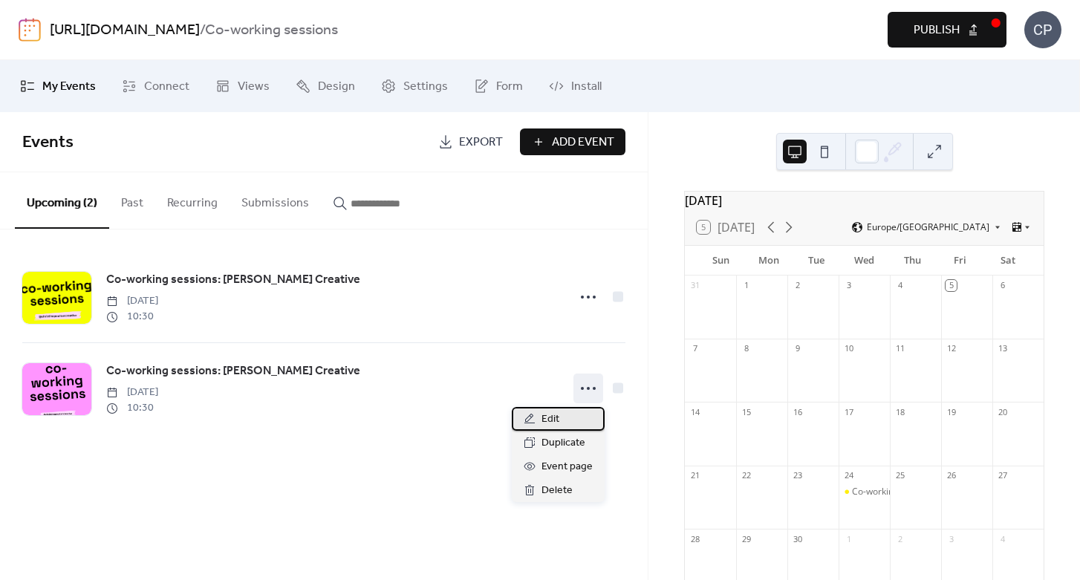
click at [571, 423] on div "Edit" at bounding box center [558, 419] width 93 height 24
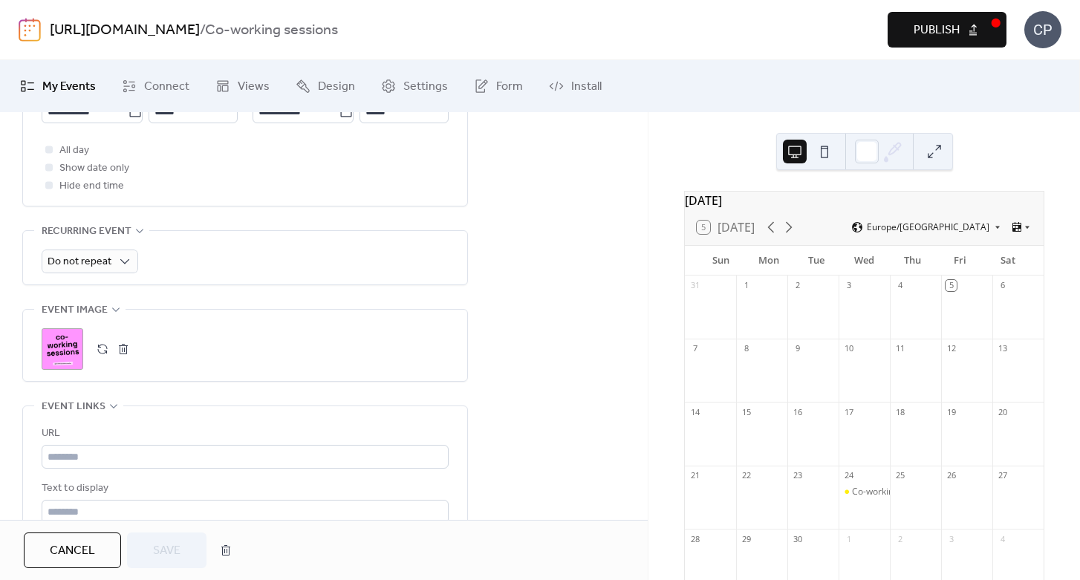
scroll to position [597, 0]
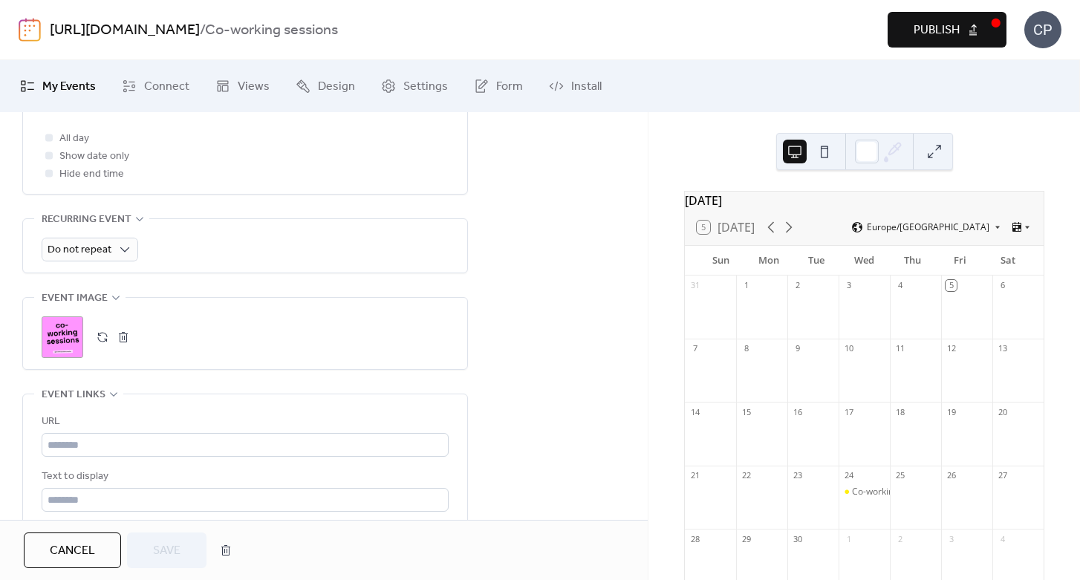
click at [62, 342] on div ";" at bounding box center [63, 337] width 42 height 42
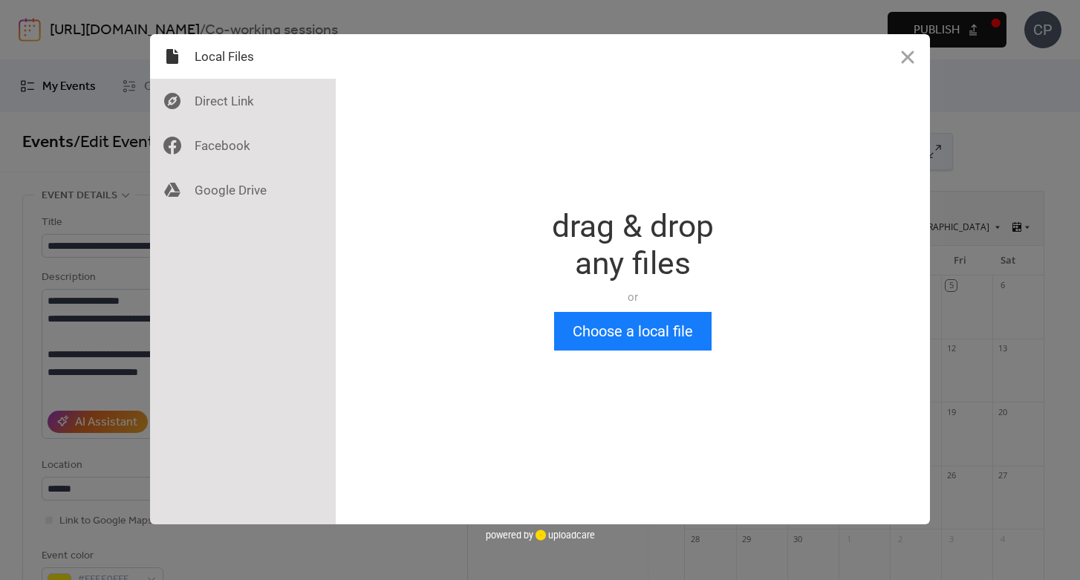
scroll to position [0, 0]
click at [675, 328] on button "Choose a local file" at bounding box center [632, 331] width 157 height 39
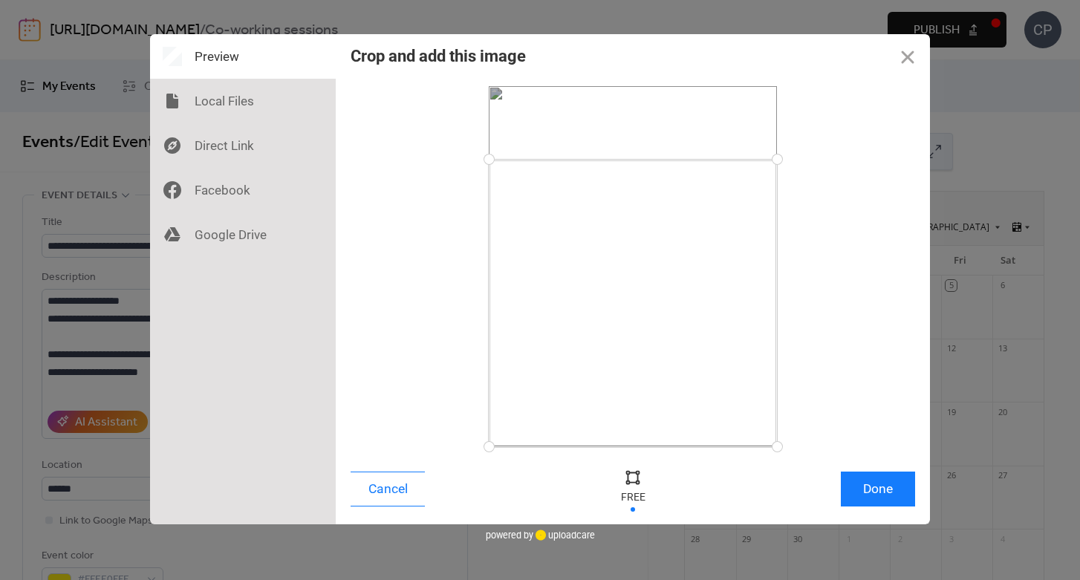
drag, startPoint x: 776, startPoint y: 85, endPoint x: 781, endPoint y: 159, distance: 73.7
click at [781, 159] on div at bounding box center [777, 159] width 26 height 26
drag, startPoint x: 777, startPoint y: 444, endPoint x: 791, endPoint y: 304, distance: 141.1
click at [791, 304] on div at bounding box center [633, 266] width 565 height 360
drag, startPoint x: 779, startPoint y: 158, endPoint x: 779, endPoint y: 183, distance: 25.3
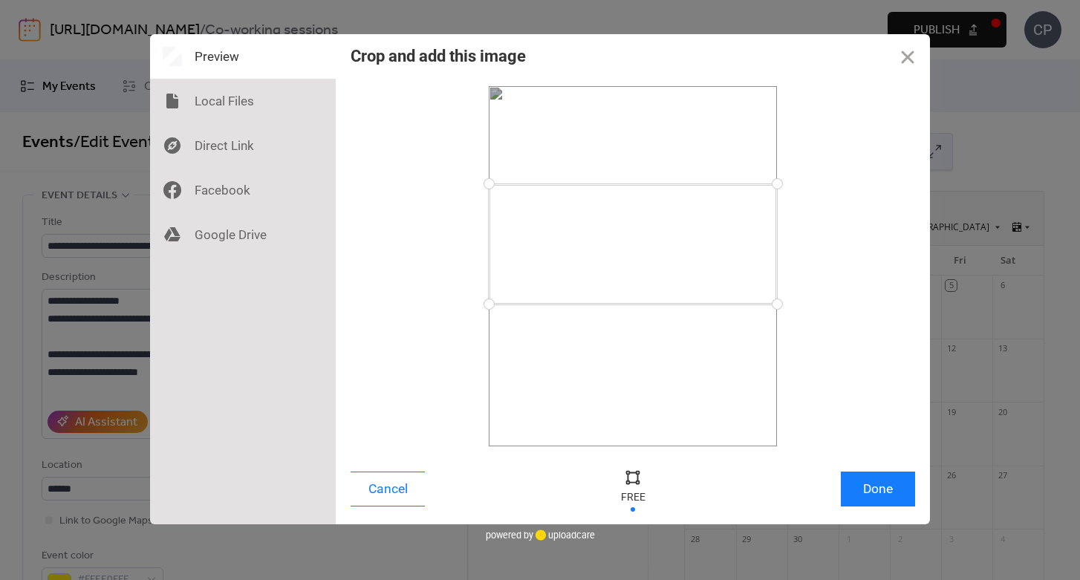
click at [779, 183] on div at bounding box center [777, 184] width 26 height 26
drag, startPoint x: 776, startPoint y: 301, endPoint x: 779, endPoint y: 292, distance: 9.4
click at [779, 292] on div at bounding box center [777, 292] width 26 height 26
click at [864, 493] on button "Done" at bounding box center [878, 489] width 74 height 35
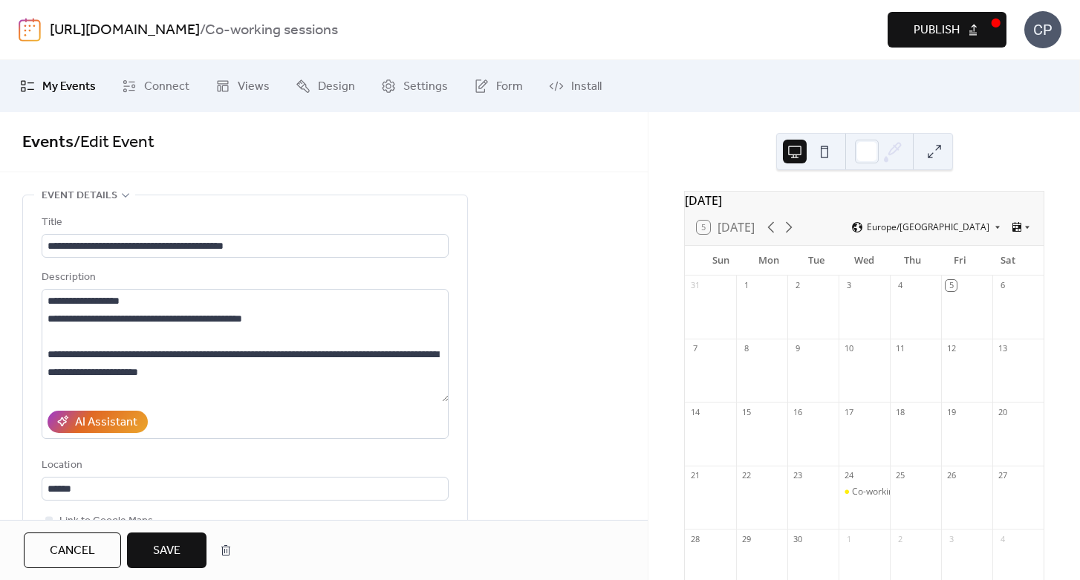
click at [189, 547] on button "Save" at bounding box center [166, 551] width 79 height 36
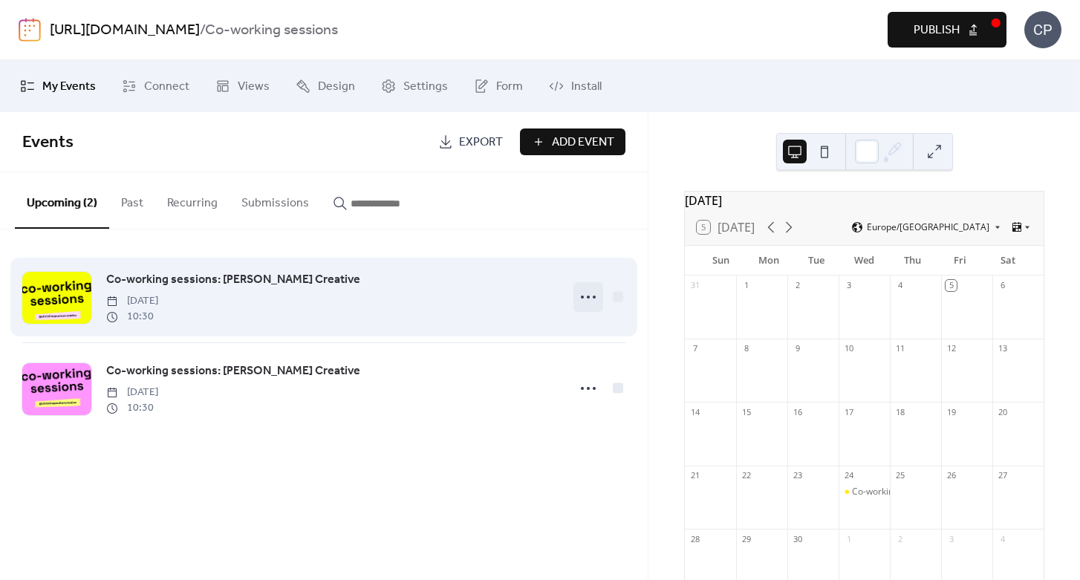
click at [589, 295] on icon at bounding box center [588, 297] width 24 height 24
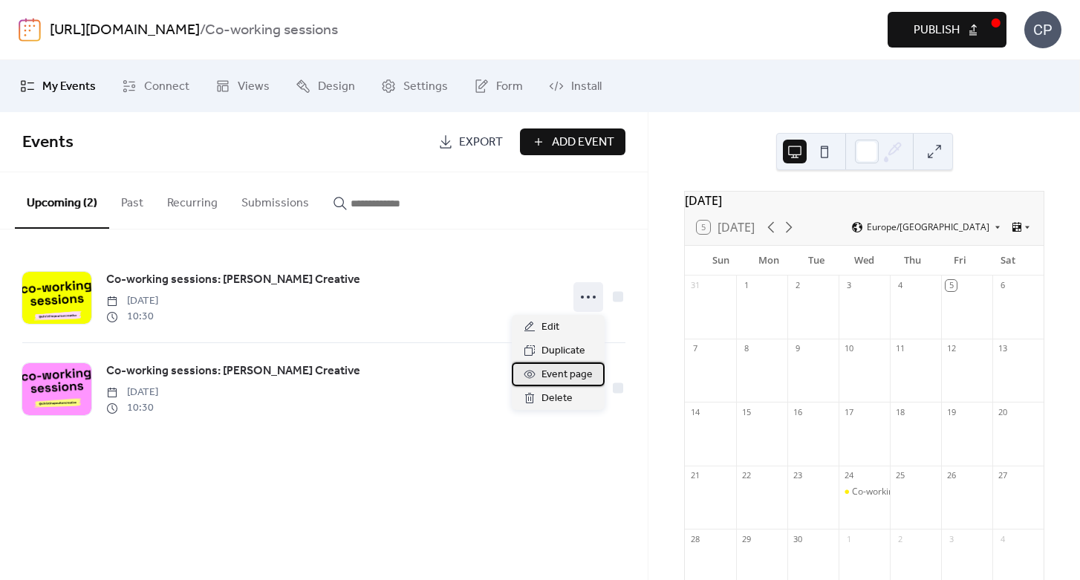
click at [571, 377] on span "Event page" at bounding box center [567, 375] width 51 height 18
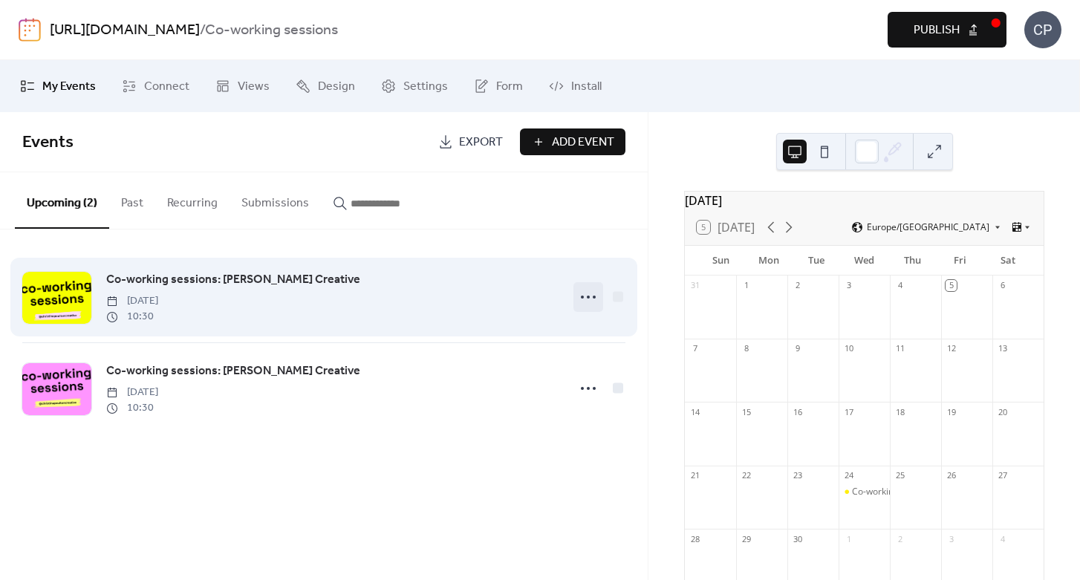
click at [588, 300] on icon at bounding box center [588, 297] width 24 height 24
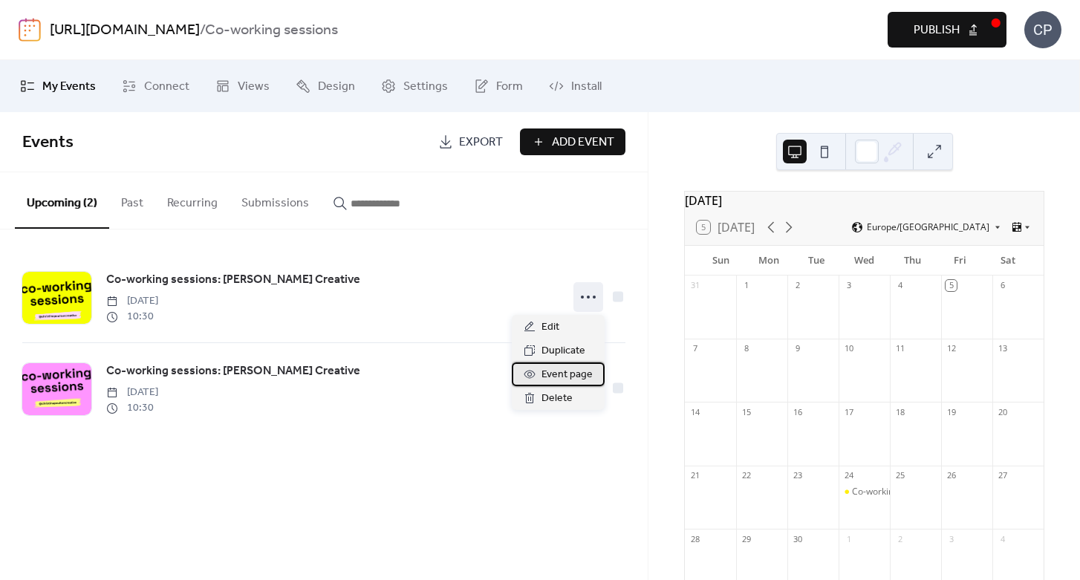
click at [564, 370] on span "Event page" at bounding box center [567, 375] width 51 height 18
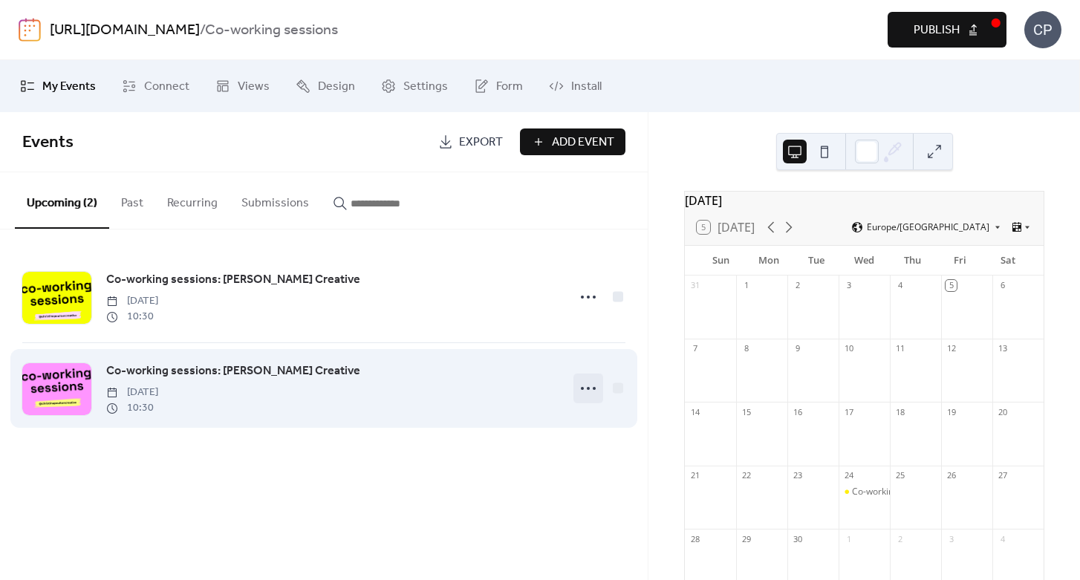
click at [591, 394] on icon at bounding box center [588, 389] width 24 height 24
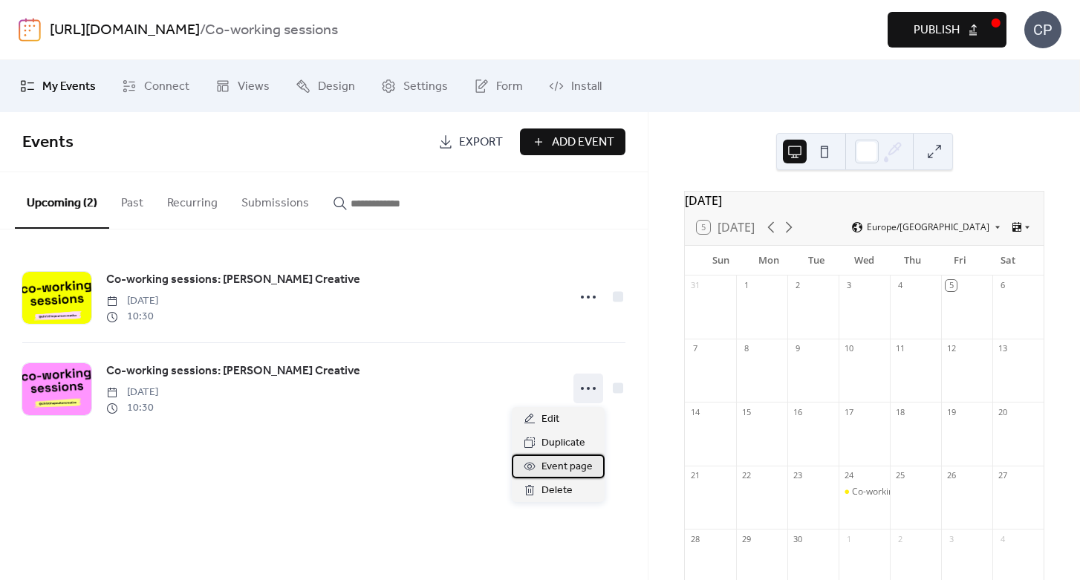
click at [588, 468] on span "Event page" at bounding box center [567, 467] width 51 height 18
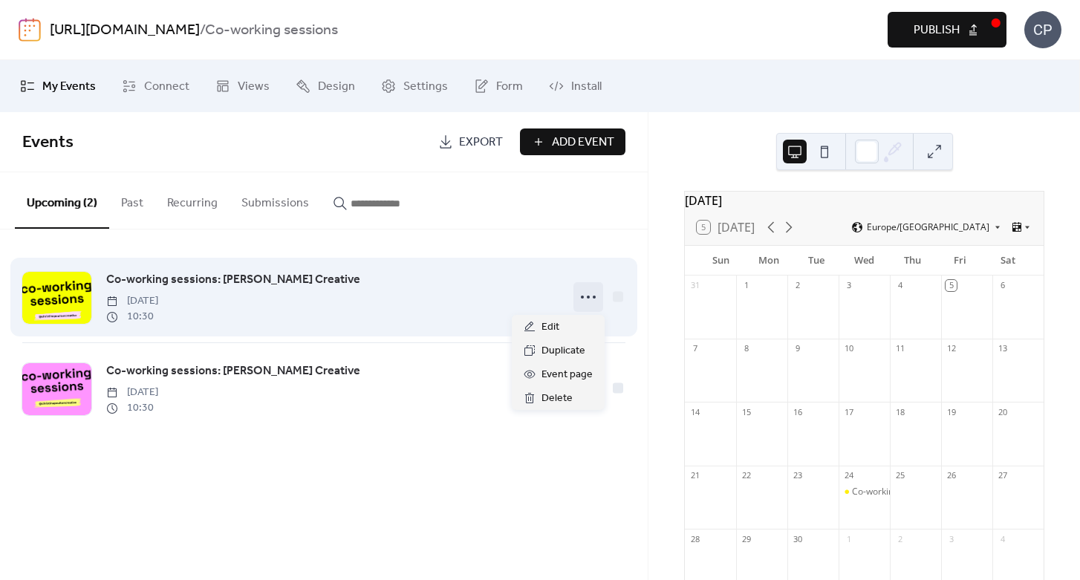
click at [581, 299] on icon at bounding box center [588, 297] width 24 height 24
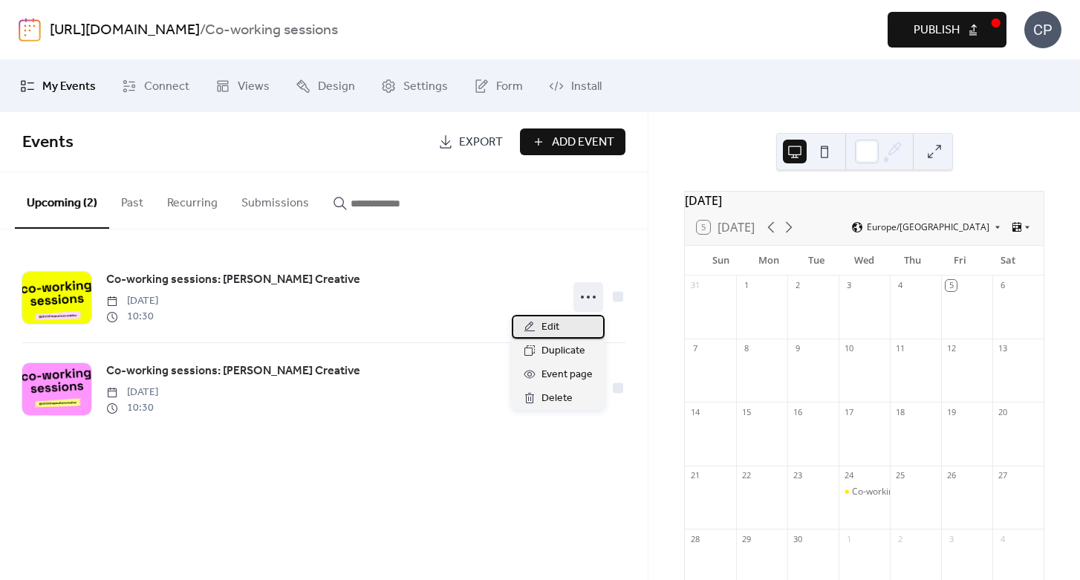
click at [571, 332] on div "Edit" at bounding box center [558, 327] width 93 height 24
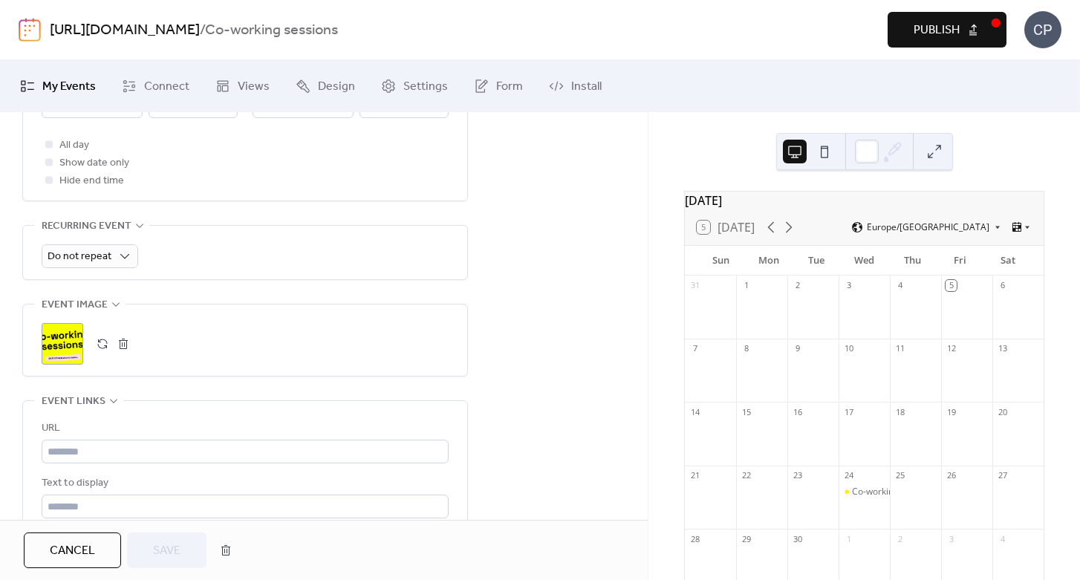
scroll to position [644, 0]
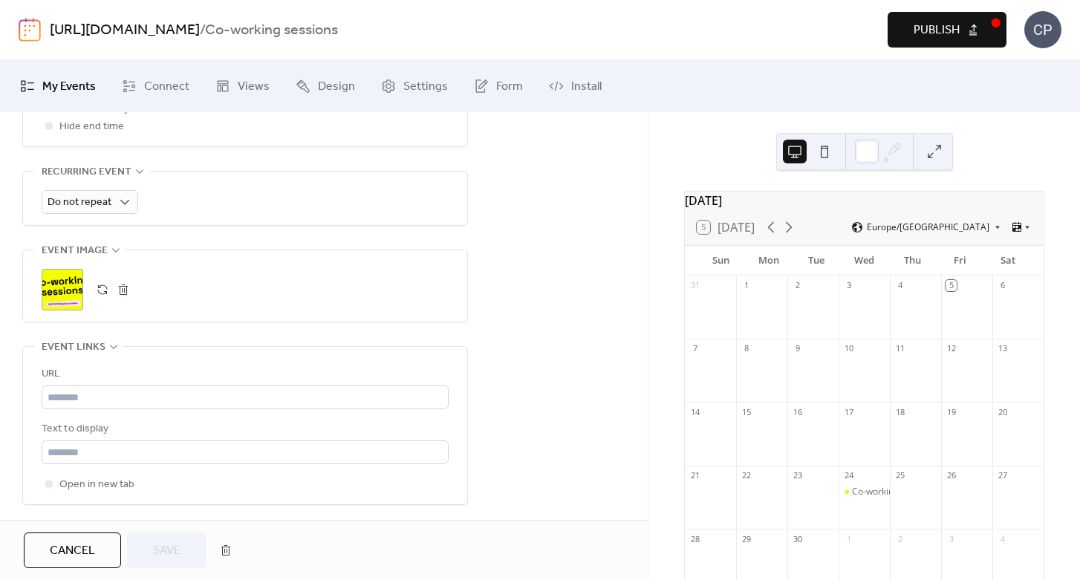
click at [125, 292] on button "button" at bounding box center [123, 289] width 21 height 21
click at [97, 285] on button "button" at bounding box center [102, 289] width 21 height 21
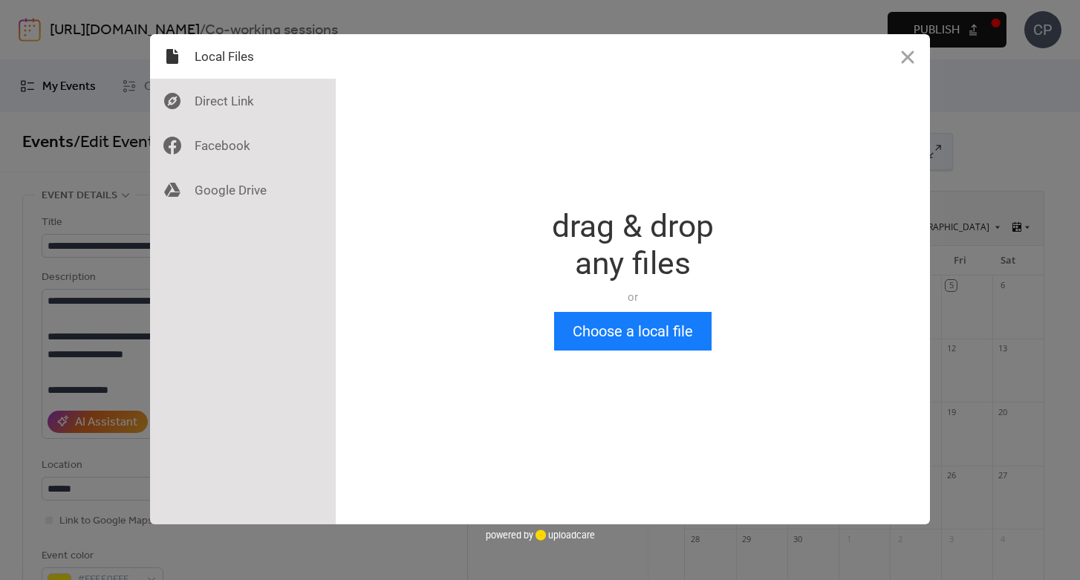
scroll to position [0, 0]
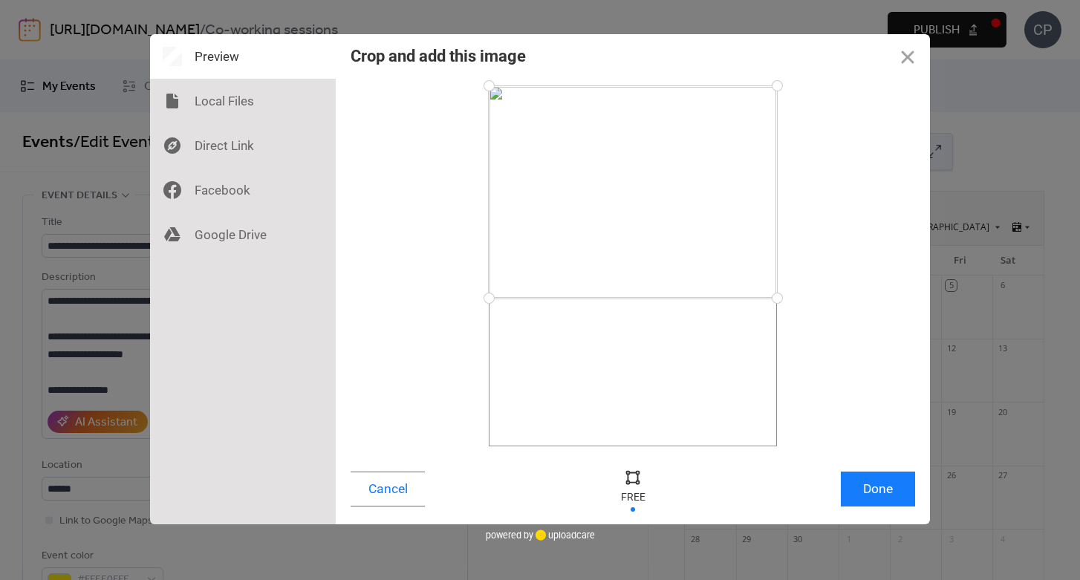
drag, startPoint x: 772, startPoint y: 446, endPoint x: 786, endPoint y: 298, distance: 149.2
click at [786, 298] on div at bounding box center [777, 298] width 26 height 26
drag, startPoint x: 776, startPoint y: 84, endPoint x: 780, endPoint y: 170, distance: 86.3
click at [780, 170] on div at bounding box center [777, 170] width 26 height 26
click at [877, 489] on button "Done" at bounding box center [878, 489] width 74 height 35
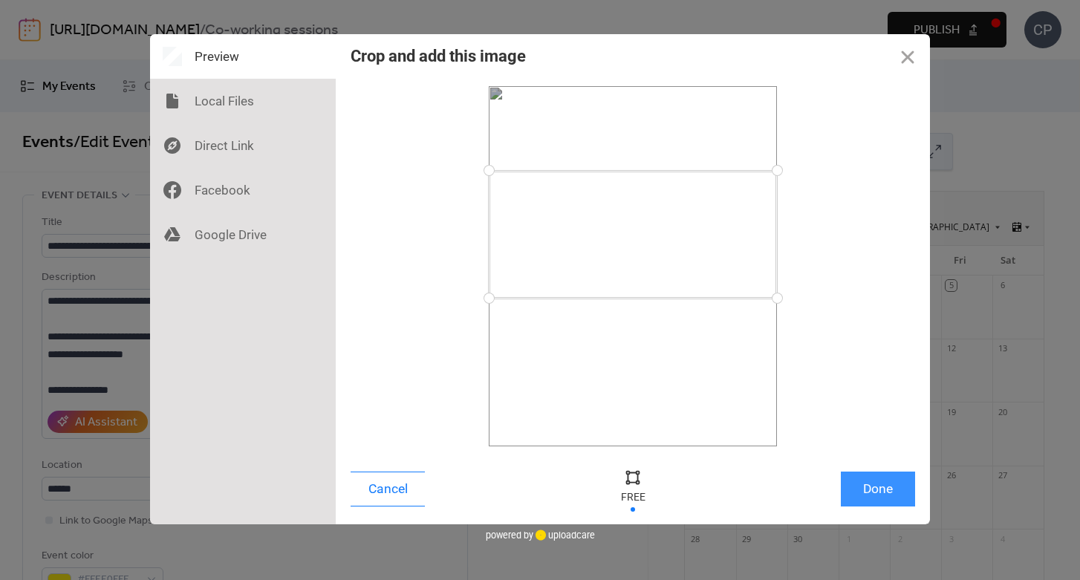
scroll to position [617, 0]
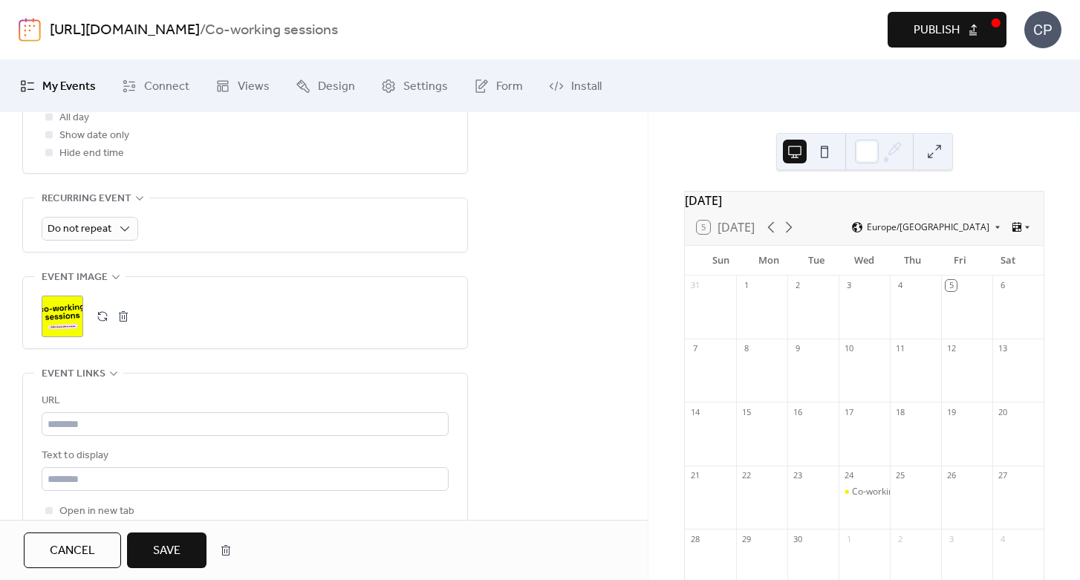
click at [186, 565] on button "Save" at bounding box center [166, 551] width 79 height 36
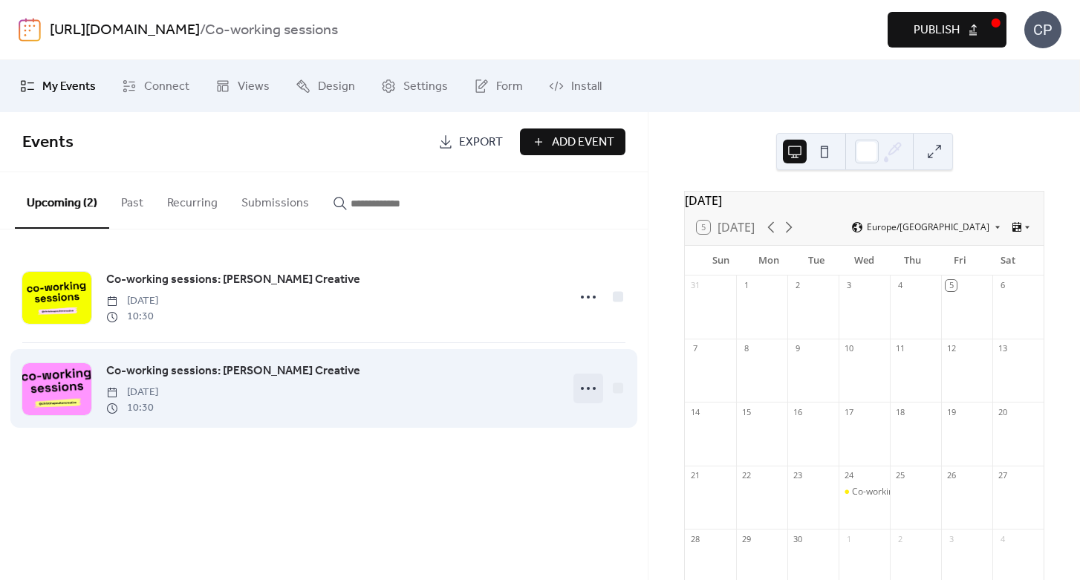
click at [589, 389] on circle at bounding box center [588, 388] width 3 height 3
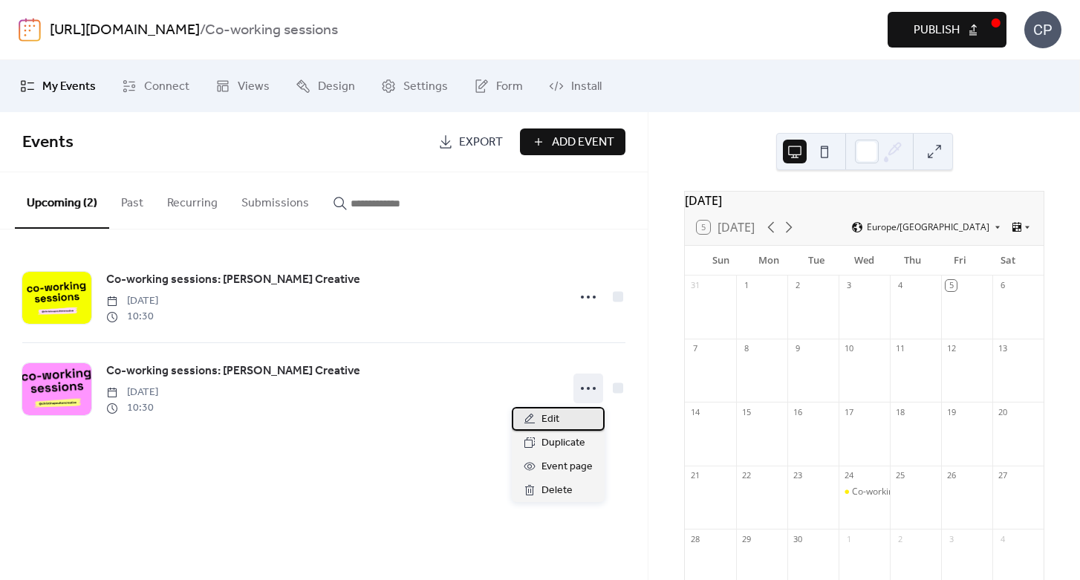
click at [557, 421] on span "Edit" at bounding box center [551, 420] width 18 height 18
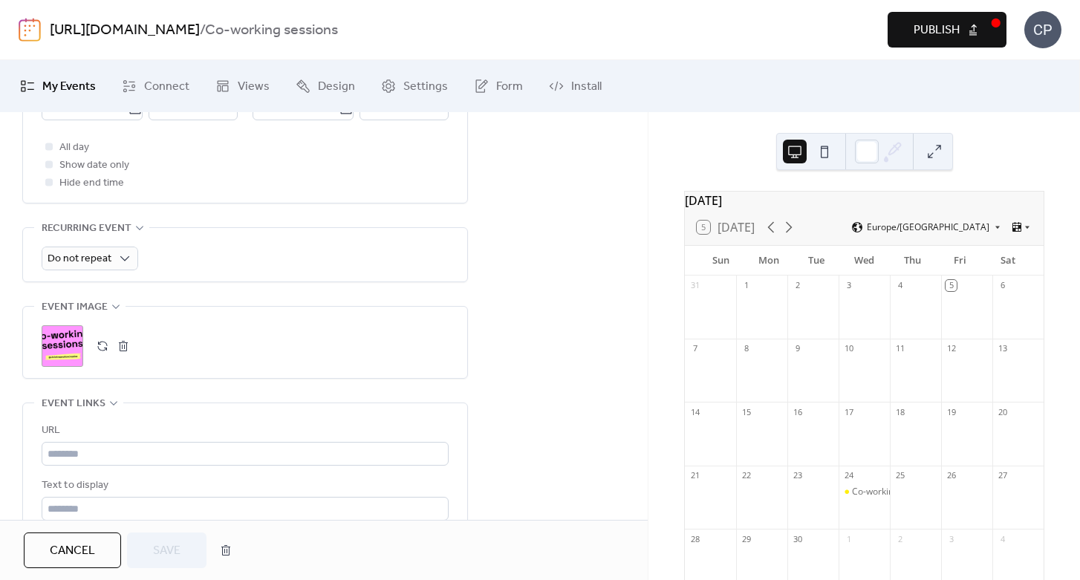
scroll to position [586, 0]
click at [120, 347] on button "button" at bounding box center [123, 347] width 21 height 21
click at [95, 348] on button "button" at bounding box center [102, 347] width 21 height 21
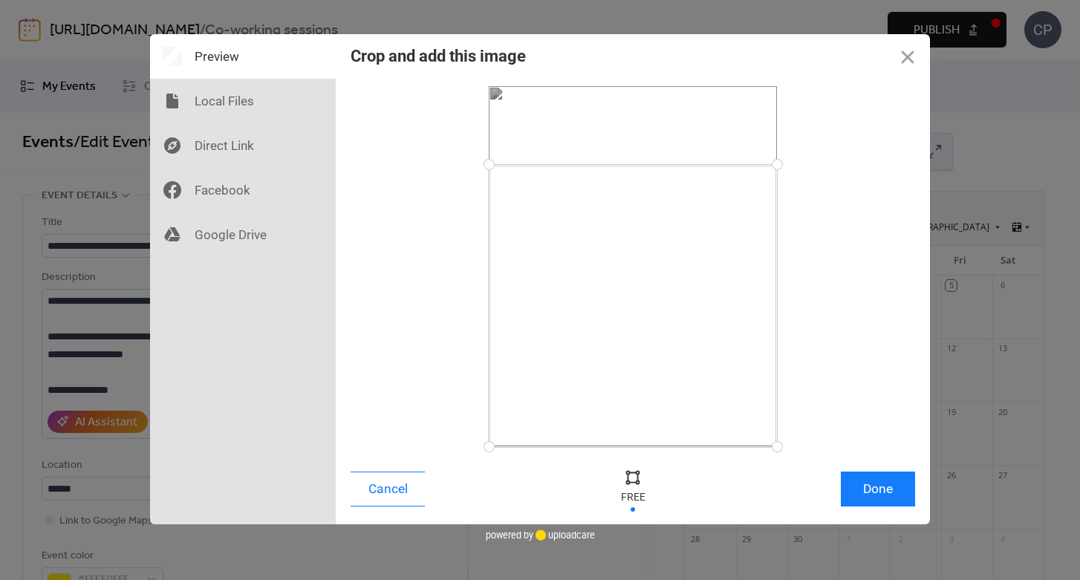
drag, startPoint x: 776, startPoint y: 85, endPoint x: 777, endPoint y: 164, distance: 79.5
click at [777, 164] on div at bounding box center [777, 165] width 26 height 26
drag, startPoint x: 777, startPoint y: 443, endPoint x: 786, endPoint y: 305, distance: 139.2
click at [786, 305] on div at bounding box center [777, 305] width 26 height 26
click at [880, 506] on button "Done" at bounding box center [878, 489] width 74 height 35
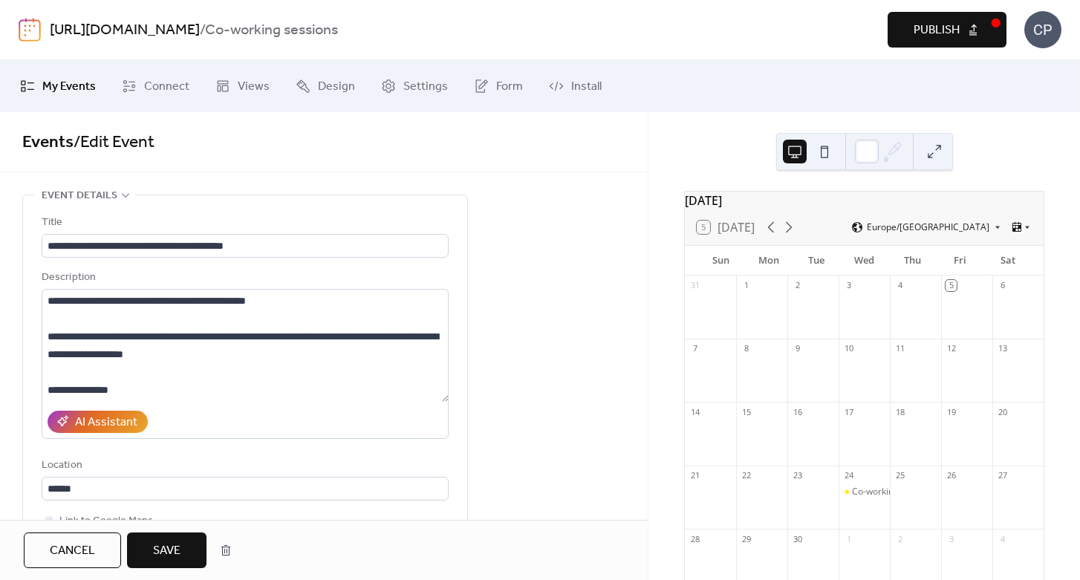
scroll to position [617, 0]
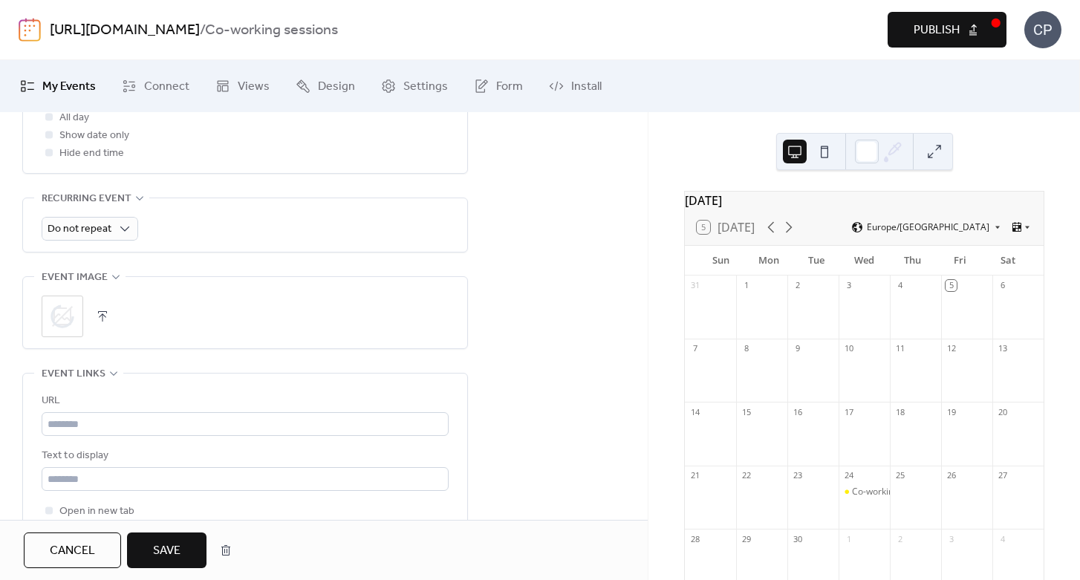
click at [152, 556] on button "Save" at bounding box center [166, 551] width 79 height 36
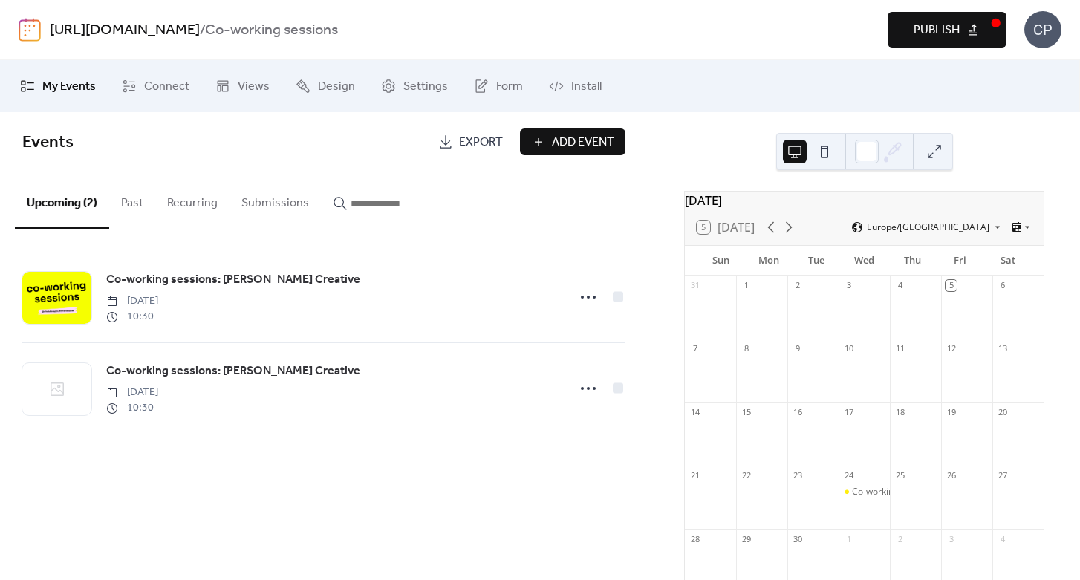
click at [915, 36] on span "Publish" at bounding box center [937, 31] width 46 height 18
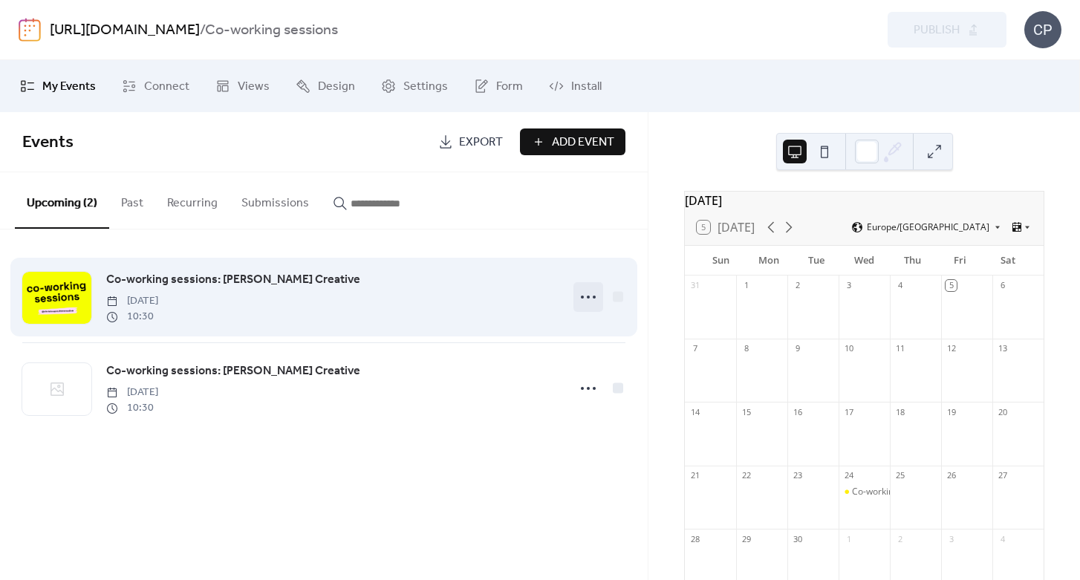
click at [585, 300] on icon at bounding box center [588, 297] width 24 height 24
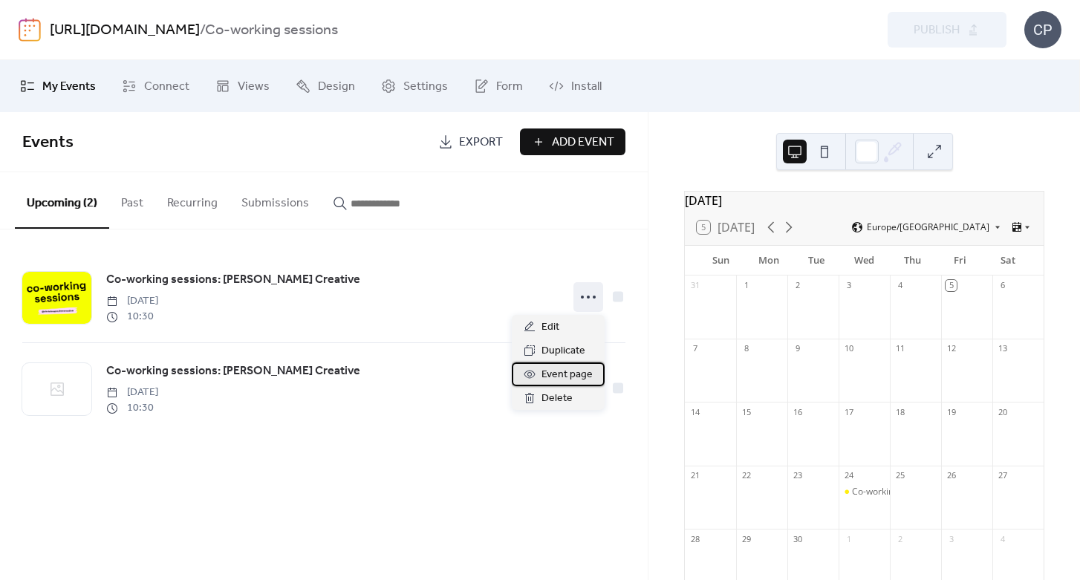
click at [585, 371] on span "Event page" at bounding box center [567, 375] width 51 height 18
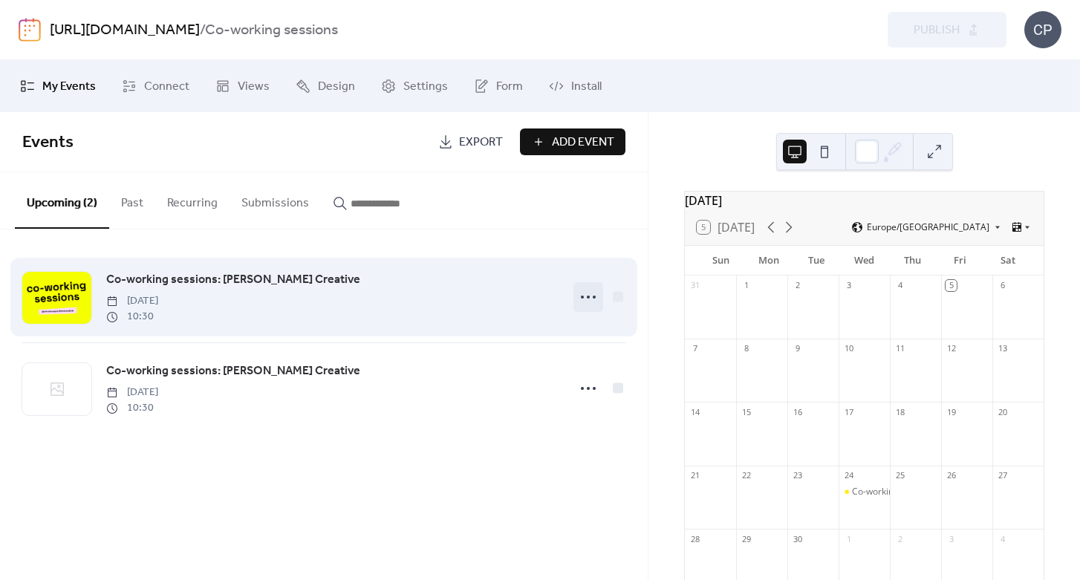
click at [586, 302] on icon at bounding box center [588, 297] width 24 height 24
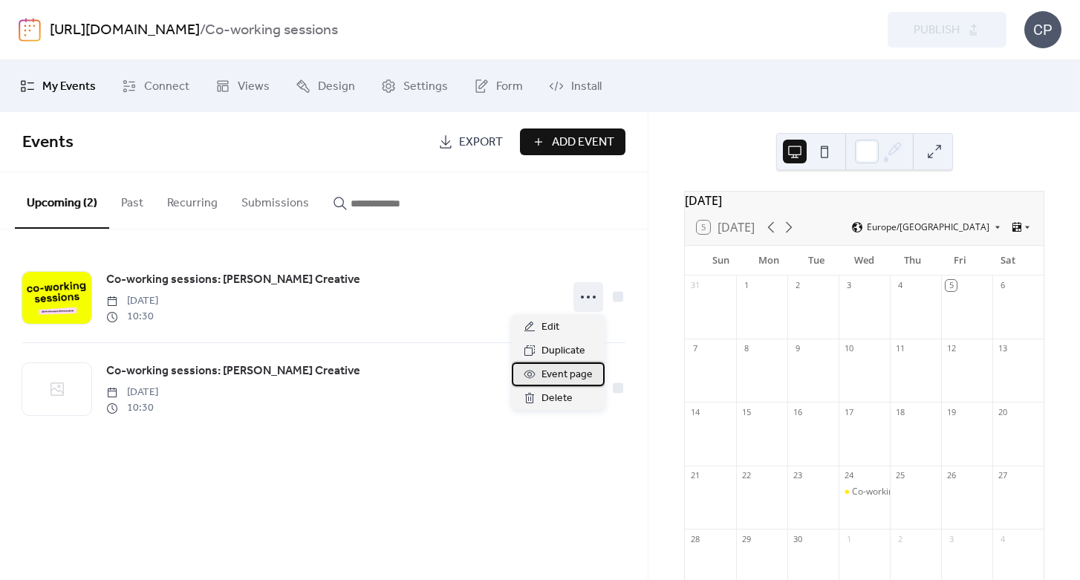
click at [579, 378] on span "Event page" at bounding box center [567, 375] width 51 height 18
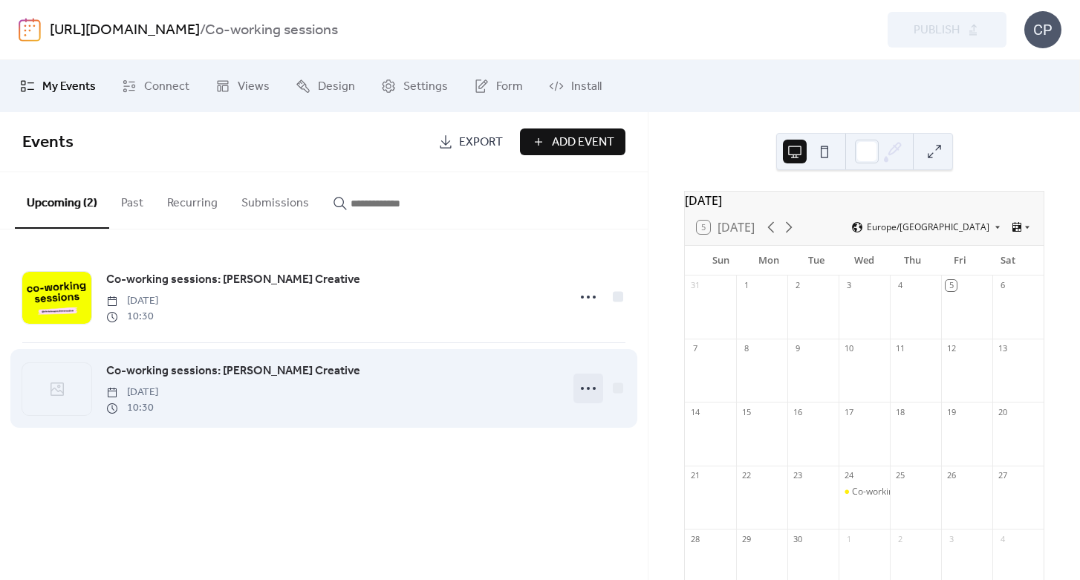
click at [584, 386] on icon at bounding box center [588, 389] width 24 height 24
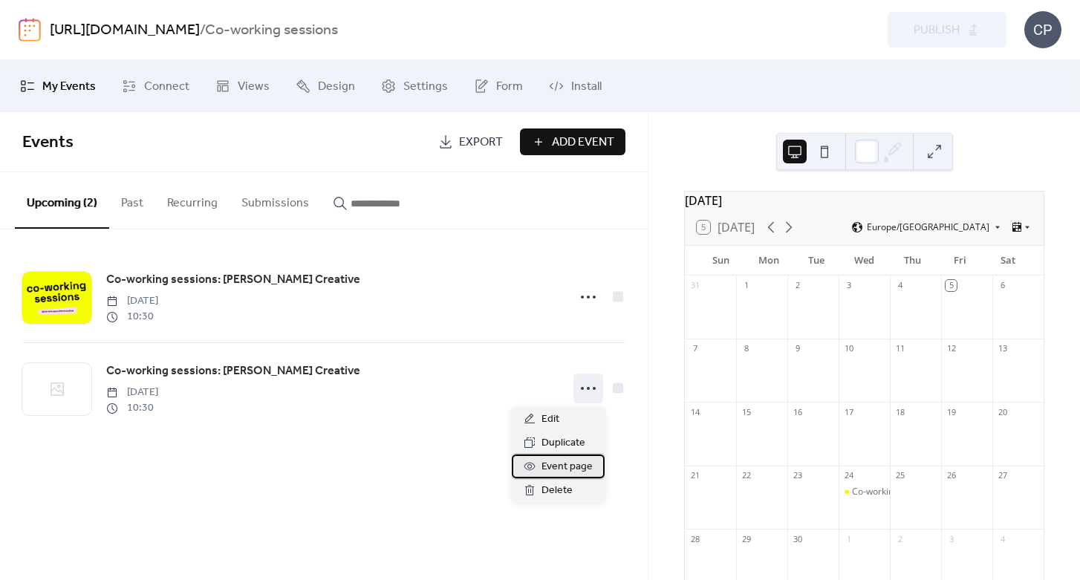
click at [573, 464] on span "Event page" at bounding box center [567, 467] width 51 height 18
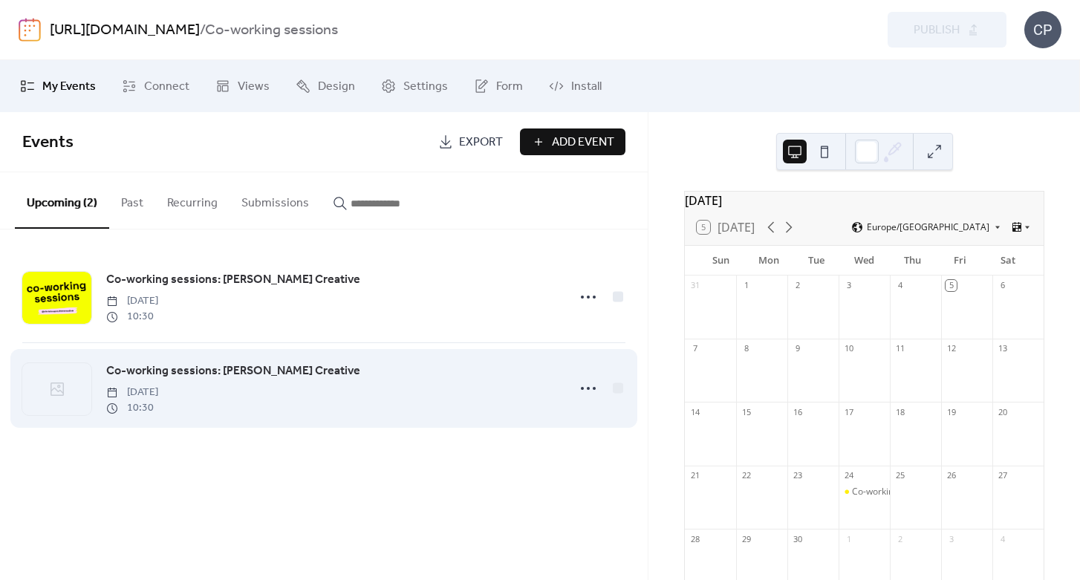
click at [53, 394] on icon at bounding box center [57, 389] width 18 height 18
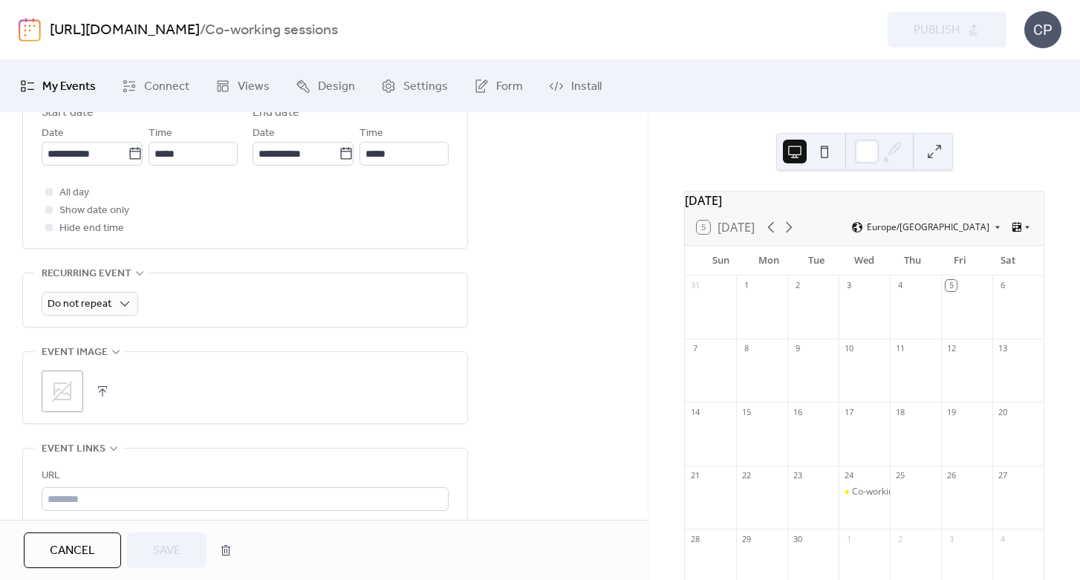
scroll to position [569, 0]
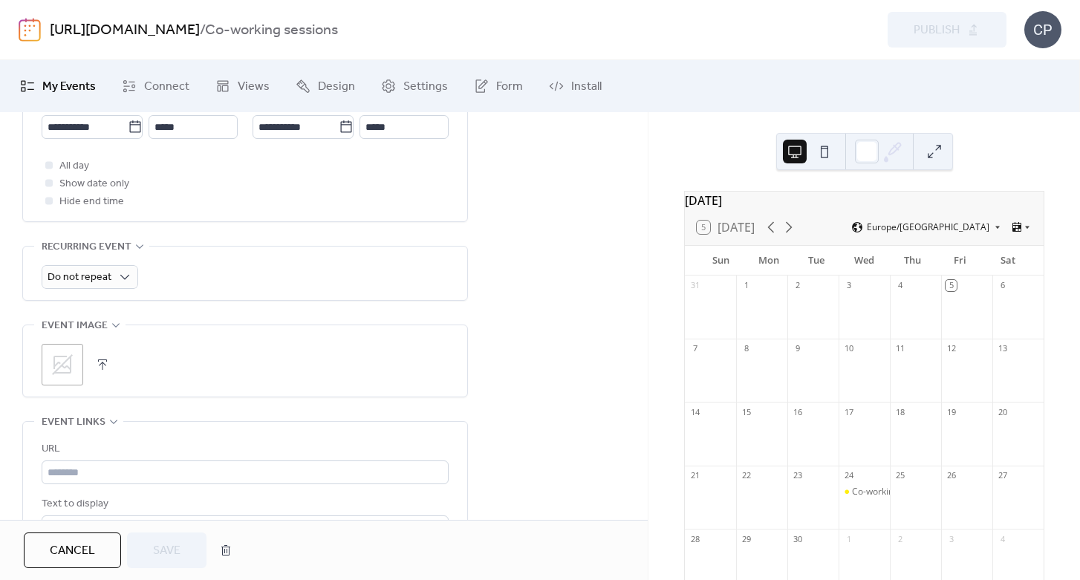
click at [104, 365] on button "button" at bounding box center [102, 364] width 21 height 21
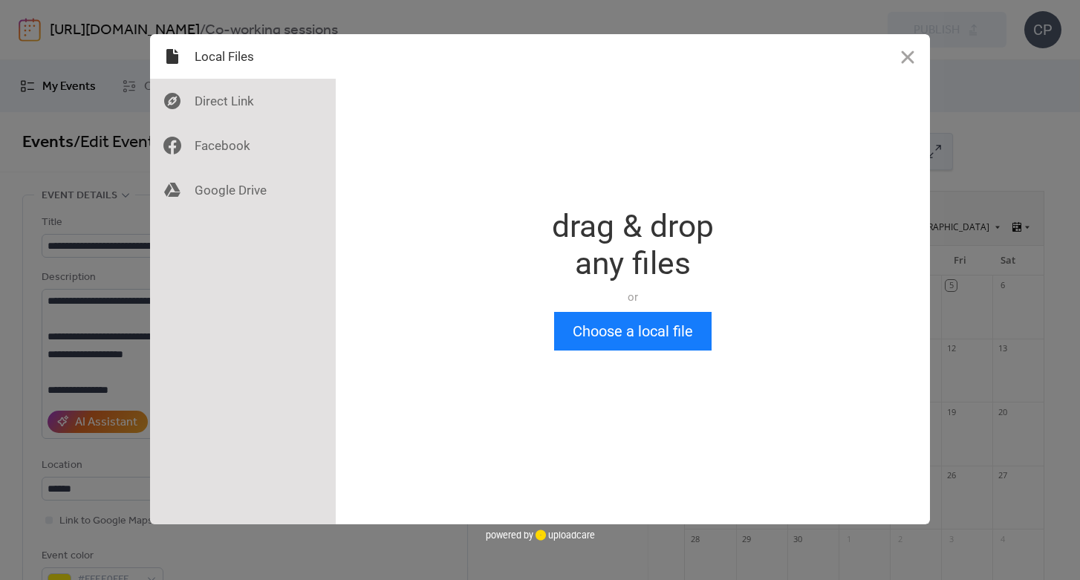
scroll to position [0, 0]
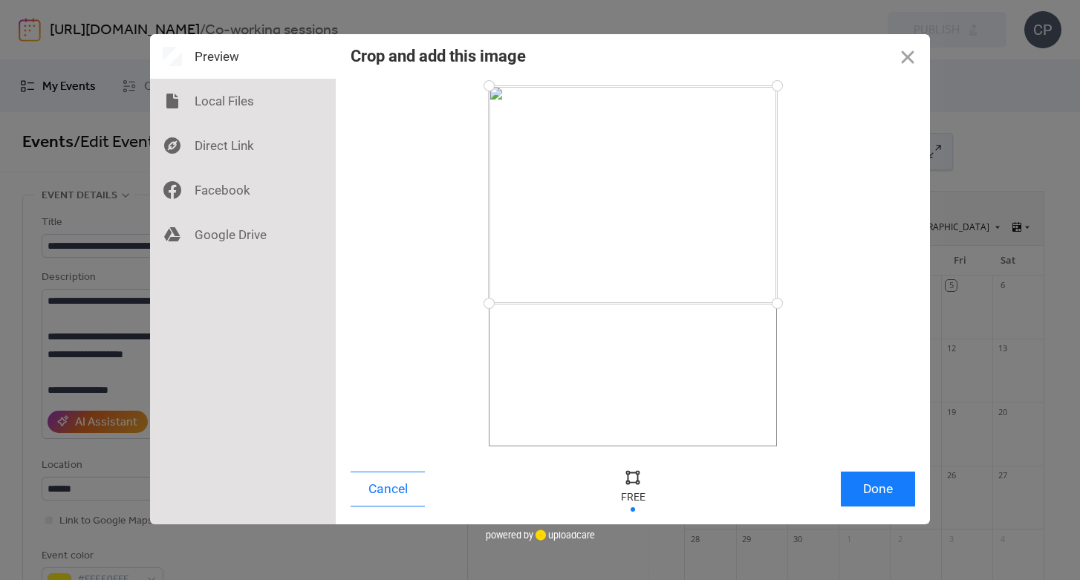
drag, startPoint x: 778, startPoint y: 447, endPoint x: 779, endPoint y: 303, distance: 144.1
click at [779, 303] on div at bounding box center [777, 303] width 26 height 26
drag, startPoint x: 777, startPoint y: 85, endPoint x: 781, endPoint y: 167, distance: 81.8
click at [781, 167] on div at bounding box center [777, 168] width 26 height 26
click at [879, 481] on button "Done" at bounding box center [878, 489] width 74 height 35
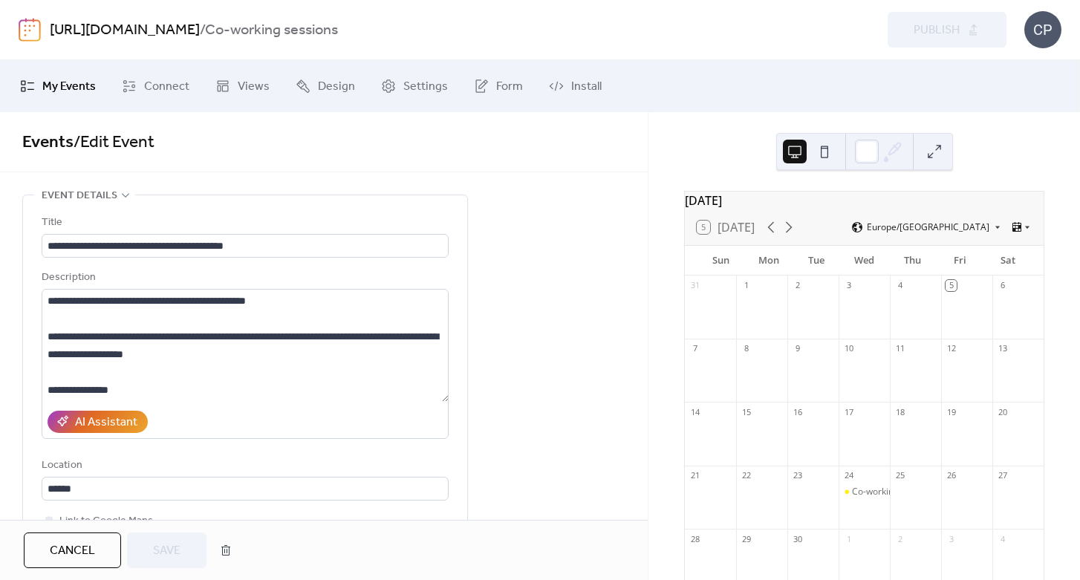
scroll to position [617, 0]
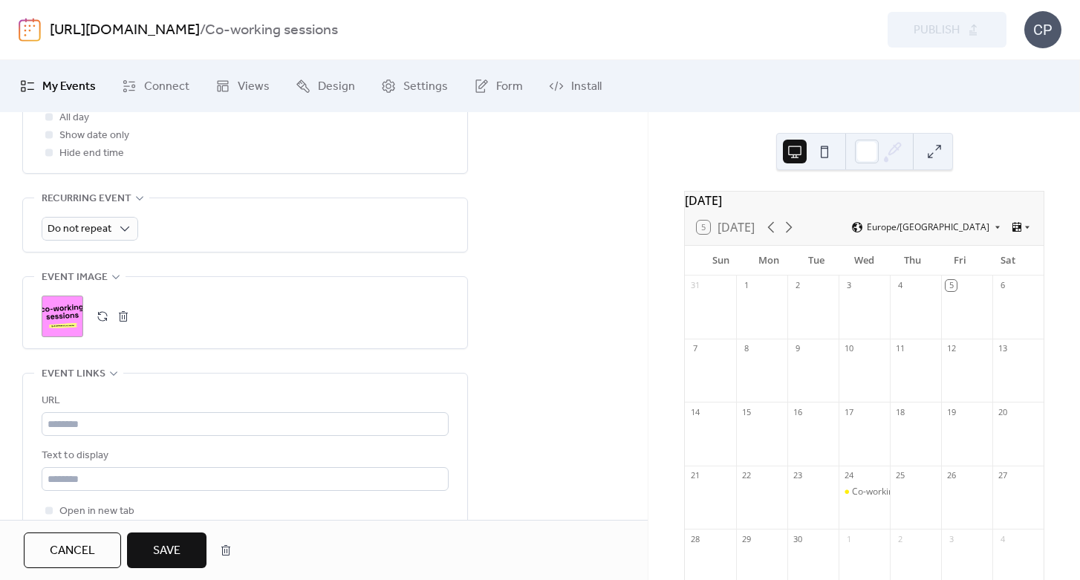
click at [178, 547] on span "Save" at bounding box center [166, 551] width 27 height 18
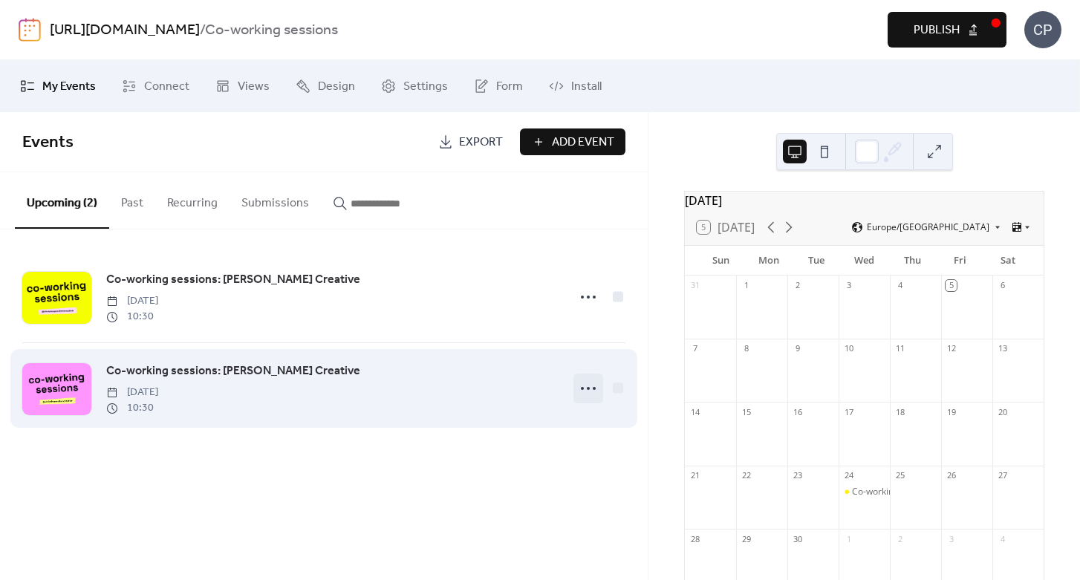
click at [591, 389] on icon at bounding box center [588, 389] width 24 height 24
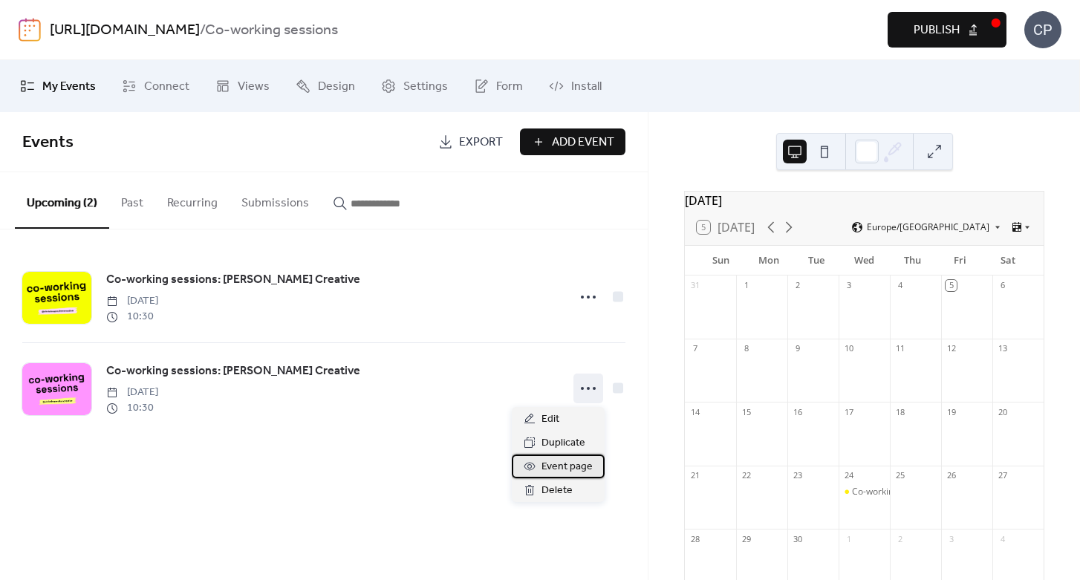
click at [585, 461] on span "Event page" at bounding box center [567, 467] width 51 height 18
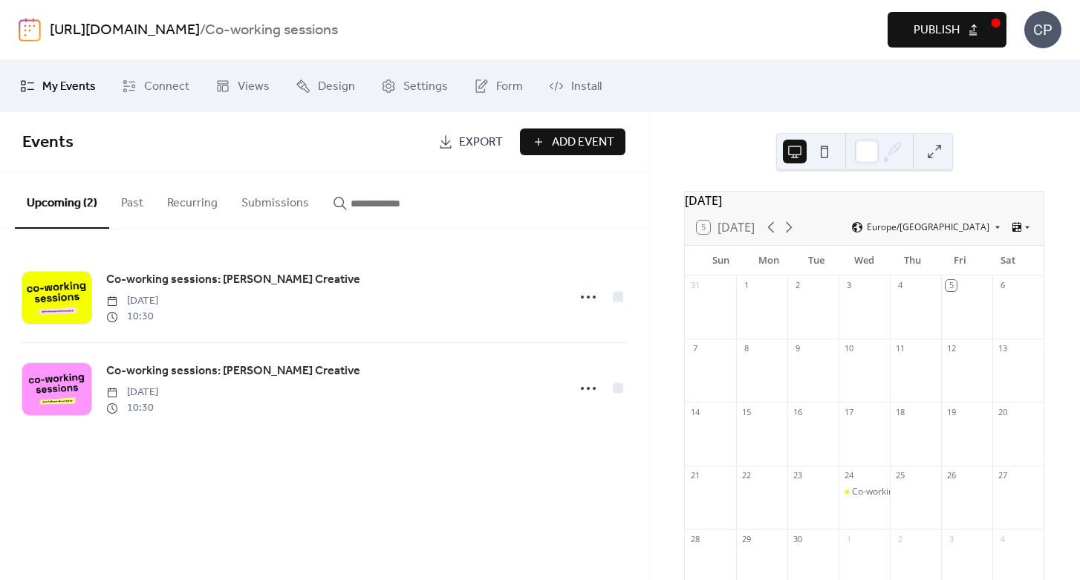
click at [932, 31] on span "Publish" at bounding box center [937, 31] width 46 height 18
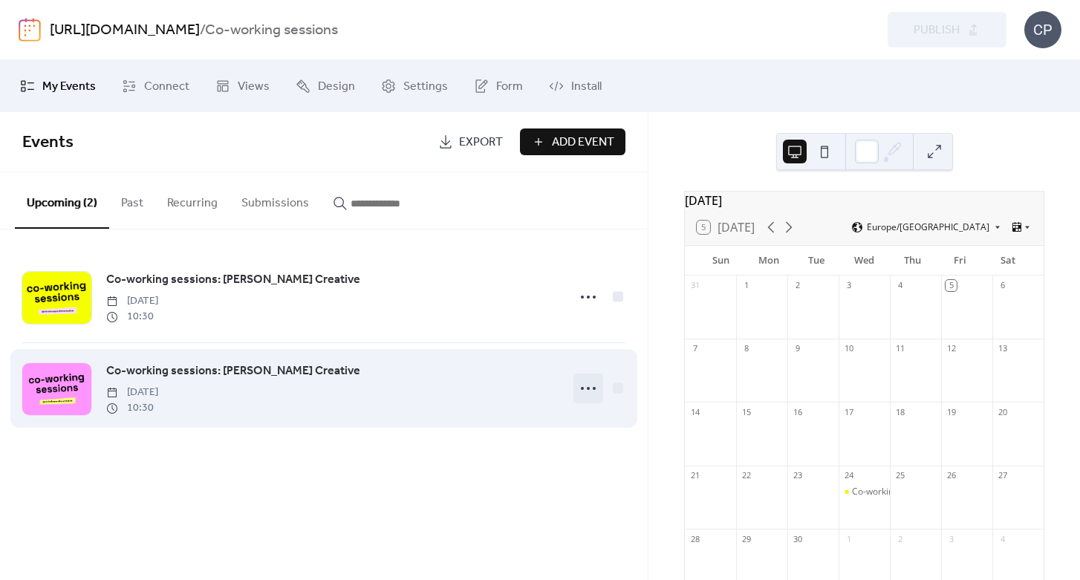
click at [588, 386] on icon at bounding box center [588, 389] width 24 height 24
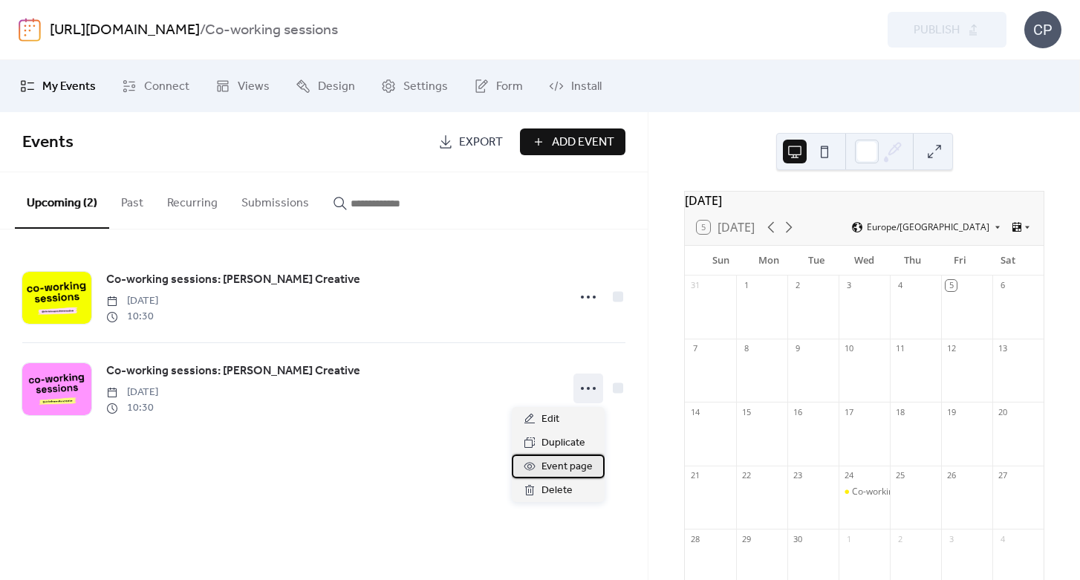
click at [573, 463] on span "Event page" at bounding box center [567, 467] width 51 height 18
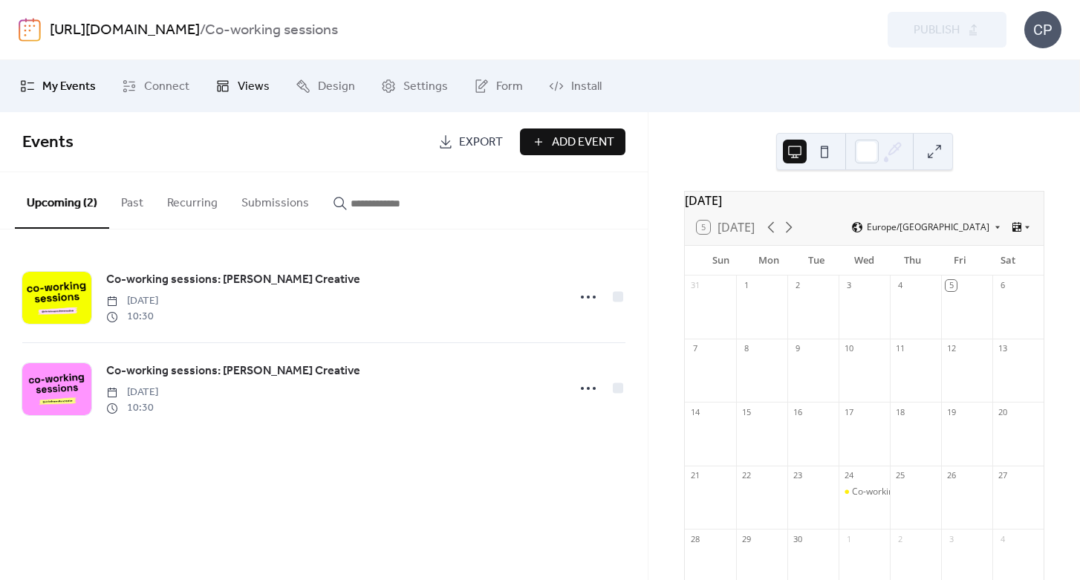
click at [241, 85] on span "Views" at bounding box center [254, 87] width 32 height 18
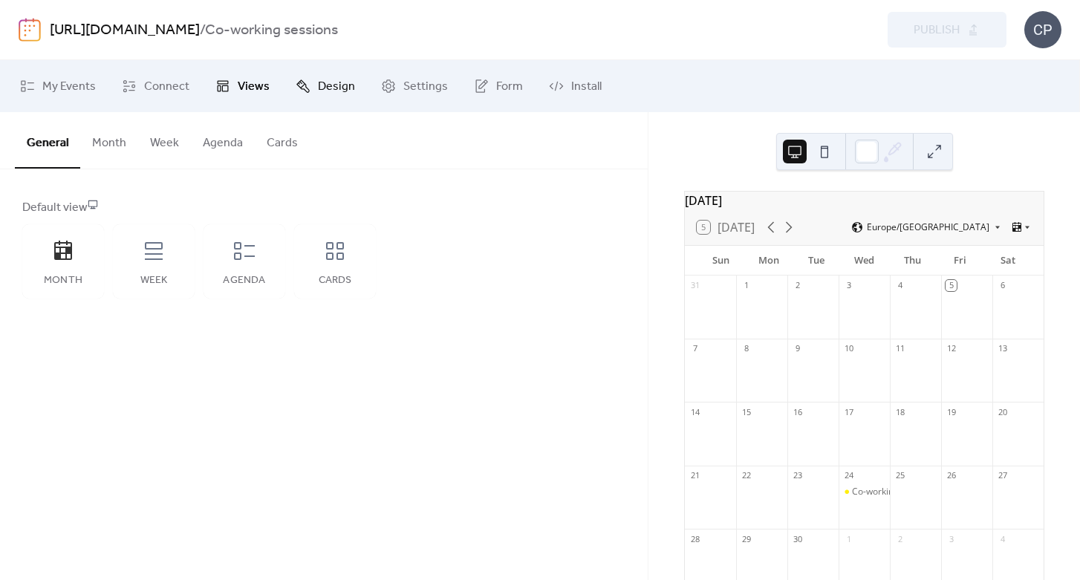
click at [318, 89] on span "Design" at bounding box center [336, 87] width 37 height 18
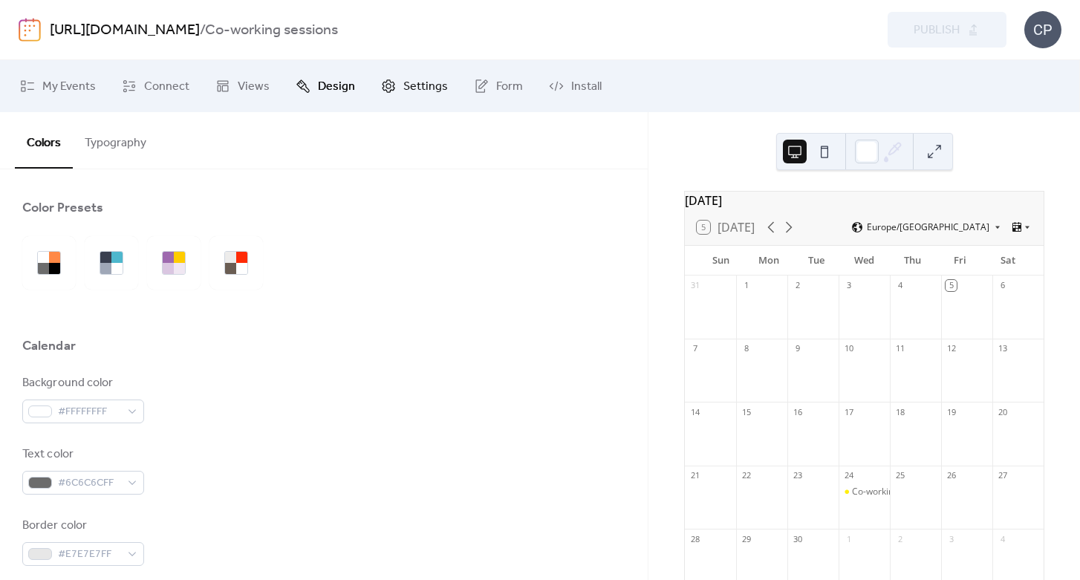
click at [420, 89] on span "Settings" at bounding box center [425, 87] width 45 height 18
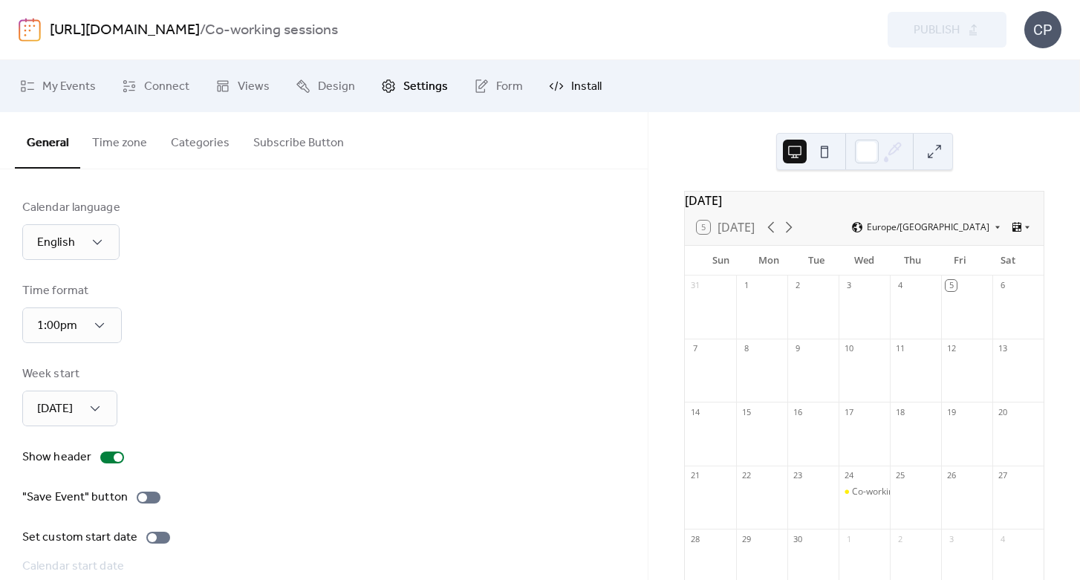
click at [557, 91] on icon at bounding box center [556, 86] width 15 height 15
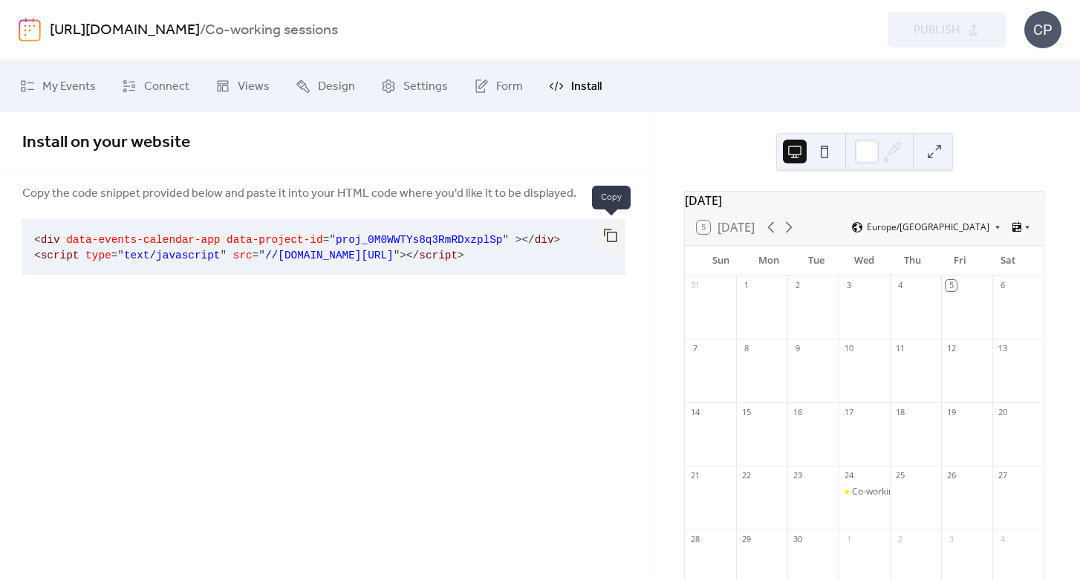
click at [613, 235] on button "button" at bounding box center [611, 235] width 30 height 33
click at [415, 350] on div "Install on your website Copy the code snippet provided below and paste it into …" at bounding box center [324, 346] width 648 height 468
click at [504, 94] on span "Form" at bounding box center [509, 87] width 27 height 18
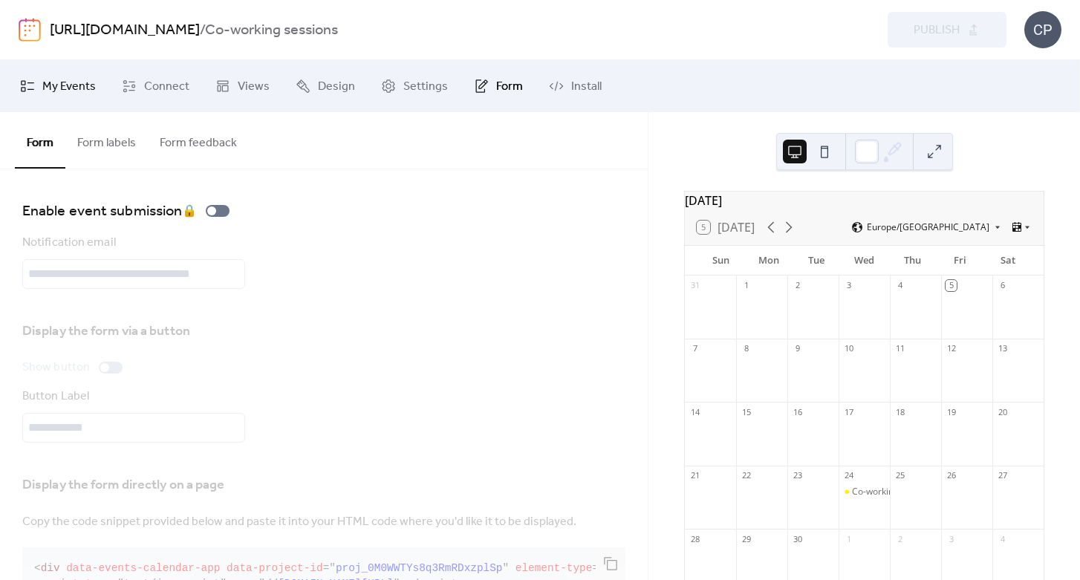
click at [53, 85] on span "My Events" at bounding box center [68, 87] width 53 height 18
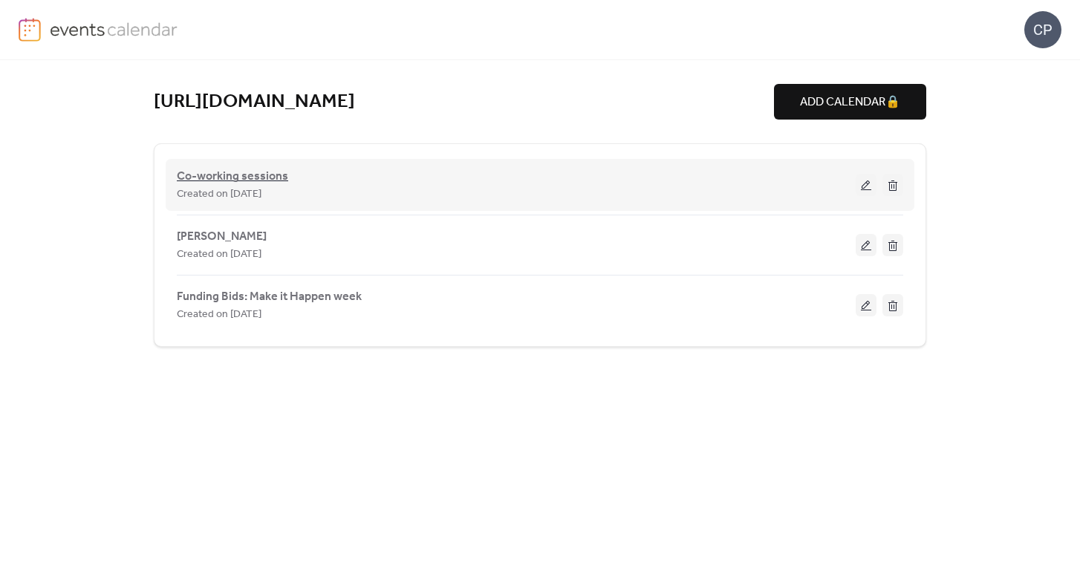
click at [244, 174] on span "Co-working sessions" at bounding box center [232, 177] width 111 height 18
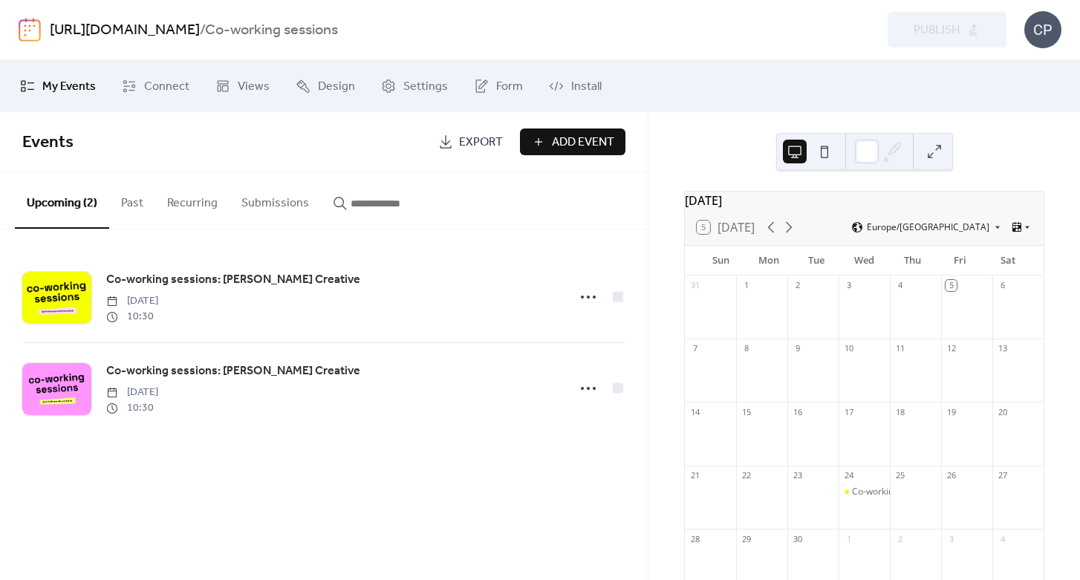
click at [943, 155] on button at bounding box center [935, 152] width 24 height 24
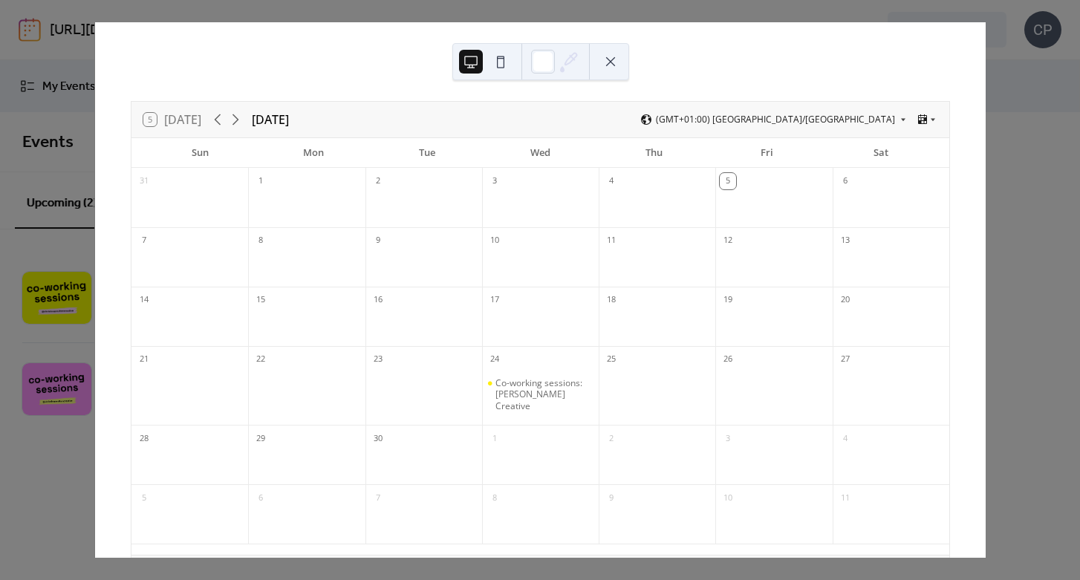
scroll to position [99, 0]
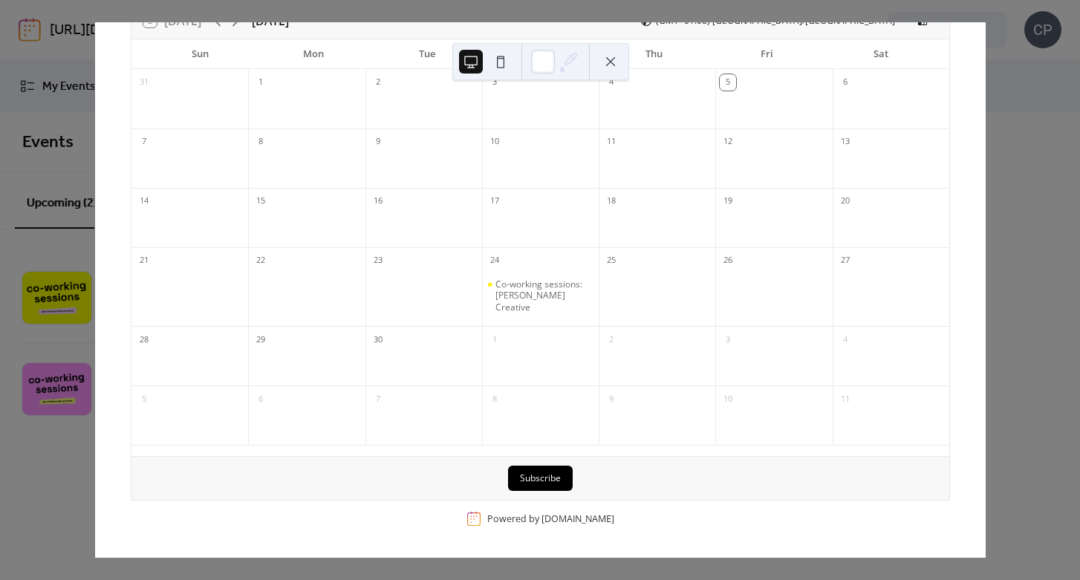
click at [986, 316] on div "5 [DATE] [DATE] (GMT+01:00) [GEOGRAPHIC_DATA]/[GEOGRAPHIC_DATA] Sun Mon Tue Wed…" at bounding box center [539, 290] width 891 height 536
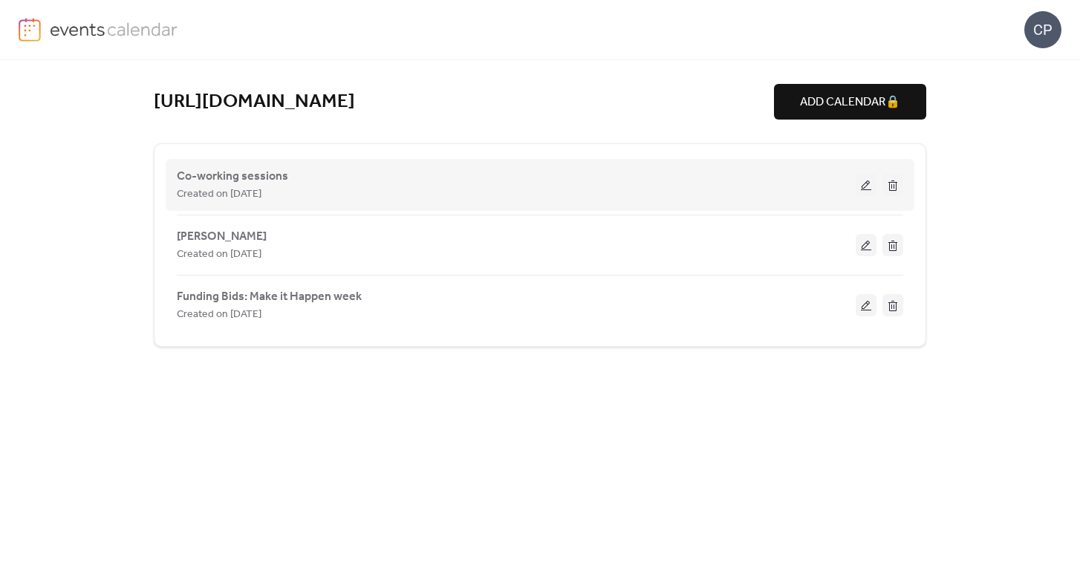
click at [865, 186] on button at bounding box center [866, 185] width 21 height 22
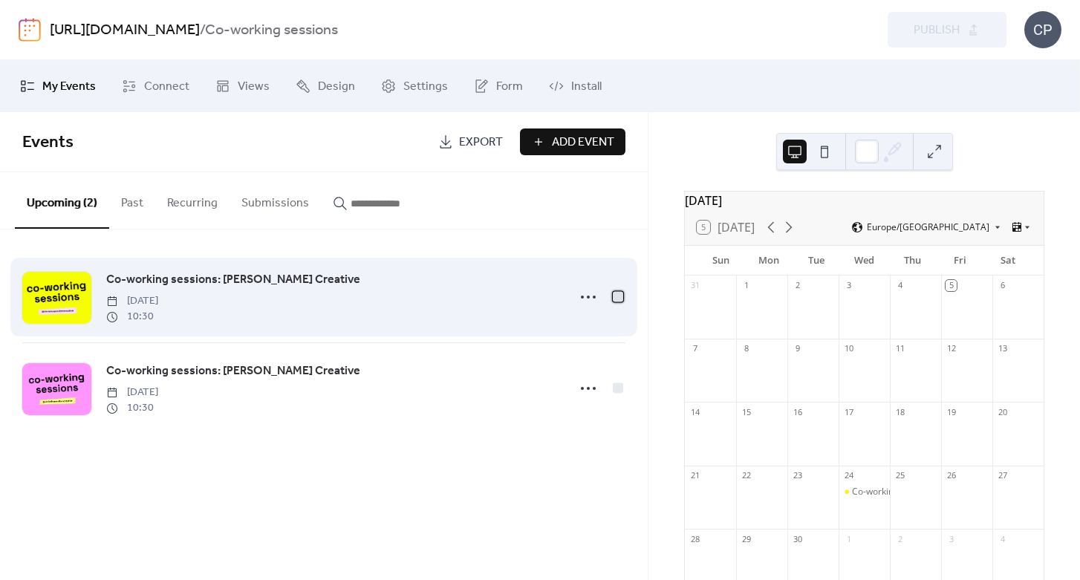
click at [619, 299] on div at bounding box center [618, 296] width 10 height 10
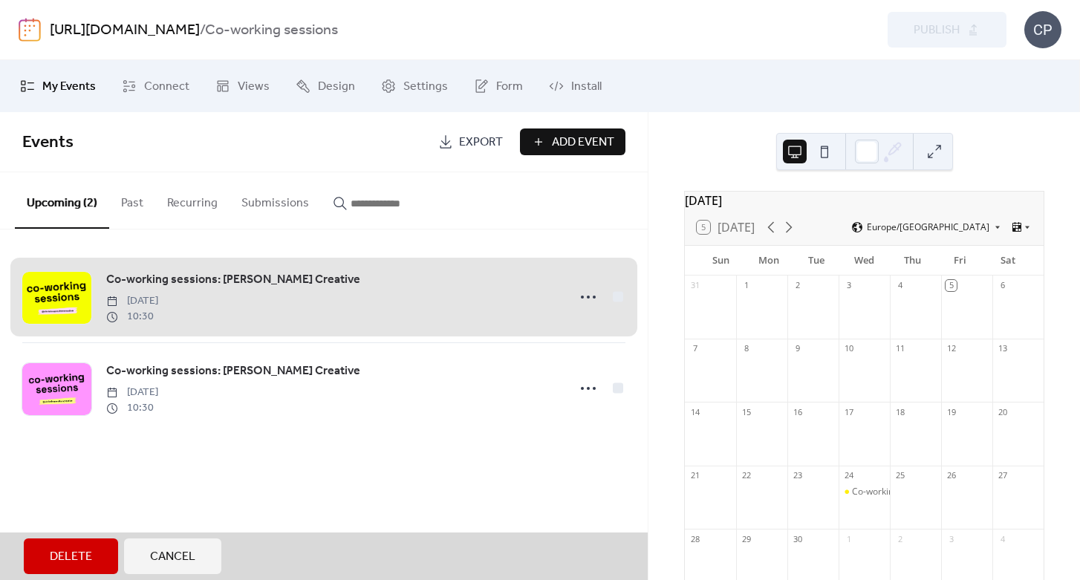
click at [619, 299] on div "Co-working sessions: [PERSON_NAME] Creative [DATE] 10:30" at bounding box center [323, 297] width 603 height 91
